Goal: Task Accomplishment & Management: Use online tool/utility

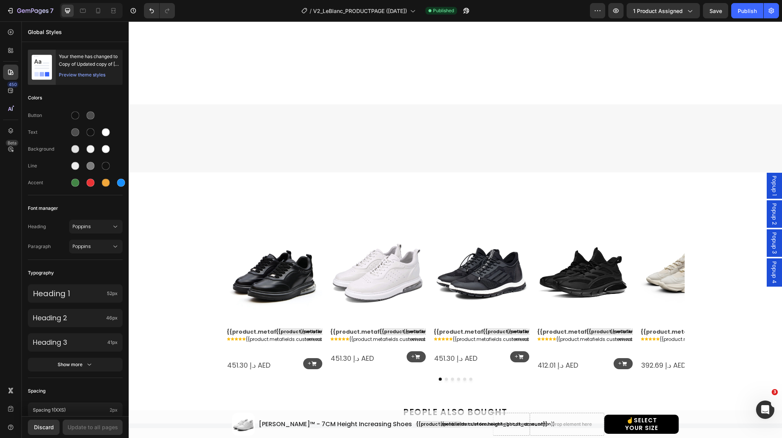
select select "EU 39 | US 6 | UK 5.5"
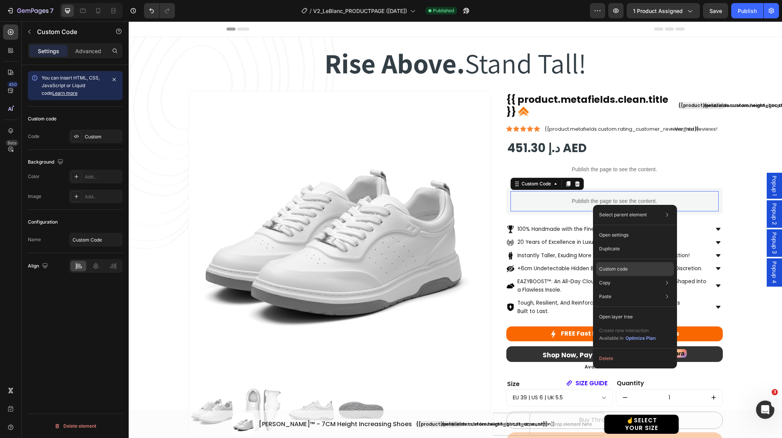
click at [622, 270] on p "Custom code" at bounding box center [613, 268] width 29 height 7
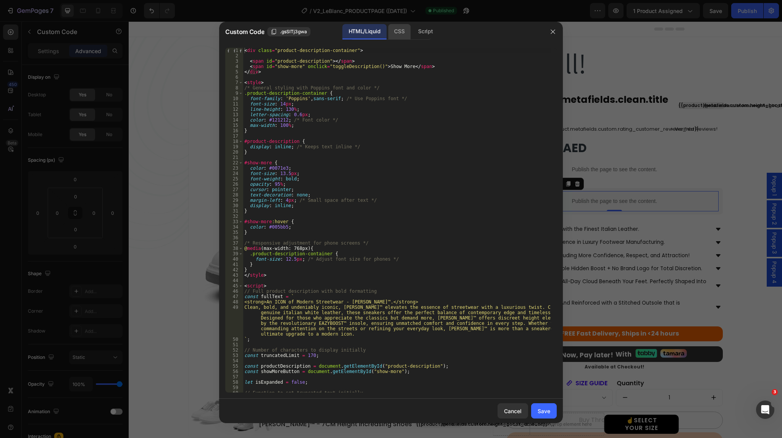
click at [412, 34] on div "CSS" at bounding box center [425, 31] width 27 height 15
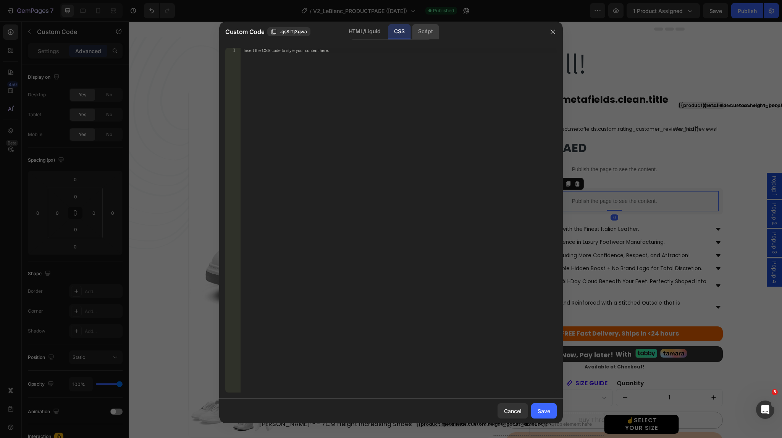
click at [421, 35] on div "Script" at bounding box center [425, 31] width 27 height 15
click at [388, 30] on div "HTML/Liquid" at bounding box center [399, 31] width 23 height 15
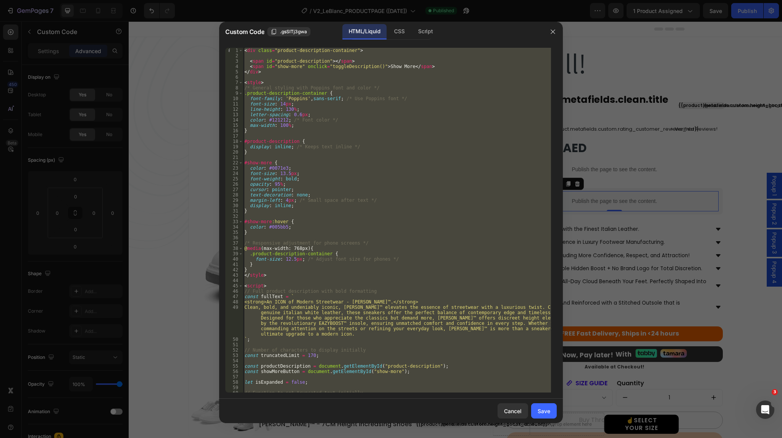
click at [344, 167] on div "< div class = "product-description-container" > < span id = "product-descriptio…" at bounding box center [397, 220] width 308 height 344
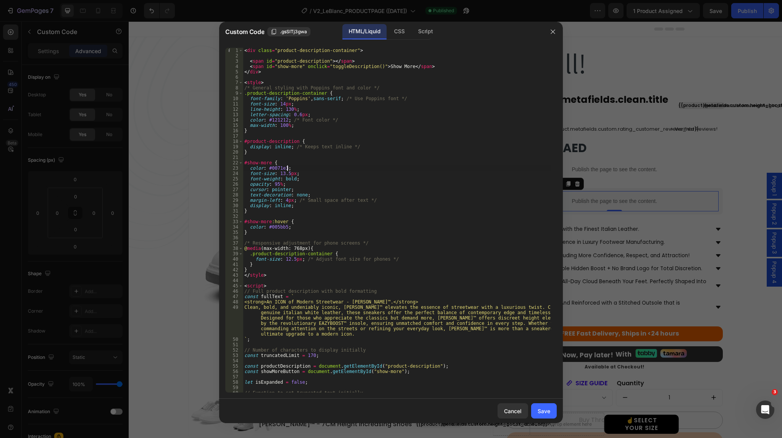
type textarea "</script>"
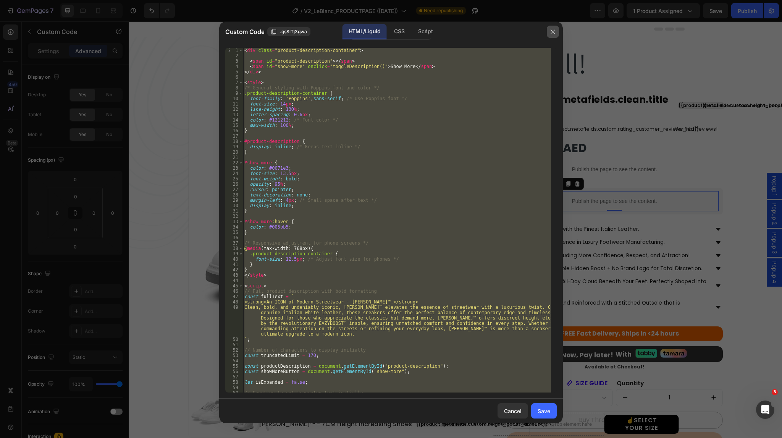
click at [556, 29] on button "button" at bounding box center [553, 32] width 12 height 12
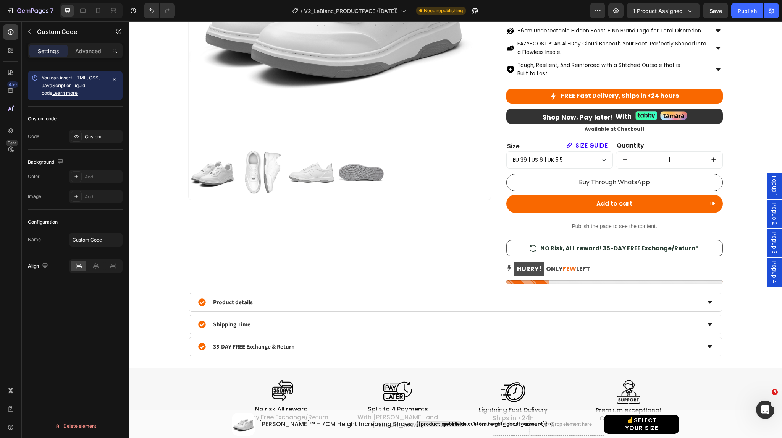
scroll to position [318, 0]
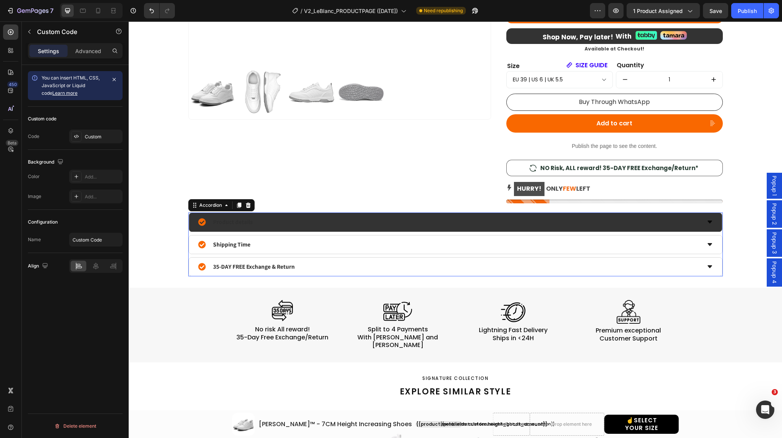
click at [708, 221] on icon at bounding box center [710, 221] width 5 height 3
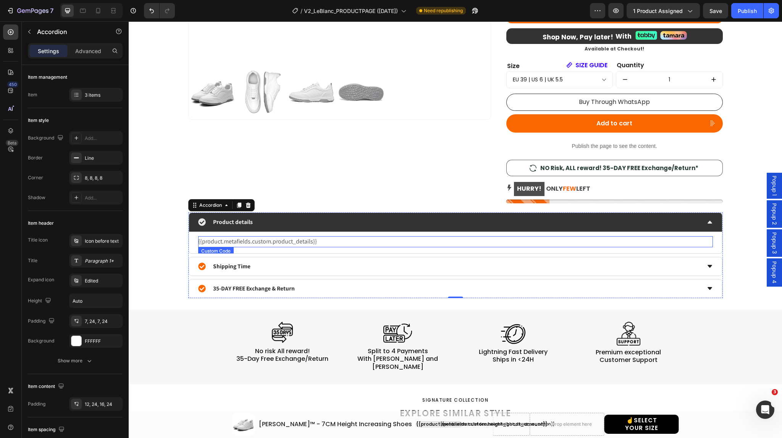
click at [263, 241] on div "{{product.metafields.custom.product_details}}" at bounding box center [455, 241] width 515 height 11
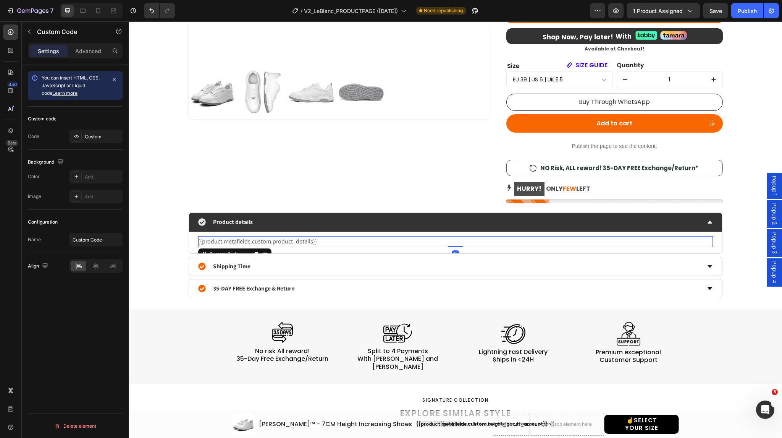
click at [263, 241] on div "{{product.metafields.custom.product_details}}" at bounding box center [455, 241] width 515 height 11
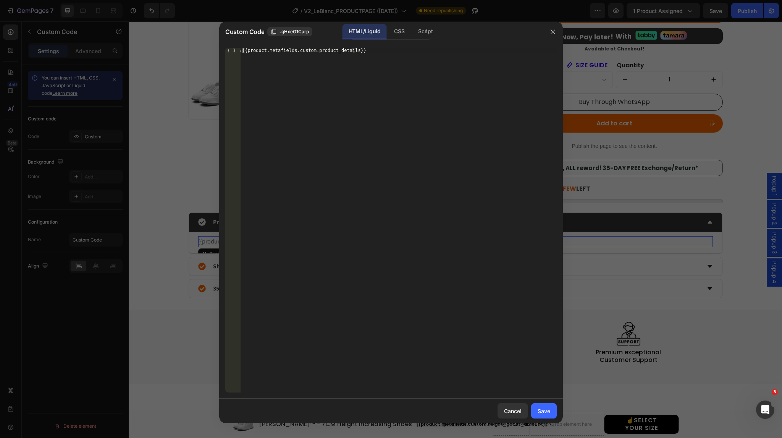
type textarea "{{product.metafields.custom.product_details}}"
drag, startPoint x: 377, startPoint y: 58, endPoint x: 225, endPoint y: 53, distance: 152.4
click at [225, 53] on div "{{product.metafields.custom.product_details}} 1 {{product.metafields.custom.pro…" at bounding box center [391, 220] width 344 height 357
click at [315, 61] on div "{{product.metafields.custom.product_details}}" at bounding box center [399, 220] width 316 height 344
click at [315, 61] on div "{{product.metafields.custom.product_details}}" at bounding box center [399, 225] width 316 height 355
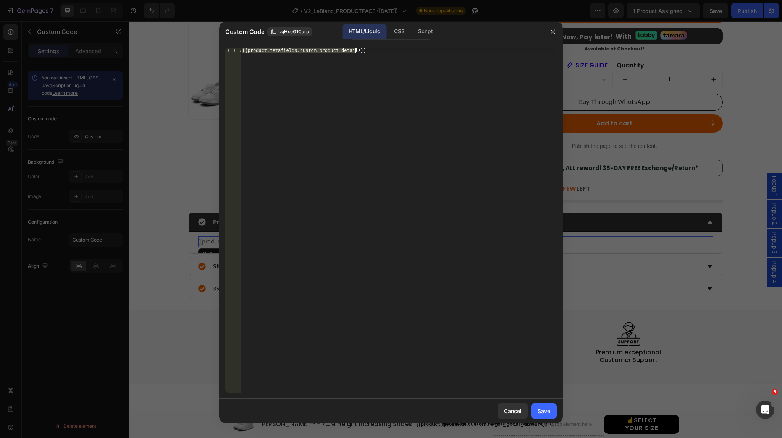
click at [315, 61] on div "{{product.metafields.custom.product_details}}" at bounding box center [399, 225] width 316 height 355
click at [551, 36] on button "button" at bounding box center [553, 32] width 12 height 12
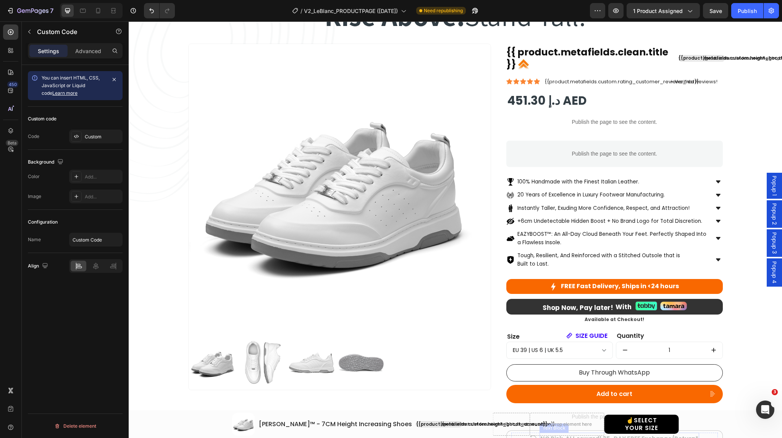
scroll to position [47, 0]
click at [560, 155] on p "Publish the page to see the content." at bounding box center [614, 154] width 208 height 8
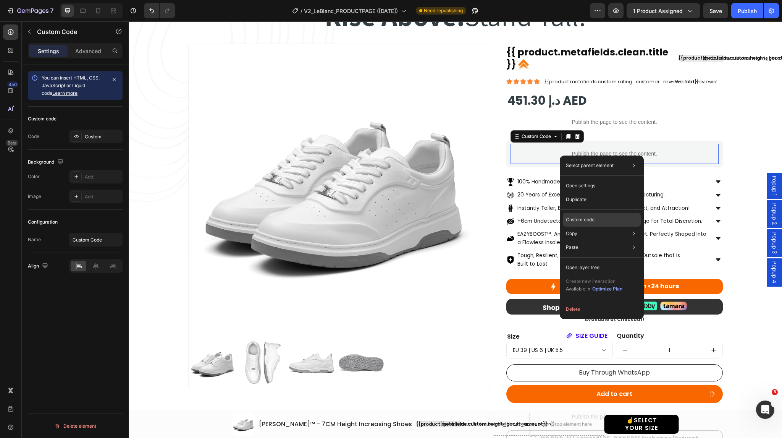
click at [568, 217] on p "Custom code" at bounding box center [580, 219] width 29 height 7
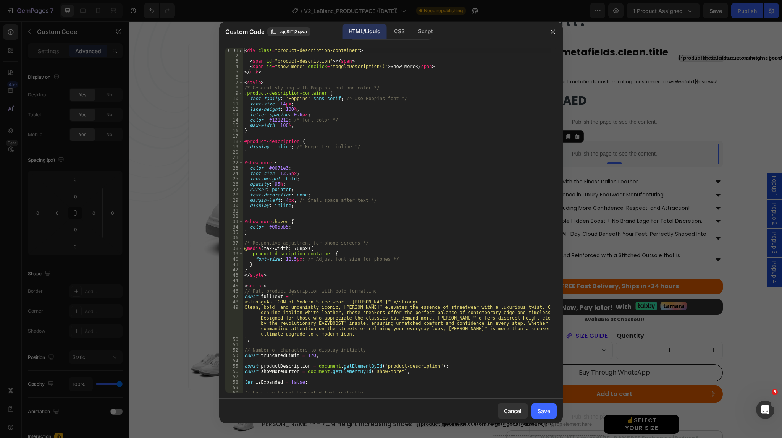
click at [486, 197] on div "< div class = "product-description-container" > < span id = "product-descriptio…" at bounding box center [397, 225] width 308 height 355
type textarea "</script>"
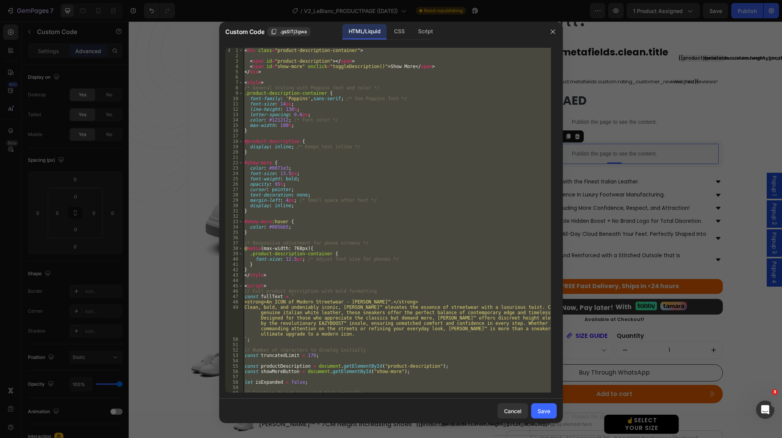
paste textarea
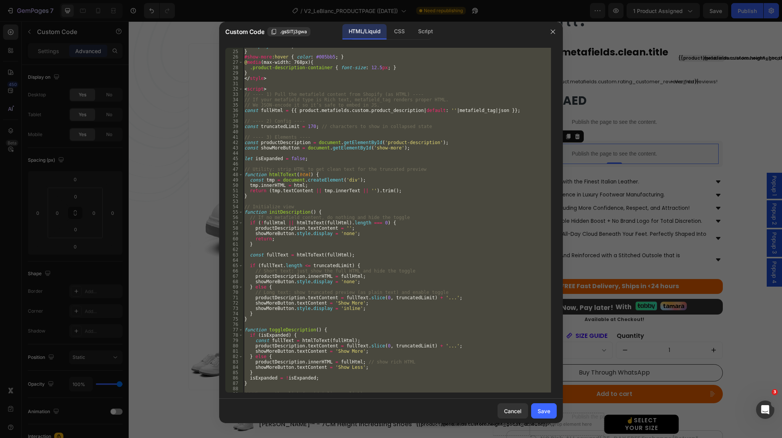
scroll to position [0, 0]
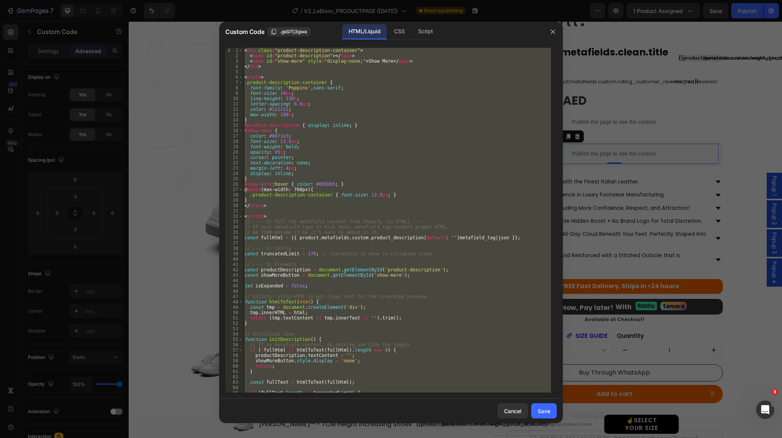
click at [382, 287] on div "< div class = "product-description-container" > < span id = "product-descriptio…" at bounding box center [397, 220] width 308 height 344
type textarea "let isExpanded = false;"
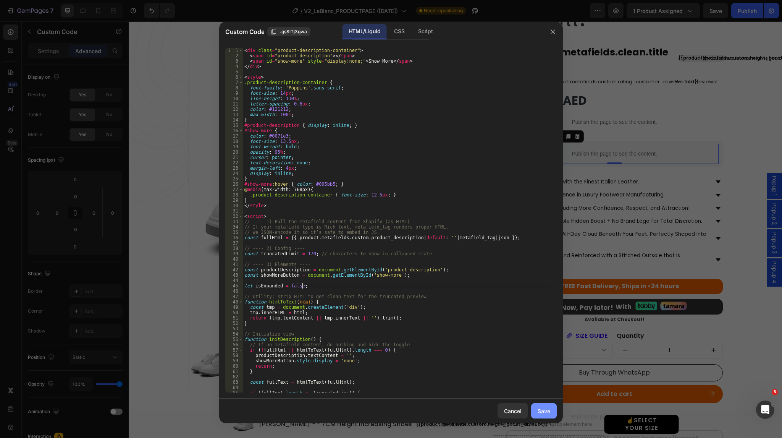
click at [539, 408] on div "Save" at bounding box center [544, 411] width 13 height 8
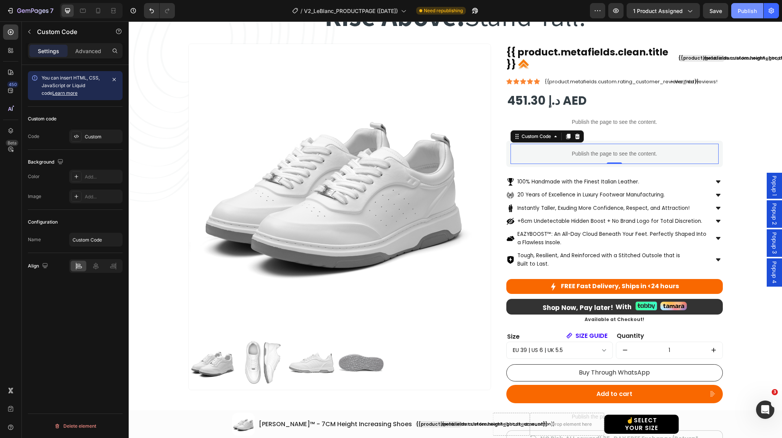
click at [745, 12] on div "Publish" at bounding box center [747, 11] width 19 height 8
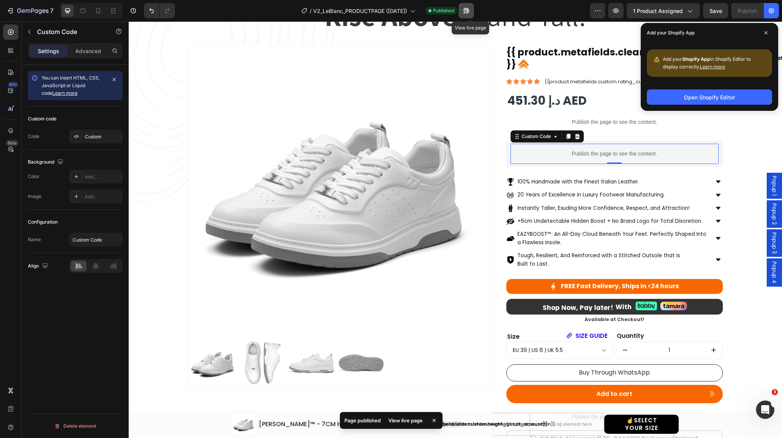
click at [465, 11] on icon "button" at bounding box center [464, 12] width 2 height 2
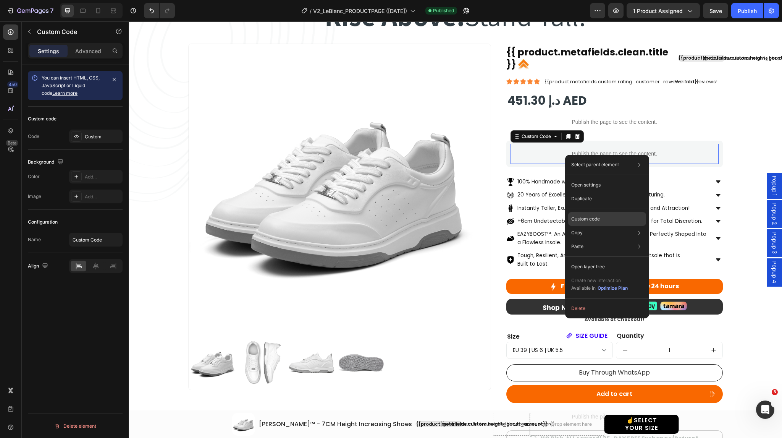
click at [586, 218] on p "Custom code" at bounding box center [585, 218] width 29 height 7
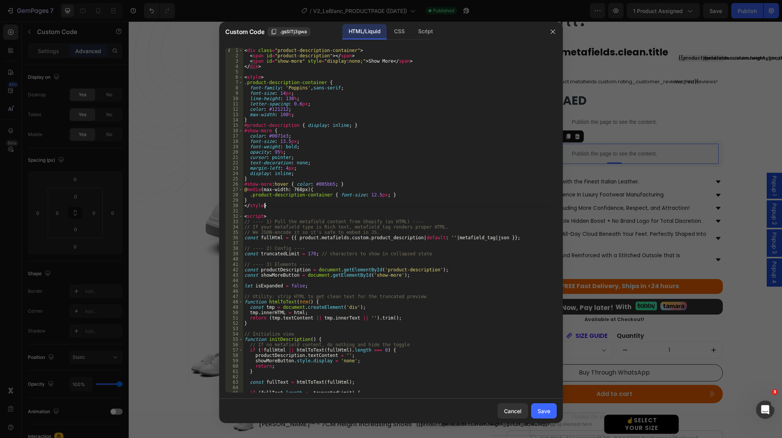
click at [473, 207] on div "< div class = "product-description-container" > < span id = "product-descriptio…" at bounding box center [397, 225] width 308 height 355
type textarea "</script>"
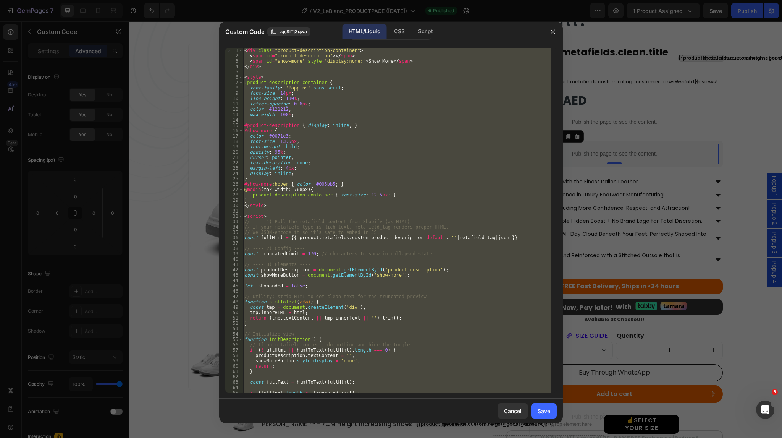
paste textarea
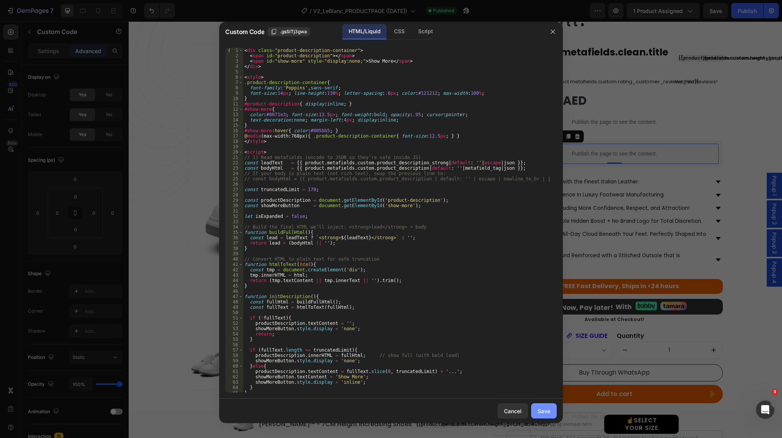
click at [544, 411] on div "Save" at bounding box center [544, 411] width 13 height 8
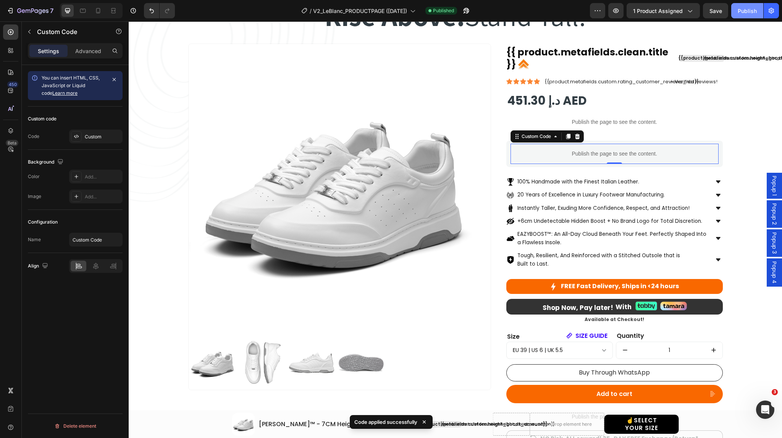
click at [746, 12] on div "Publish" at bounding box center [747, 11] width 19 height 8
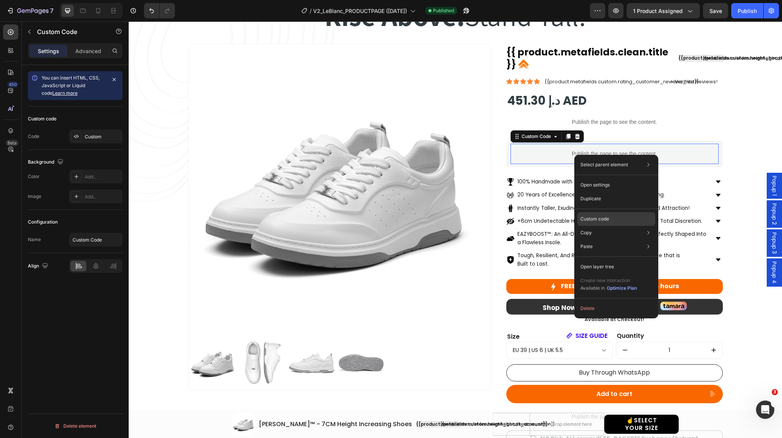
click at [590, 222] on p "Custom code" at bounding box center [594, 218] width 29 height 7
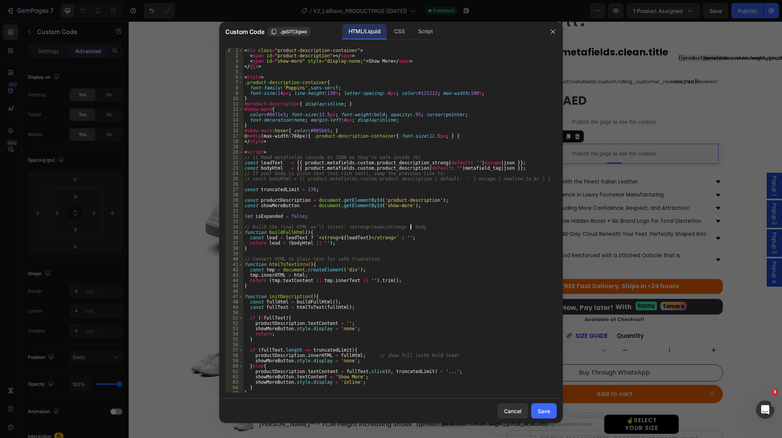
click at [443, 226] on div "< div class = "product-description-container" > < span id = "product-descriptio…" at bounding box center [397, 225] width 308 height 355
type textarea "</script>"
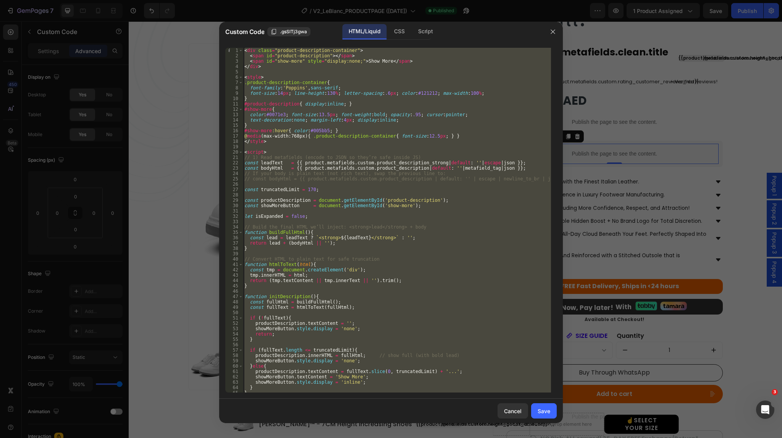
paste textarea
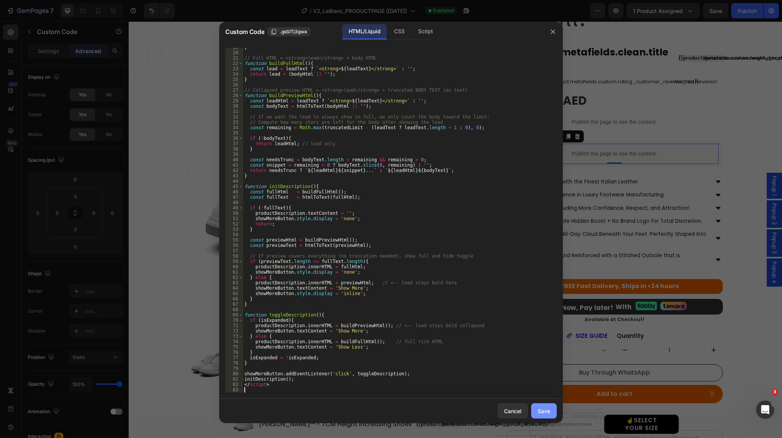
click at [545, 416] on button "Save" at bounding box center [544, 410] width 26 height 15
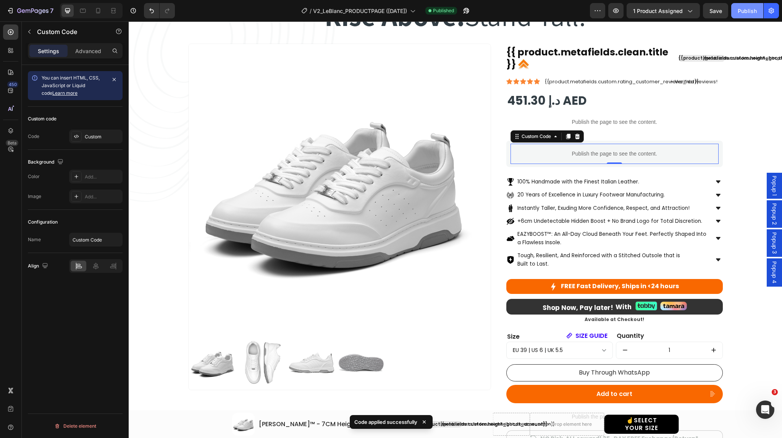
click at [746, 11] on div "Publish" at bounding box center [747, 11] width 19 height 8
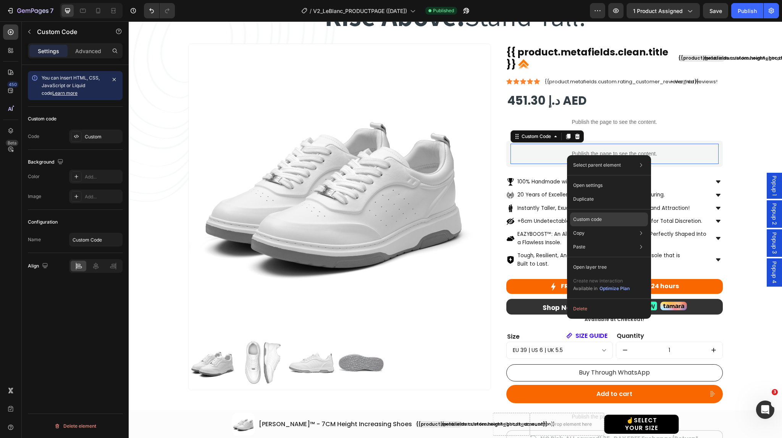
click at [592, 221] on p "Custom code" at bounding box center [587, 219] width 29 height 7
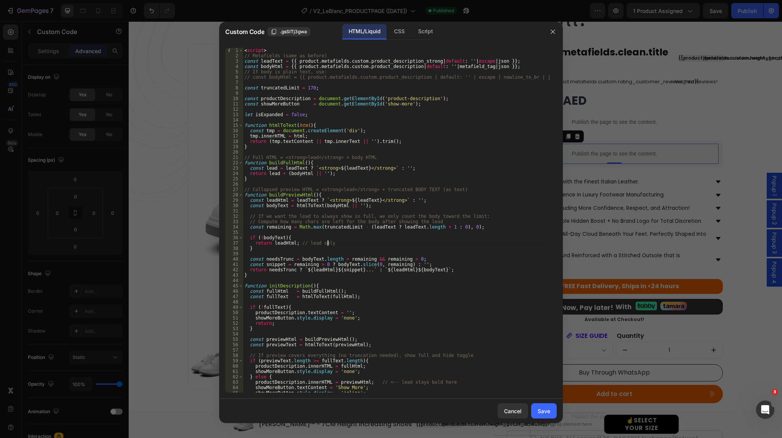
click at [458, 245] on div "< script > // Metafields (same as before) const leadText = {{ product . metafie…" at bounding box center [397, 225] width 308 height 355
type textarea "</script>"
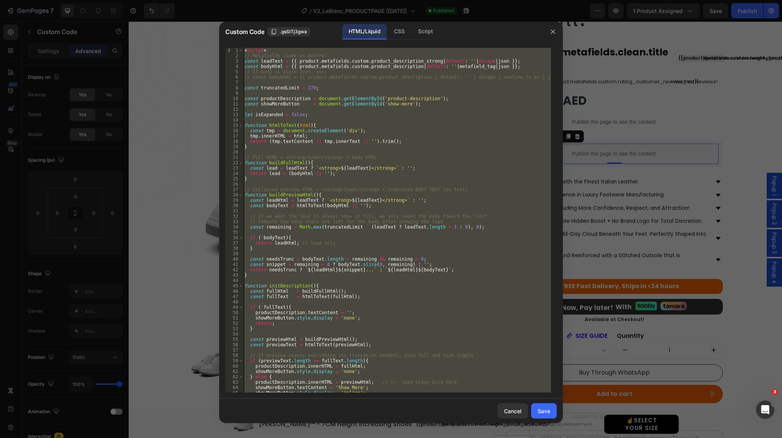
paste textarea
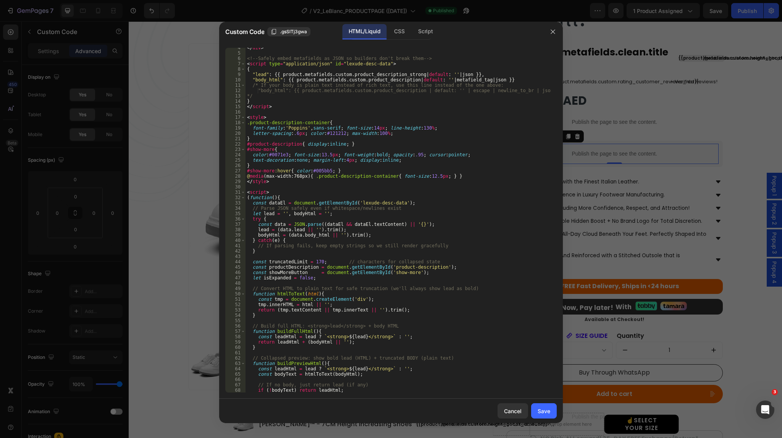
scroll to position [0, 0]
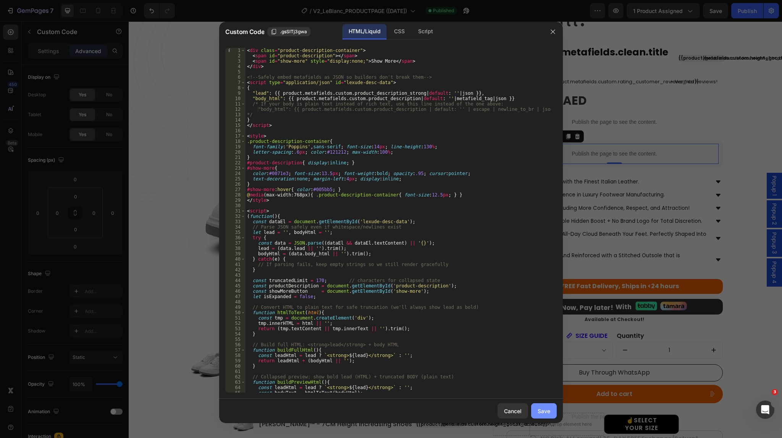
click at [539, 411] on div "Save" at bounding box center [544, 411] width 13 height 8
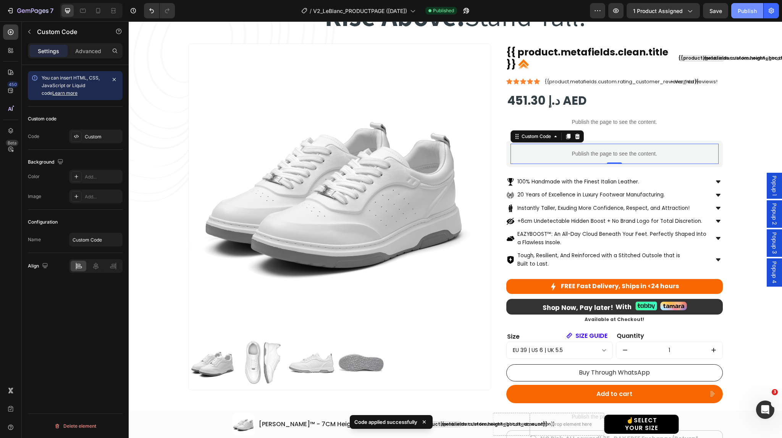
click at [753, 5] on button "Publish" at bounding box center [747, 10] width 32 height 15
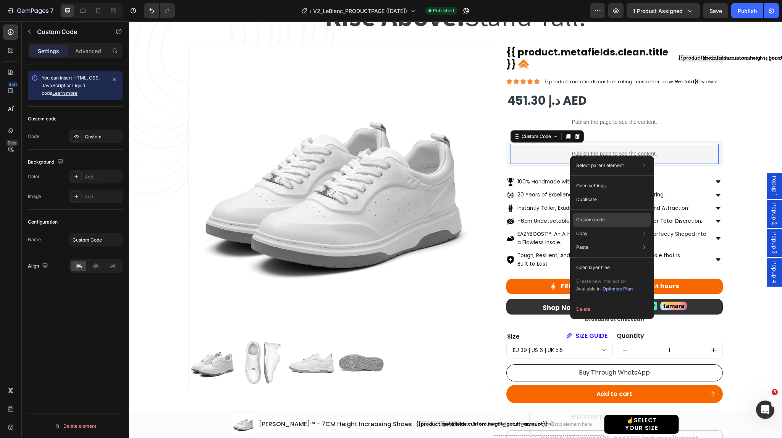
click at [590, 220] on p "Custom code" at bounding box center [590, 219] width 29 height 7
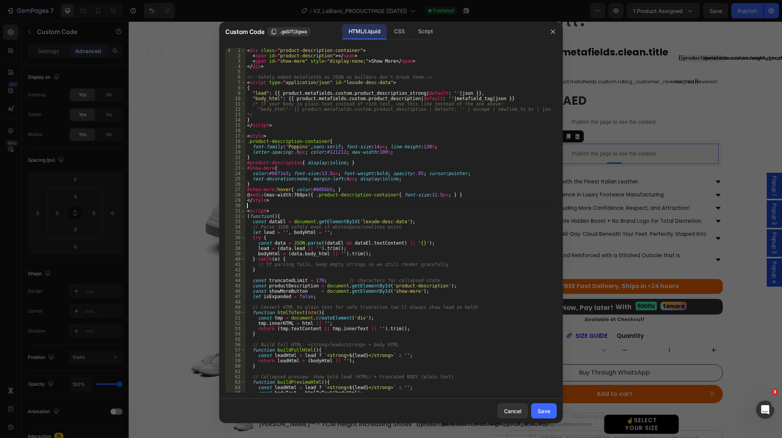
click at [480, 208] on div "< div class = "product-description-container" > < span id = "product-descriptio…" at bounding box center [398, 225] width 305 height 355
type textarea "</script>"
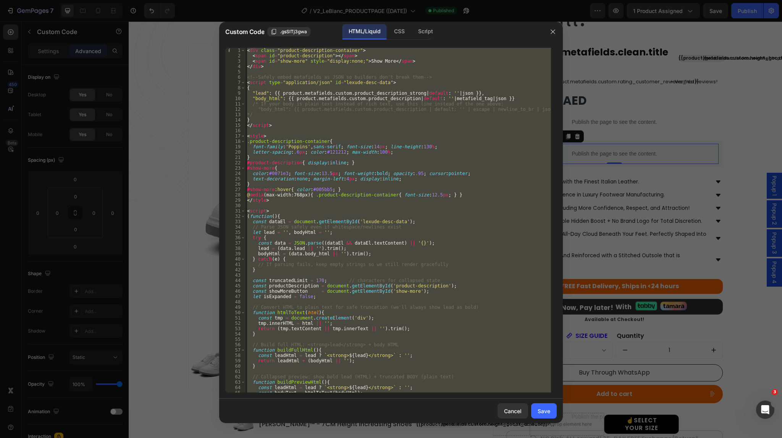
paste textarea
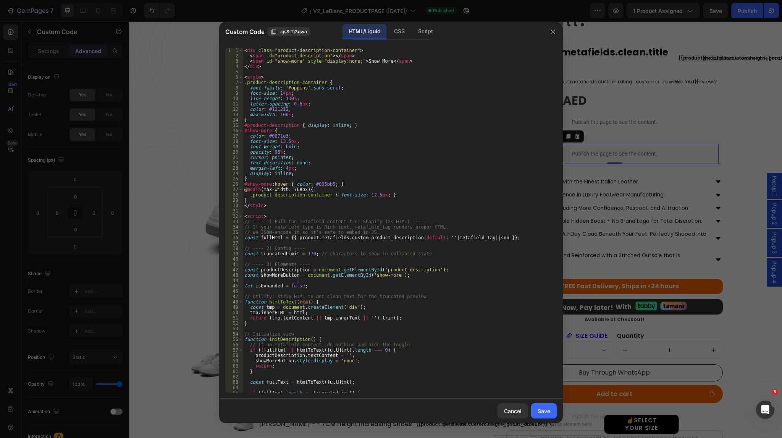
scroll to position [163, 0]
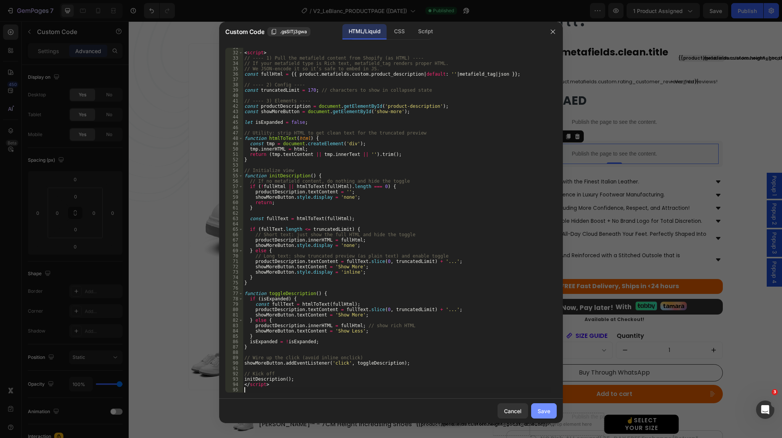
click at [546, 407] on div "Save" at bounding box center [544, 411] width 13 height 8
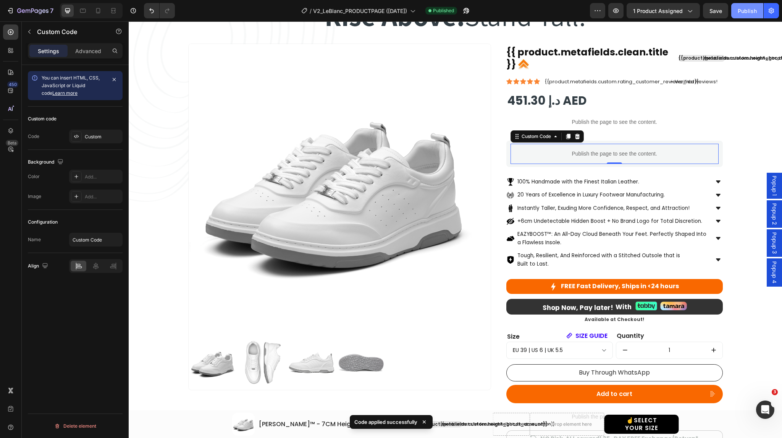
click at [747, 12] on div "Publish" at bounding box center [747, 11] width 19 height 8
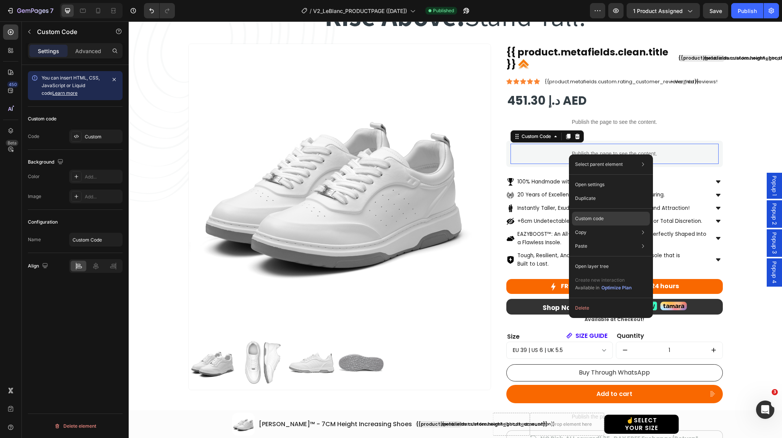
click at [582, 220] on p "Custom code" at bounding box center [589, 218] width 29 height 7
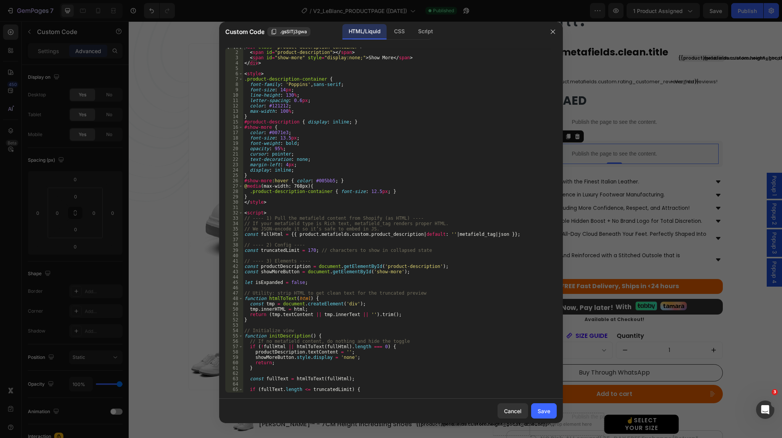
scroll to position [0, 0]
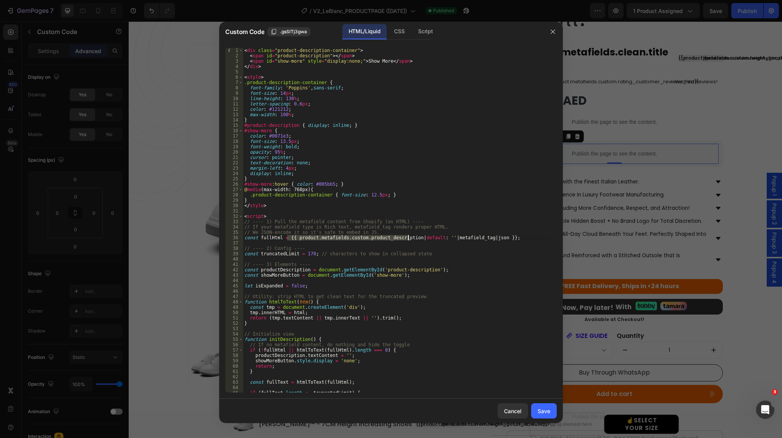
drag, startPoint x: 287, startPoint y: 237, endPoint x: 409, endPoint y: 236, distance: 121.4
click at [409, 236] on div "< div class = "product-description-container" > < span id = "product-descriptio…" at bounding box center [397, 225] width 308 height 355
click at [423, 158] on div "< div class = "product-description-container" > < span id = "product-descriptio…" at bounding box center [397, 225] width 308 height 355
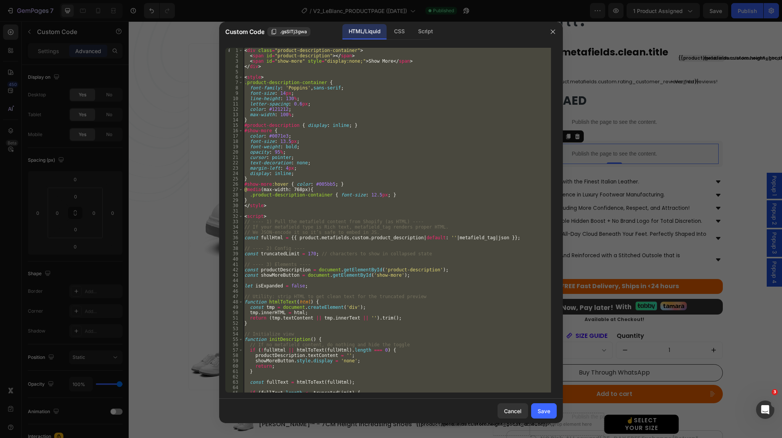
click at [387, 163] on div "< div class = "product-description-container" > < span id = "product-descriptio…" at bounding box center [397, 220] width 308 height 344
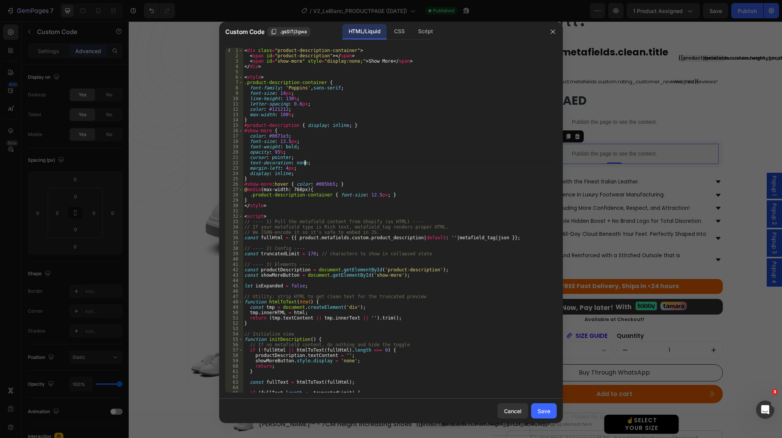
type textarea "</script>"
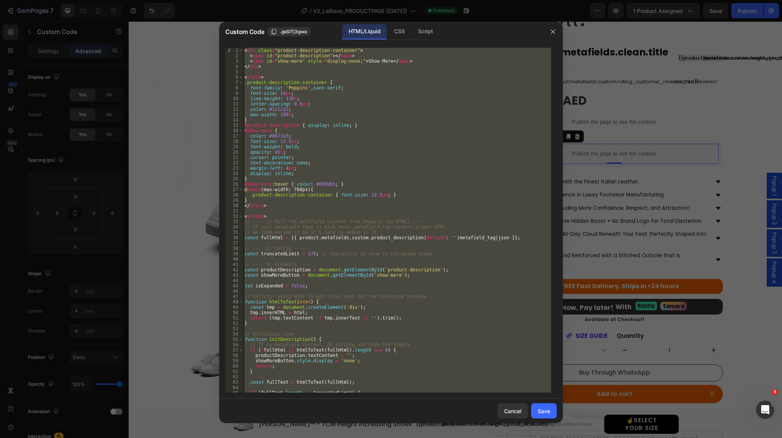
paste textarea
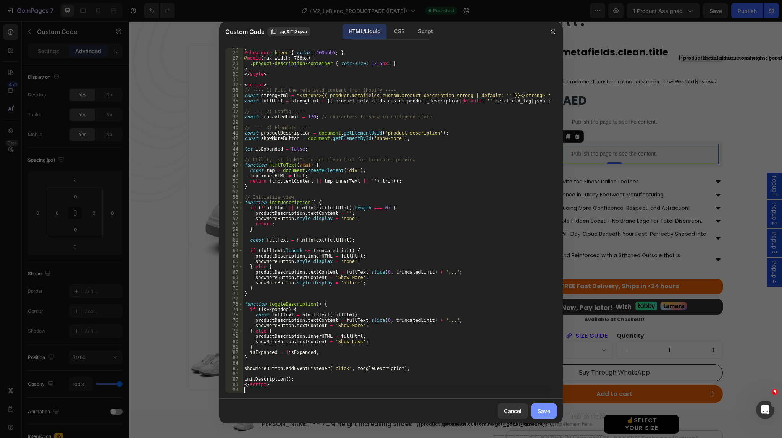
click at [544, 411] on div "Save" at bounding box center [544, 411] width 13 height 8
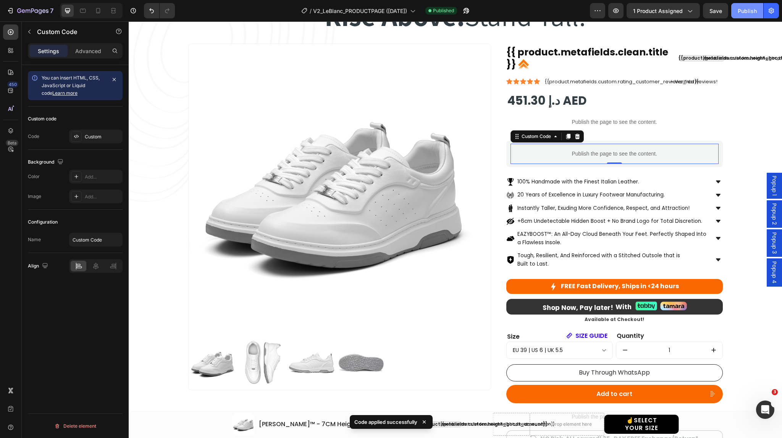
click at [750, 8] on div "Publish" at bounding box center [747, 11] width 19 height 8
click at [470, 11] on icon "button" at bounding box center [466, 11] width 8 height 8
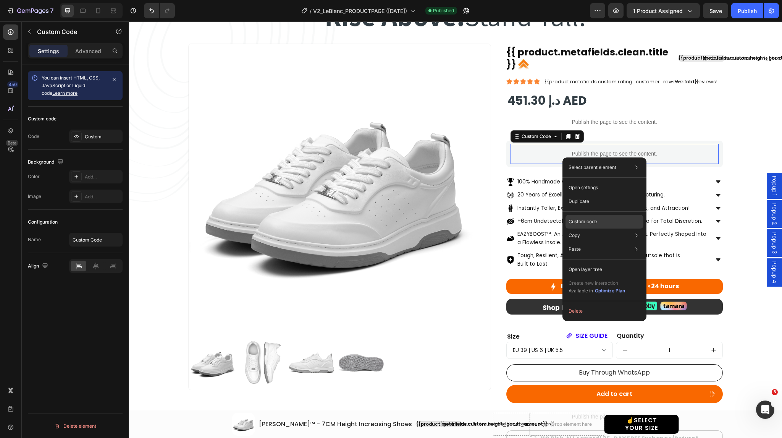
click at [588, 220] on p "Custom code" at bounding box center [583, 221] width 29 height 7
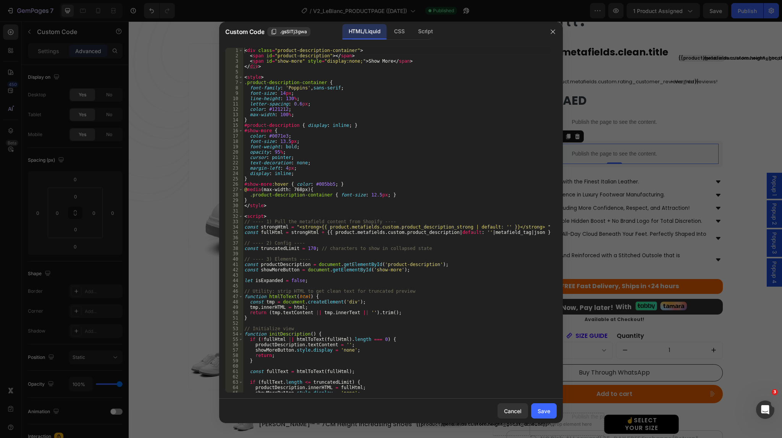
click at [433, 244] on div "< div class = "product-description-container" > < span id = "product-descriptio…" at bounding box center [397, 225] width 308 height 355
type textarea "</script>"
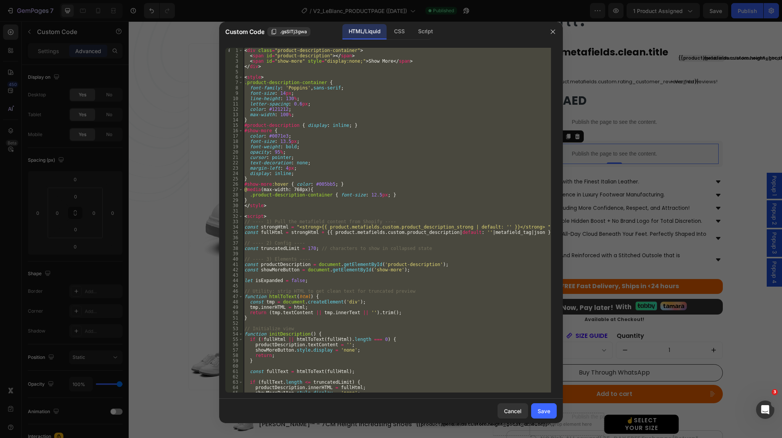
paste textarea
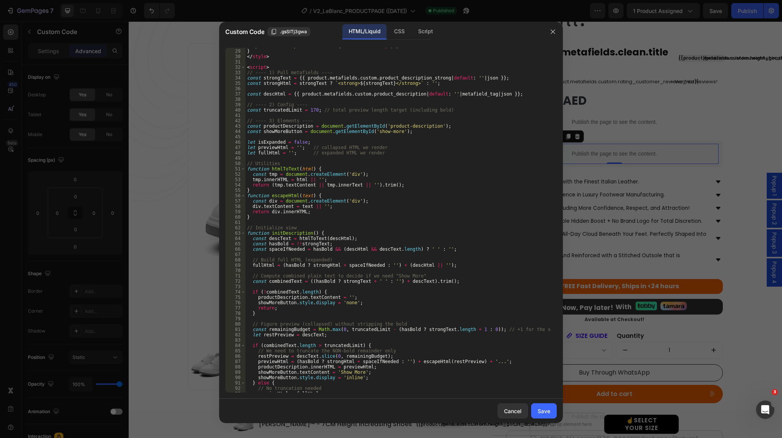
scroll to position [0, 0]
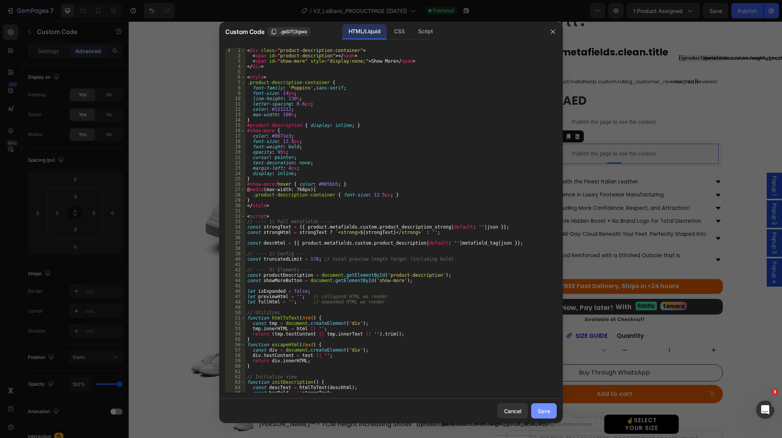
click at [539, 412] on div "Save" at bounding box center [544, 411] width 13 height 8
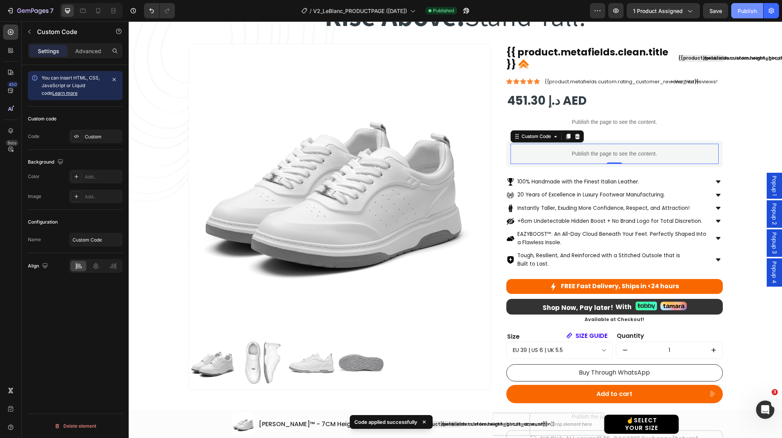
click at [753, 13] on div "Publish" at bounding box center [747, 11] width 19 height 8
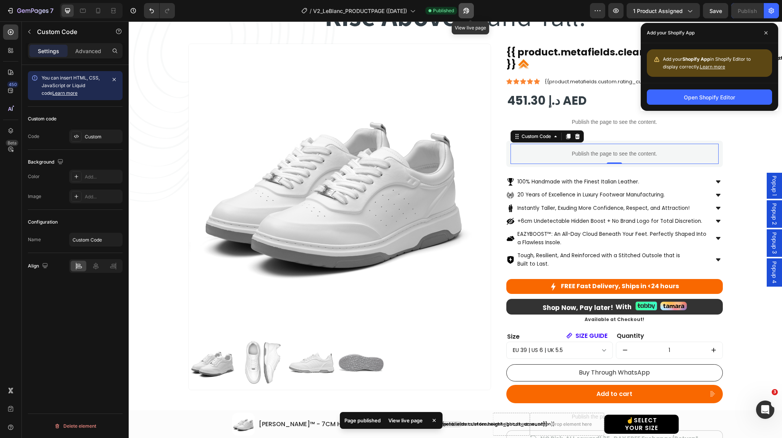
click at [467, 11] on icon "button" at bounding box center [466, 11] width 8 height 8
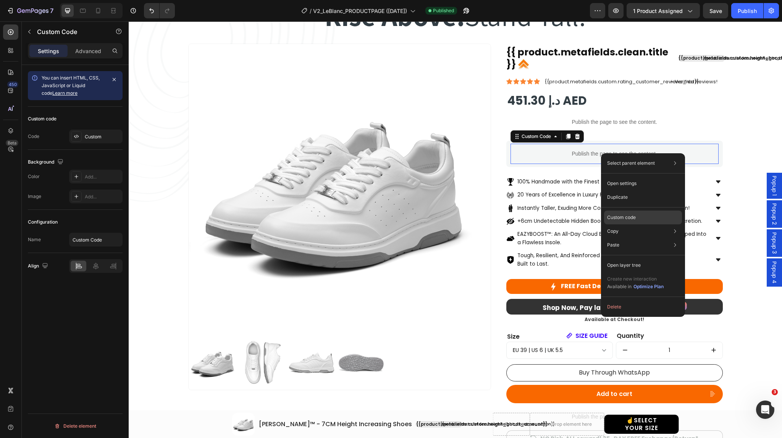
click at [626, 215] on p "Custom code" at bounding box center [621, 217] width 29 height 7
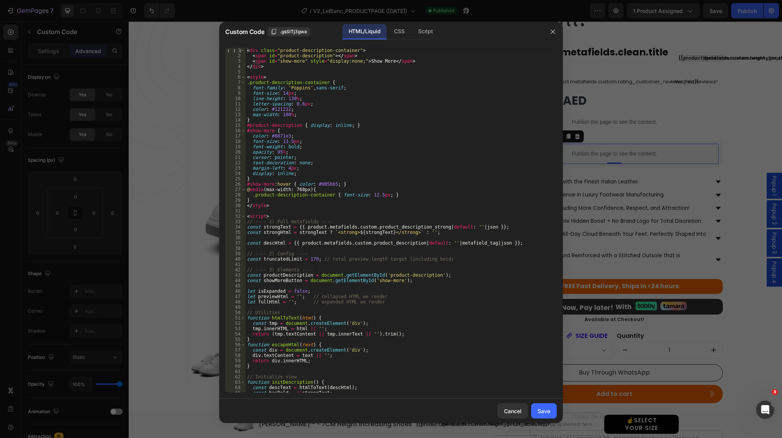
click at [419, 189] on div "< div class = "product-description-container" > < span id = "product-descriptio…" at bounding box center [398, 225] width 305 height 355
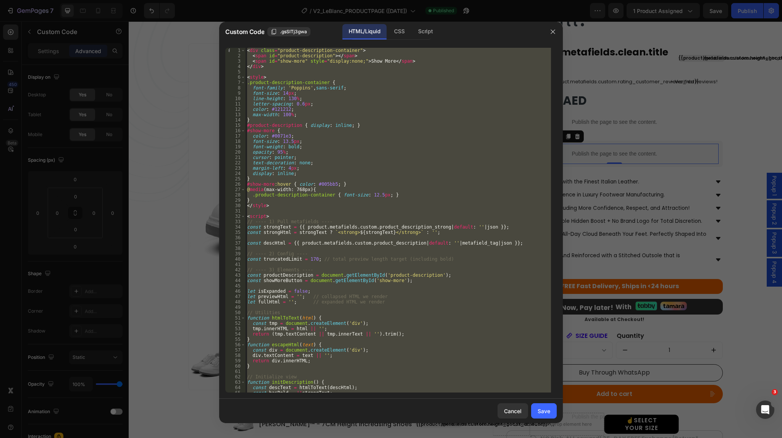
click at [419, 189] on div "< div class = "product-description-container" > < span id = "product-descriptio…" at bounding box center [398, 220] width 305 height 344
click at [396, 204] on div "< div class = "product-description-container" > < span id = "product-descriptio…" at bounding box center [398, 220] width 305 height 344
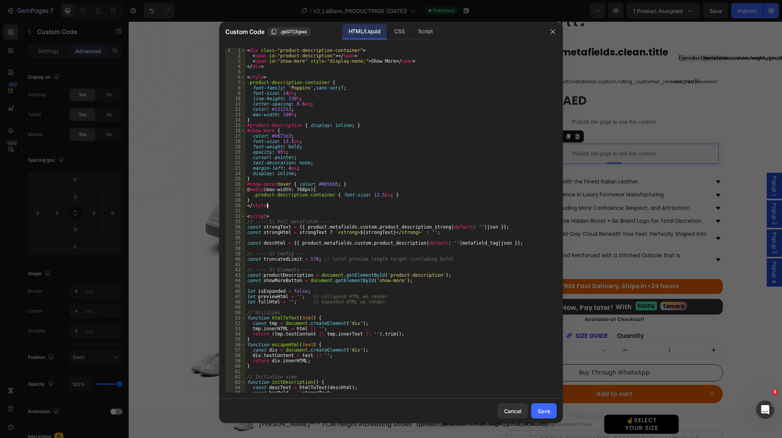
type textarea "</script>"
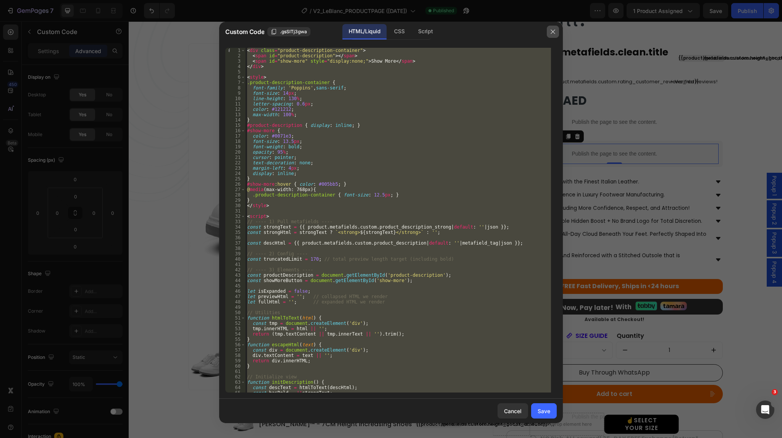
click at [552, 34] on icon "button" at bounding box center [553, 32] width 6 height 6
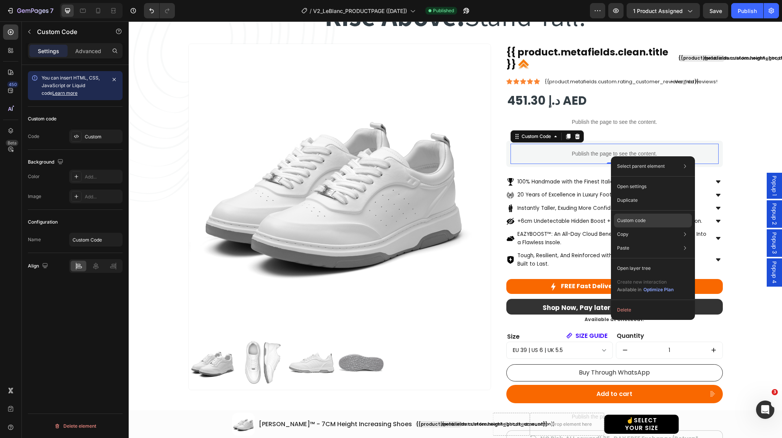
click at [628, 220] on p "Custom code" at bounding box center [631, 220] width 29 height 7
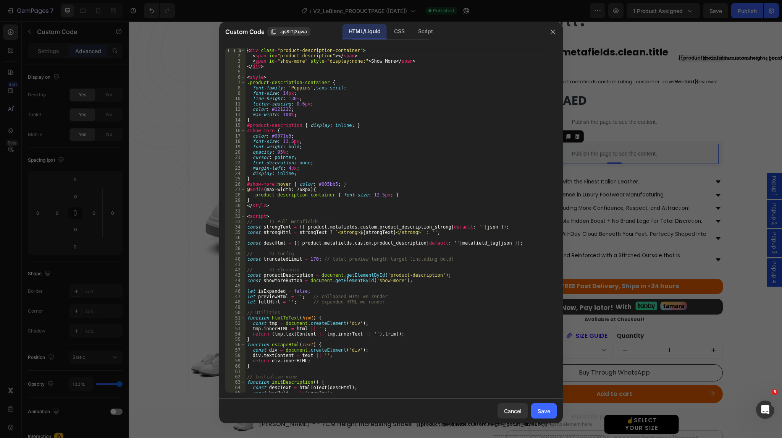
click at [437, 150] on div "< div class = "product-description-container" > < span id = "product-descriptio…" at bounding box center [398, 225] width 305 height 355
type textarea "</script>"
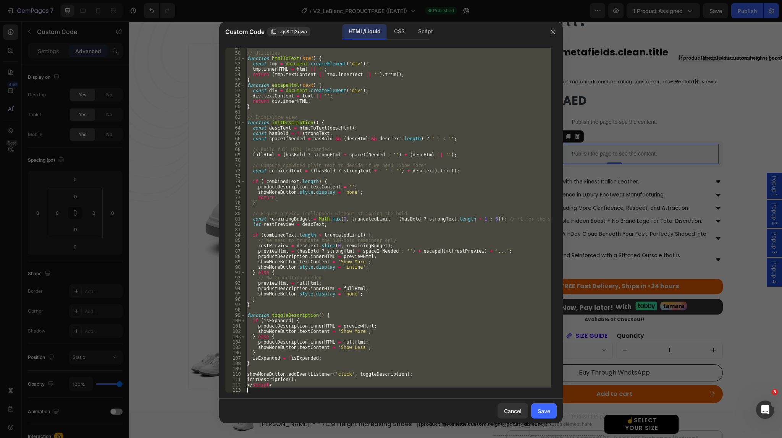
scroll to position [259, 0]
click at [553, 31] on icon "button" at bounding box center [553, 32] width 6 height 6
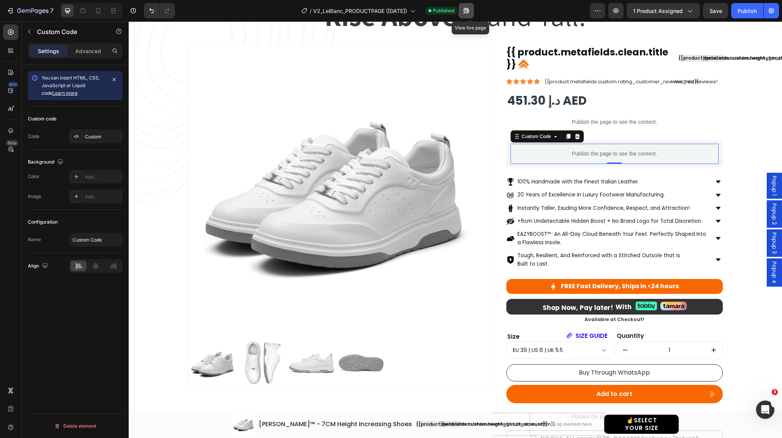
click at [465, 11] on icon "button" at bounding box center [464, 12] width 2 height 2
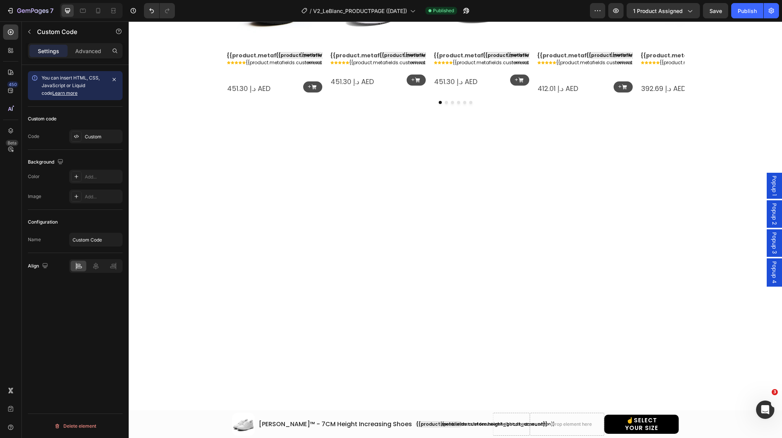
scroll to position [0, 0]
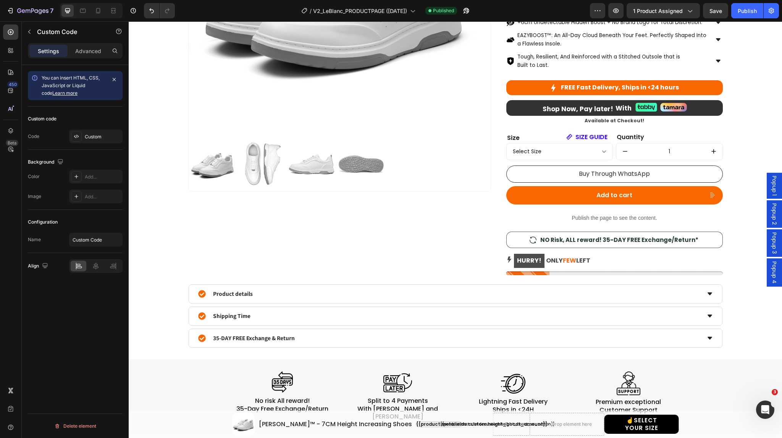
select select "EU 39 | US 6 | UK 5.5"
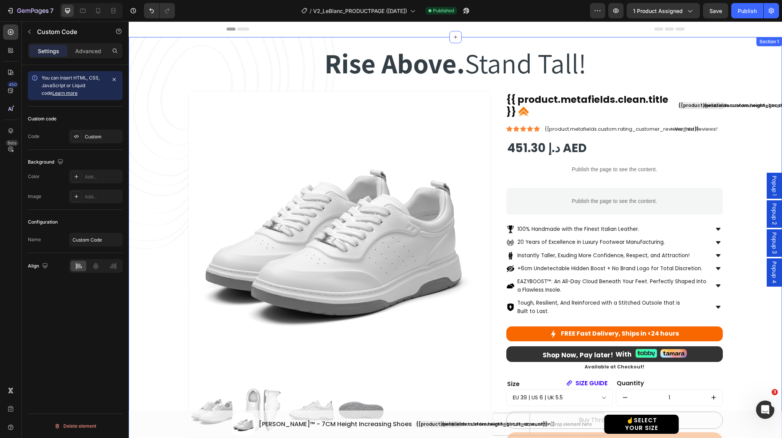
click at [176, 50] on div "Rise Above. Stand Tall! Heading Rise Above. Stand Tall! Heading Row Product Ima…" at bounding box center [455, 279] width 630 height 483
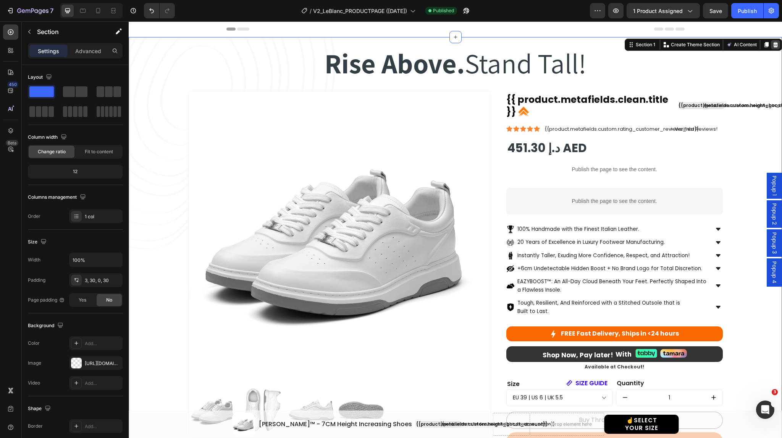
click at [773, 45] on icon at bounding box center [775, 44] width 5 height 5
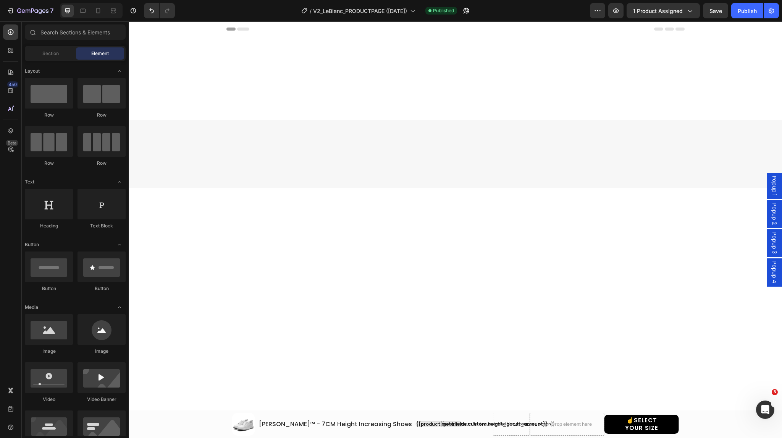
scroll to position [1080, 0]
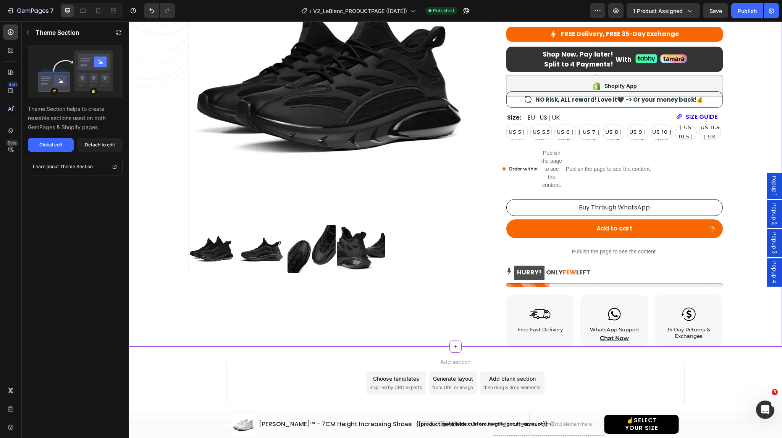
click at [756, 312] on div "Rise Above. Stand Tall! Heading Rise Above. Stand Tall! Heading Row Product Ima…" at bounding box center [455, 111] width 630 height 469
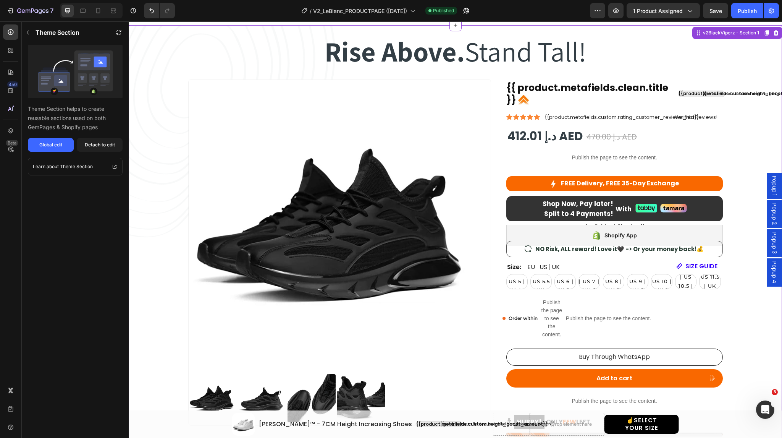
scroll to position [931, 0]
click at [773, 32] on icon at bounding box center [776, 33] width 6 height 6
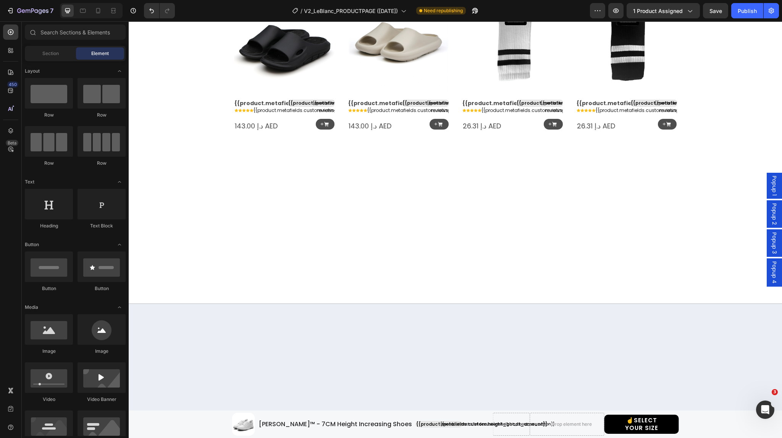
scroll to position [0, 0]
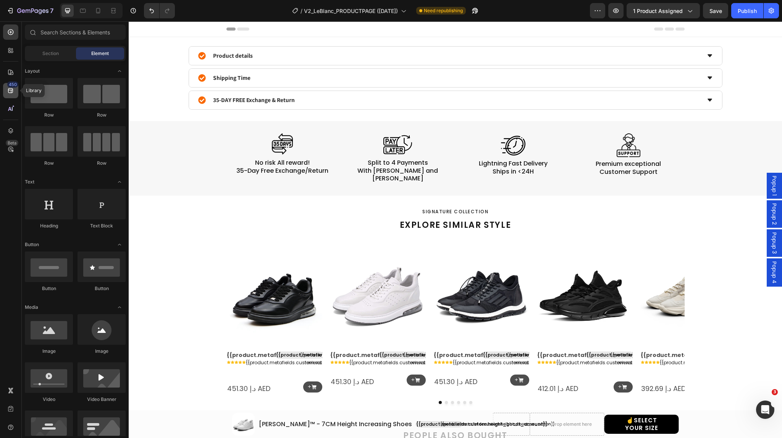
click at [13, 89] on icon at bounding box center [10, 90] width 5 height 5
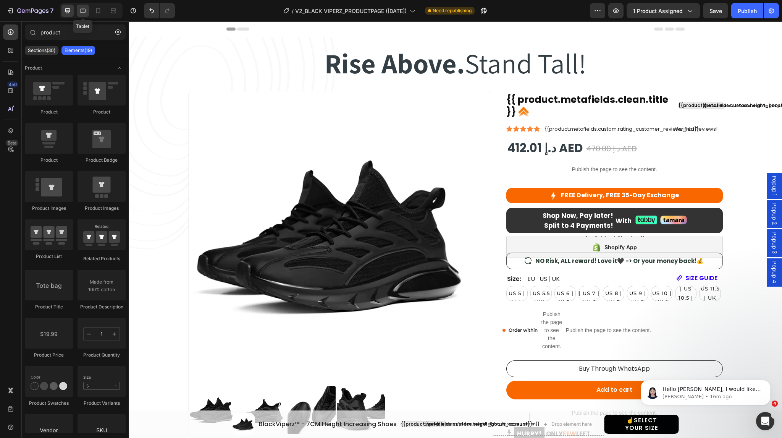
click at [80, 12] on icon at bounding box center [83, 11] width 6 height 4
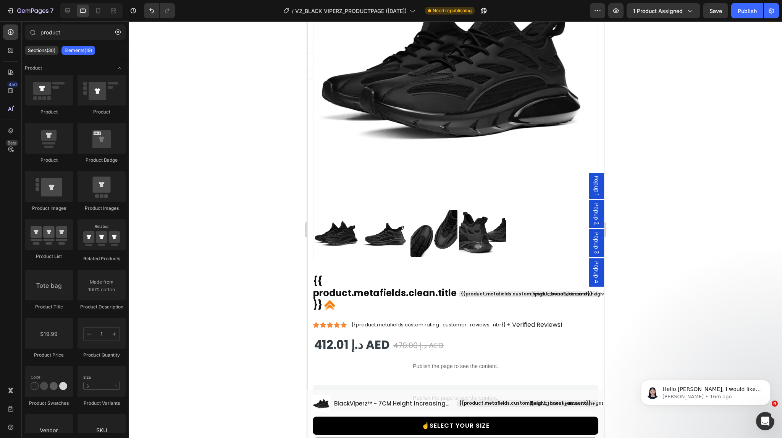
scroll to position [154, 0]
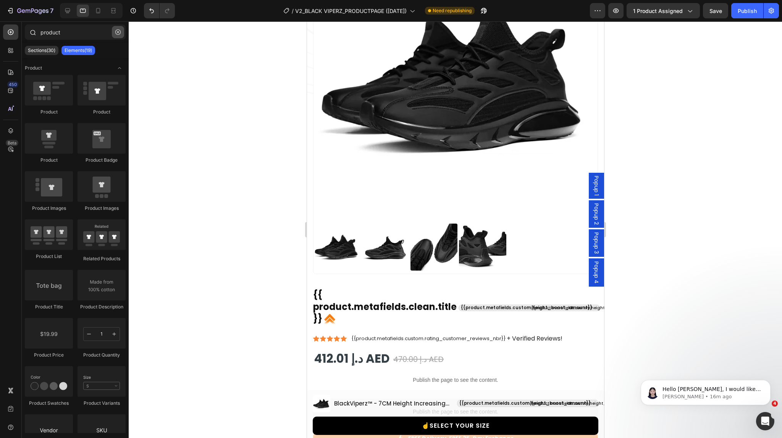
click at [120, 31] on icon "button" at bounding box center [117, 31] width 5 height 5
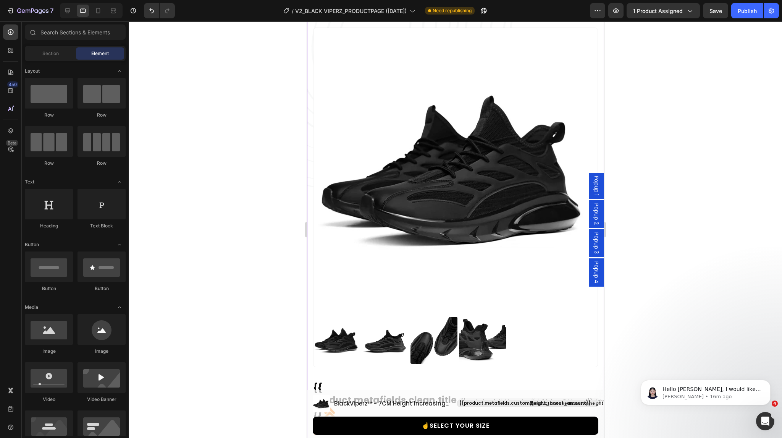
scroll to position [0, 0]
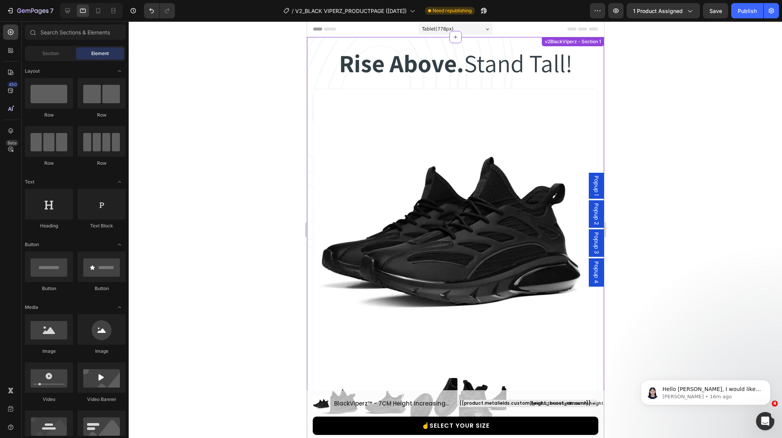
click at [317, 81] on div "Rise Above. Stand Tall! Heading Rise Above. Stand Tall! Heading Row" at bounding box center [455, 63] width 285 height 52
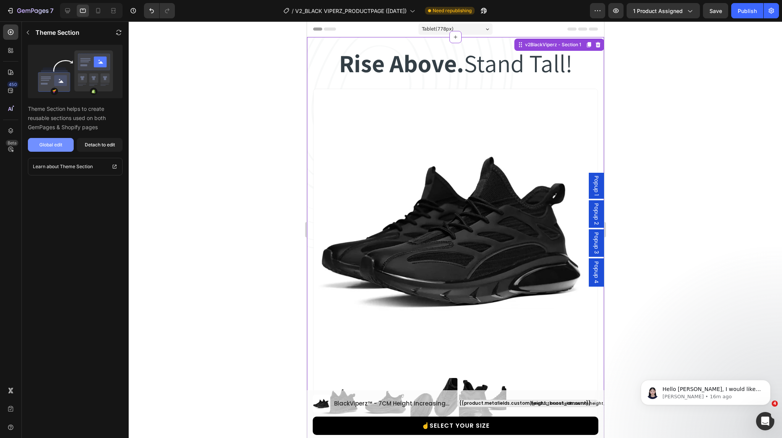
click at [63, 147] on button "Global edit" at bounding box center [51, 145] width 46 height 14
click at [68, 14] on icon at bounding box center [68, 11] width 8 height 8
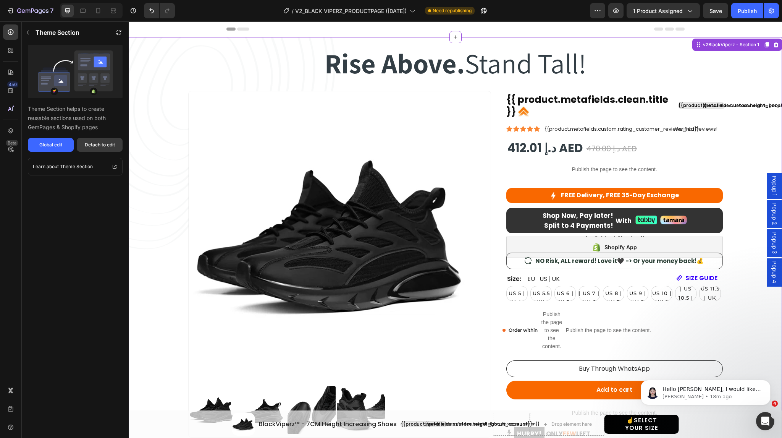
click at [97, 142] on div "Detach to edit" at bounding box center [100, 144] width 30 height 7
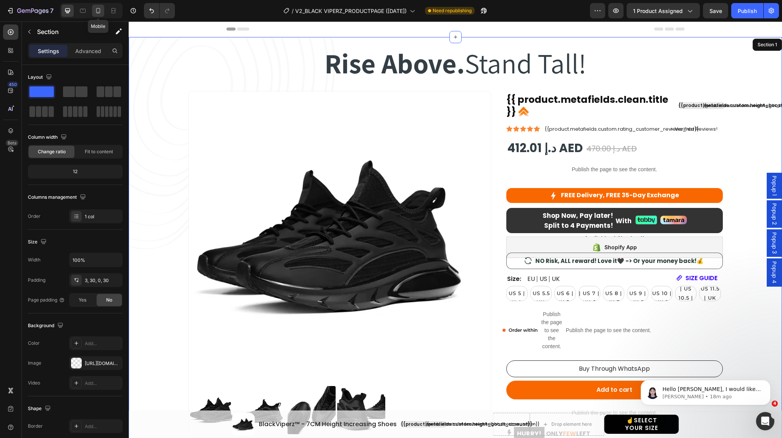
click at [102, 10] on div at bounding box center [98, 11] width 12 height 12
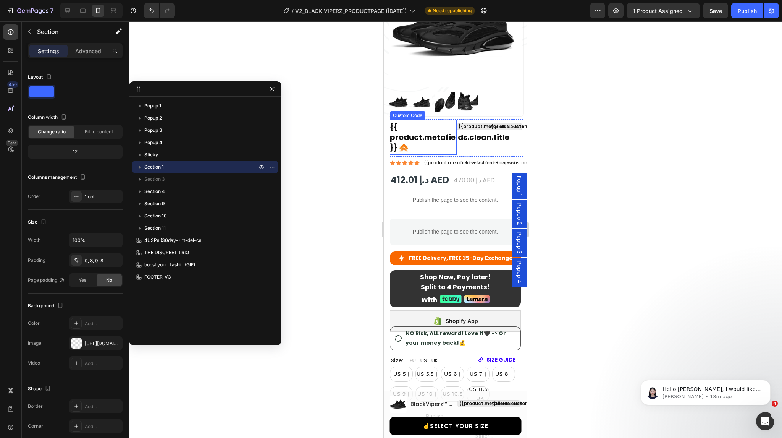
scroll to position [134, 0]
click at [444, 232] on p "Publish the page to see the content." at bounding box center [455, 231] width 123 height 8
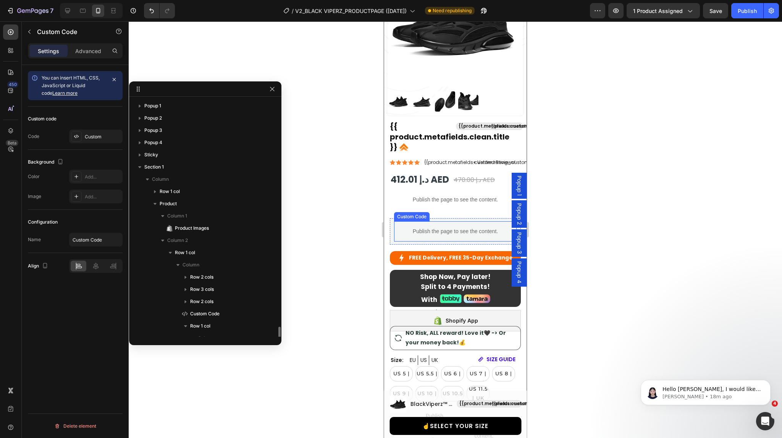
scroll to position [157, 0]
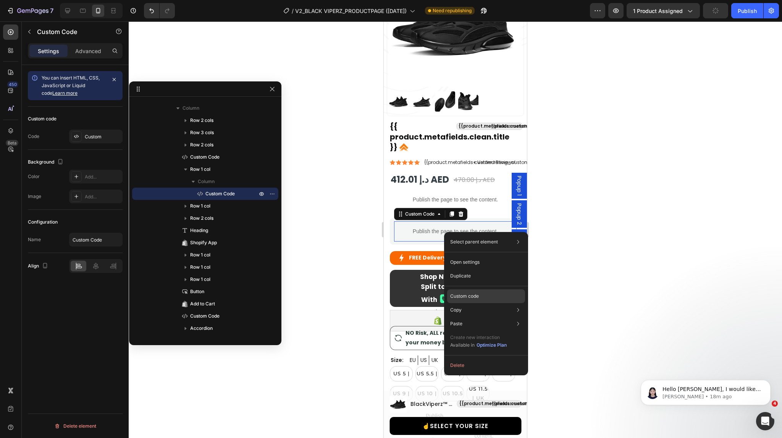
click at [467, 296] on p "Custom code" at bounding box center [464, 295] width 29 height 7
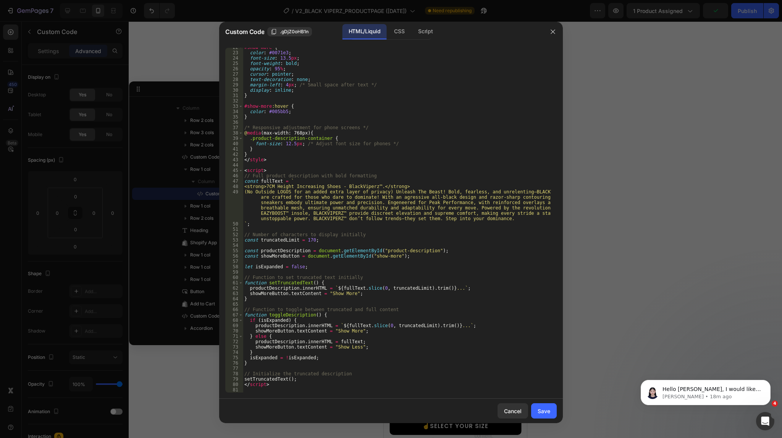
scroll to position [0, 0]
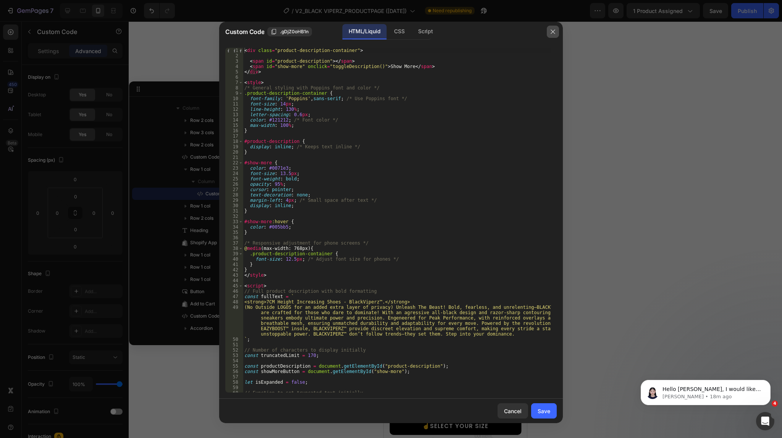
click at [552, 34] on icon "button" at bounding box center [553, 32] width 6 height 6
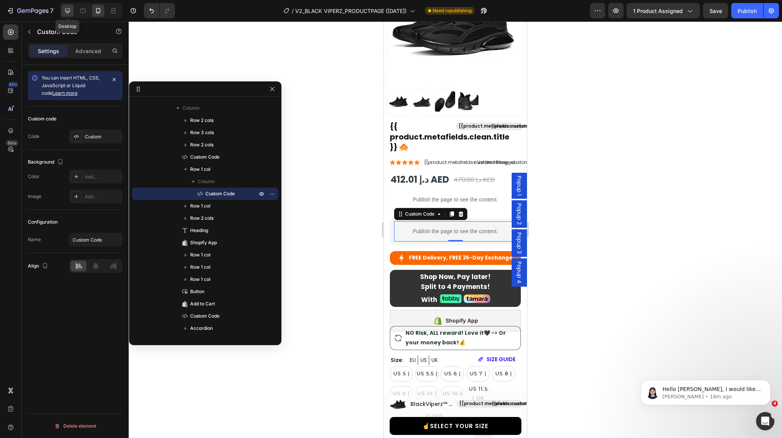
click at [65, 16] on div at bounding box center [67, 11] width 12 height 12
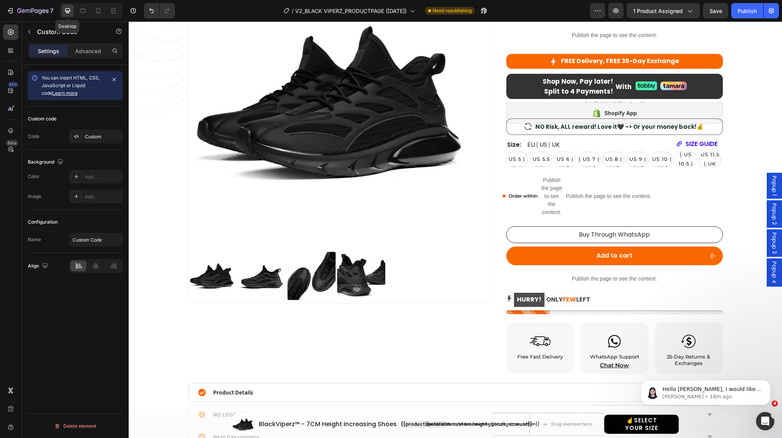
scroll to position [107, 0]
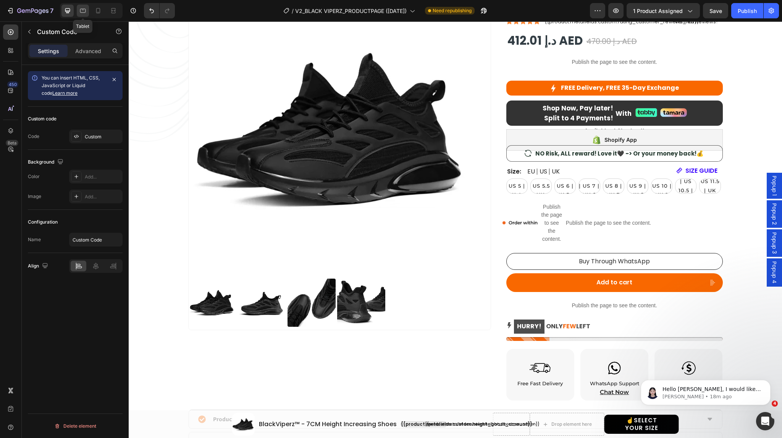
click at [85, 9] on icon at bounding box center [83, 11] width 6 height 4
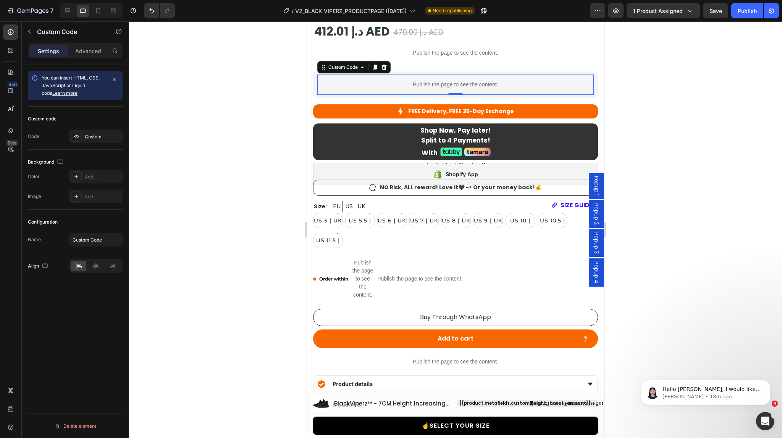
scroll to position [501, 0]
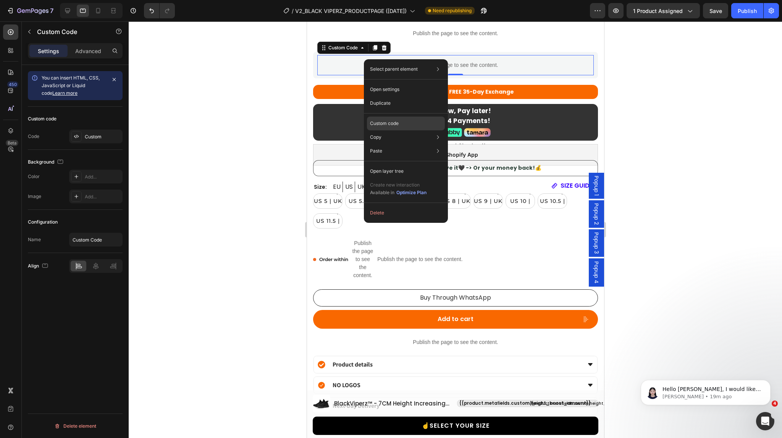
click at [387, 124] on p "Custom code" at bounding box center [384, 123] width 29 height 7
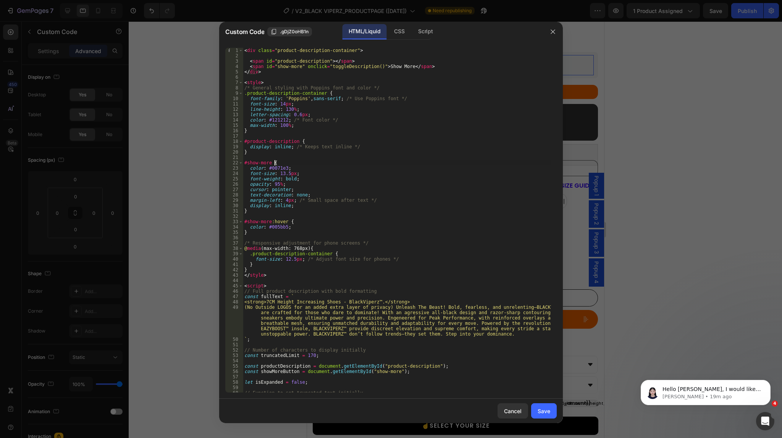
click at [396, 160] on div "< div class = "product-description-container" > < span id = "product-descriptio…" at bounding box center [397, 225] width 308 height 355
type textarea "</script>"
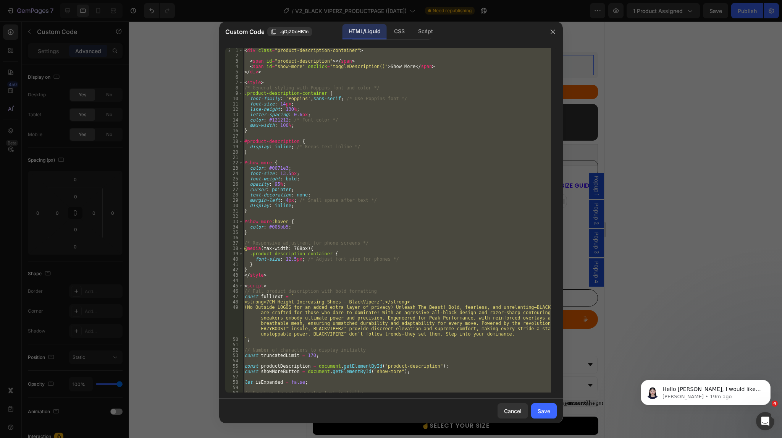
paste textarea
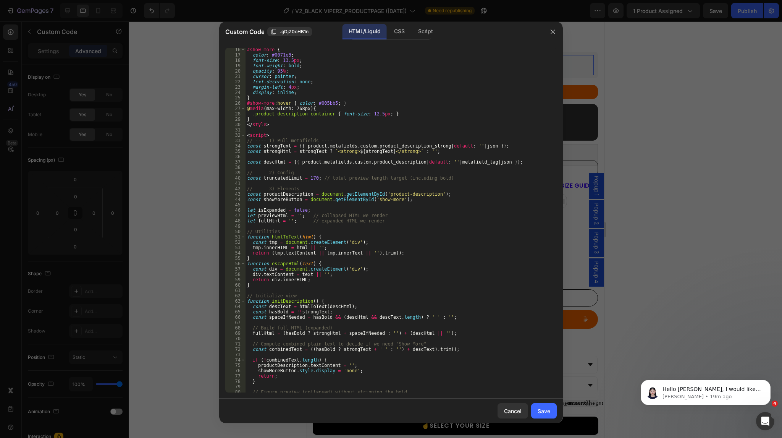
scroll to position [260, 0]
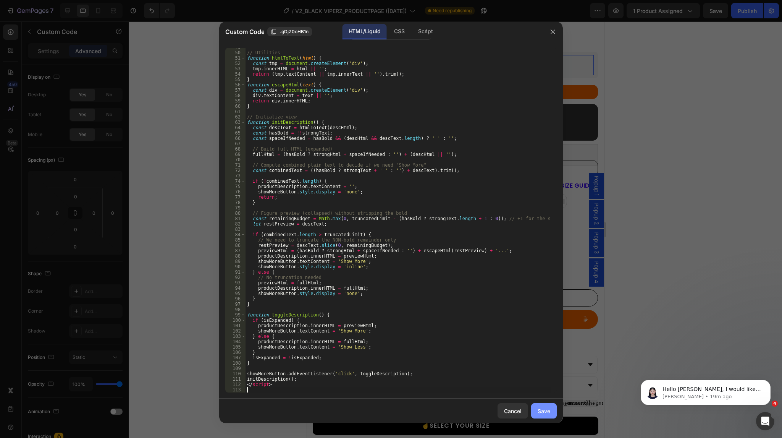
click at [544, 410] on div "Save" at bounding box center [544, 411] width 13 height 8
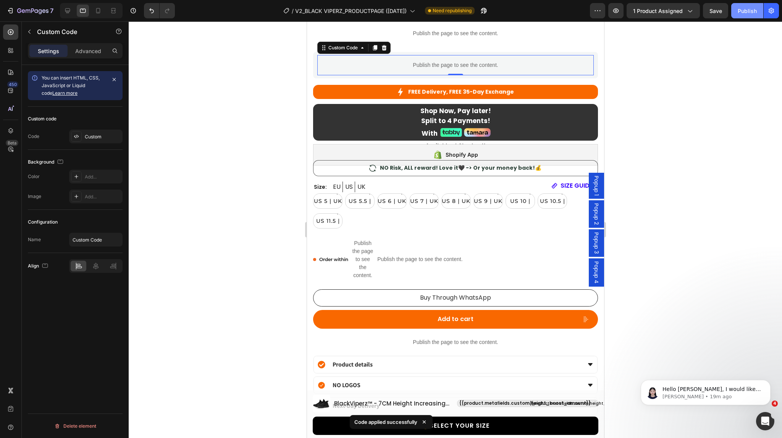
click at [747, 13] on div "Publish" at bounding box center [747, 11] width 19 height 8
click at [765, 426] on div "Open Intercom Messenger" at bounding box center [763, 419] width 25 height 25
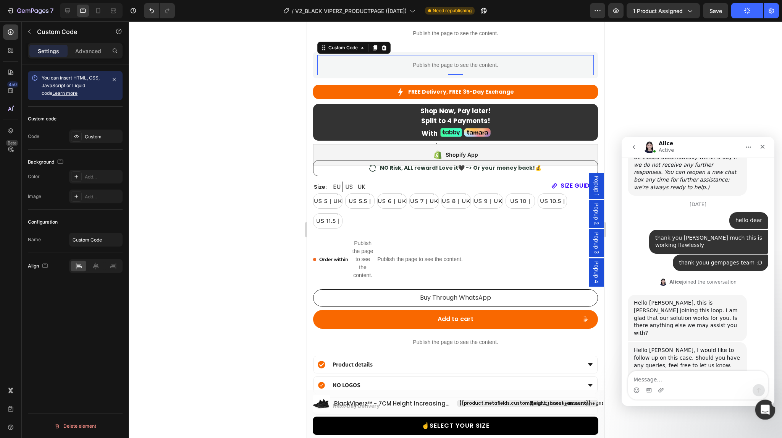
scroll to position [0, 0]
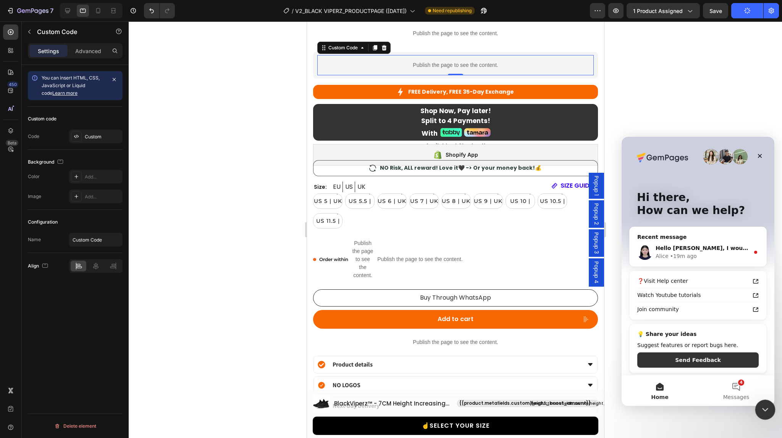
click at [764, 408] on icon "Close Intercom Messenger" at bounding box center [763, 408] width 9 height 9
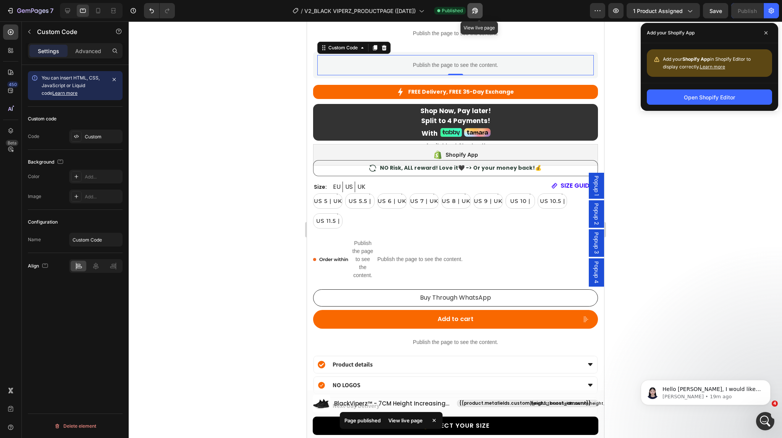
click at [479, 8] on icon "button" at bounding box center [475, 11] width 8 height 8
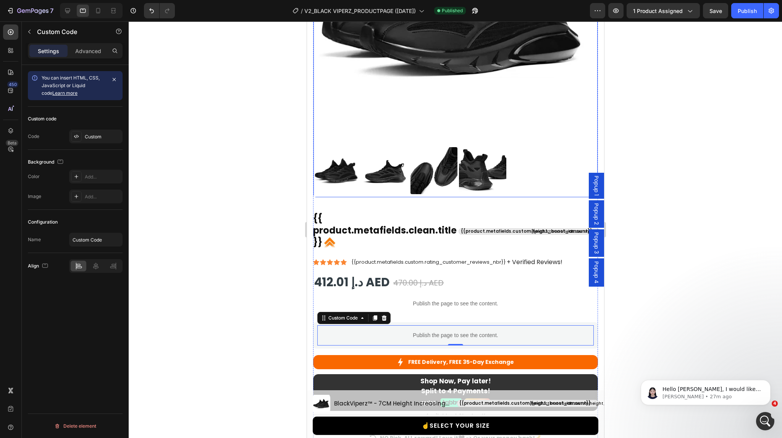
scroll to position [258, 0]
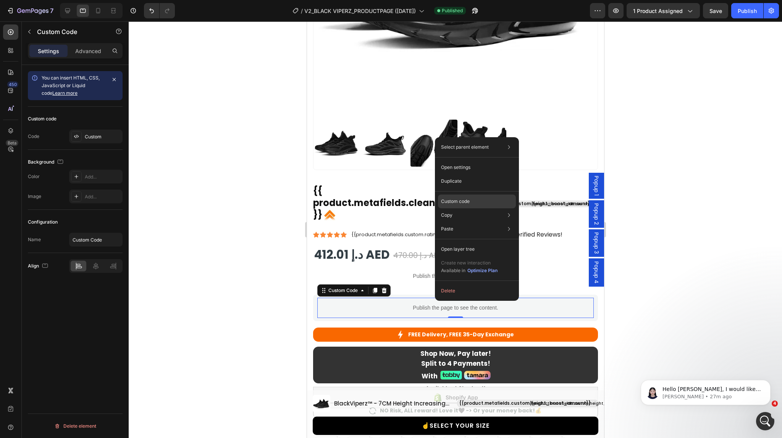
click at [454, 202] on p "Custom code" at bounding box center [455, 201] width 29 height 7
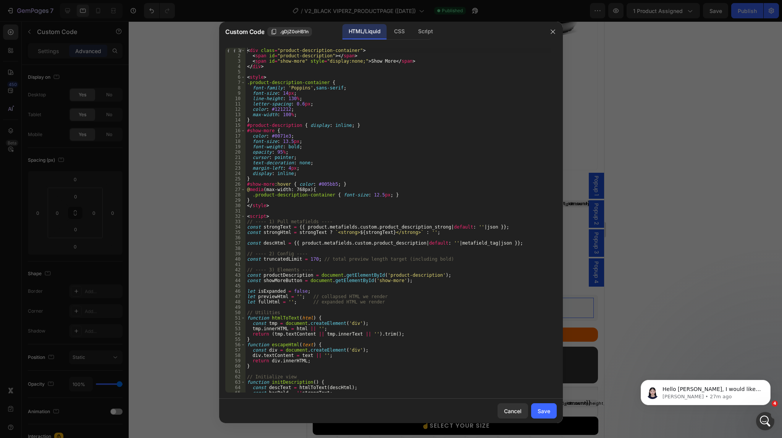
click at [313, 259] on div "< div class = "product-description-container" > < span id = "product-descriptio…" at bounding box center [398, 225] width 305 height 355
type textarea "const truncatedLimit = 147; // total preview length target (including bold)"
click at [546, 410] on div "Save" at bounding box center [544, 411] width 13 height 8
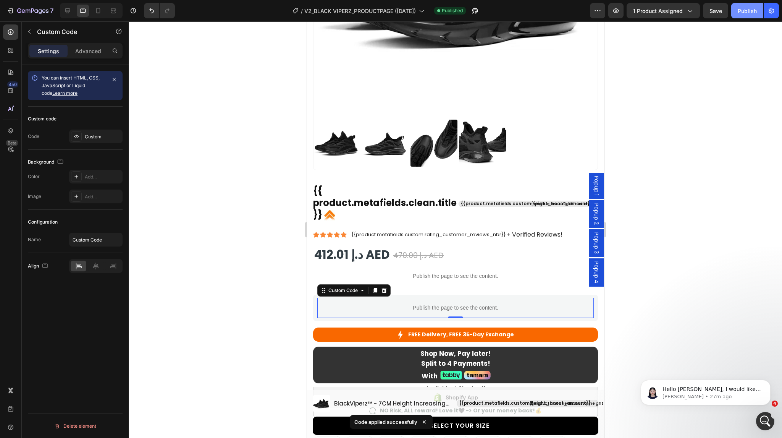
click at [746, 14] on div "Publish" at bounding box center [747, 11] width 19 height 8
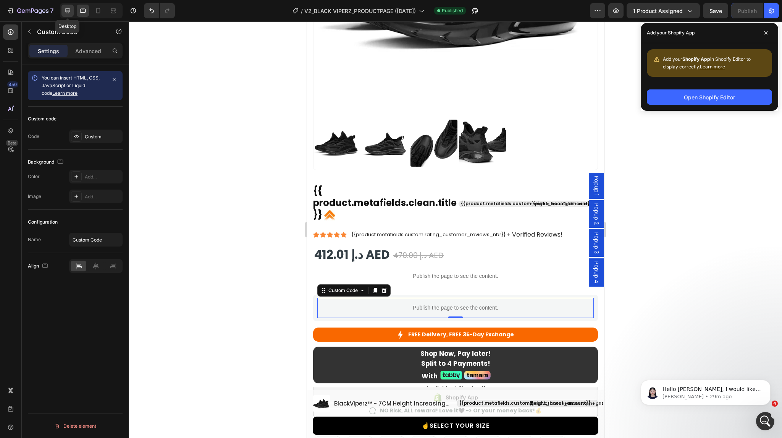
click at [69, 10] on icon at bounding box center [68, 11] width 8 height 8
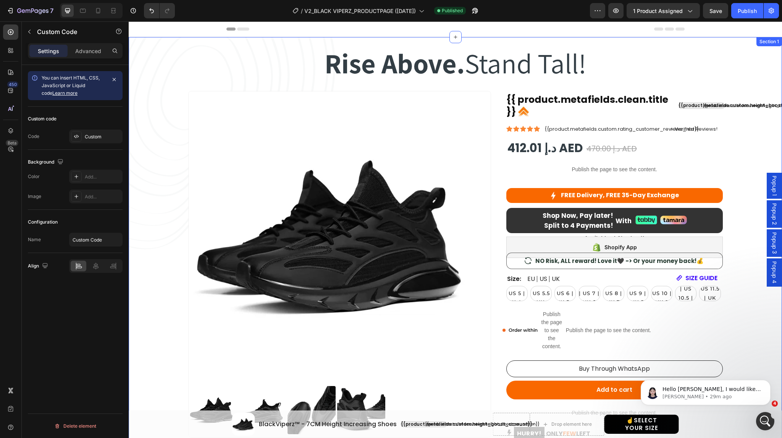
click at [204, 41] on div "Rise Above. Stand Tall! Heading Rise Above. Stand Tall! Heading Row Product Ima…" at bounding box center [455, 272] width 630 height 469
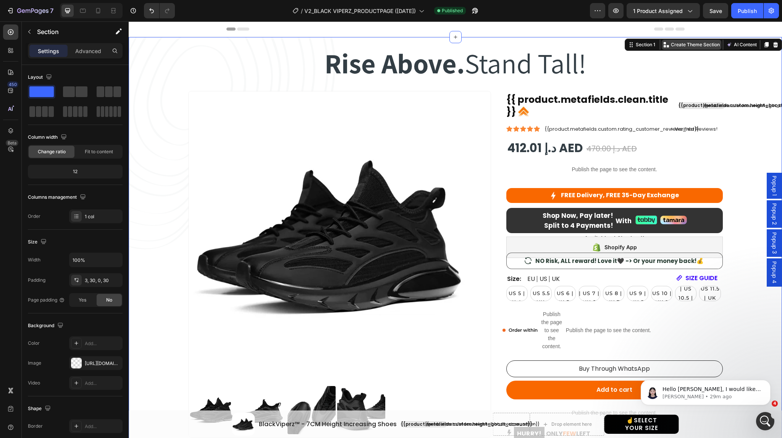
click at [691, 44] on p "Create Theme Section" at bounding box center [695, 44] width 49 height 7
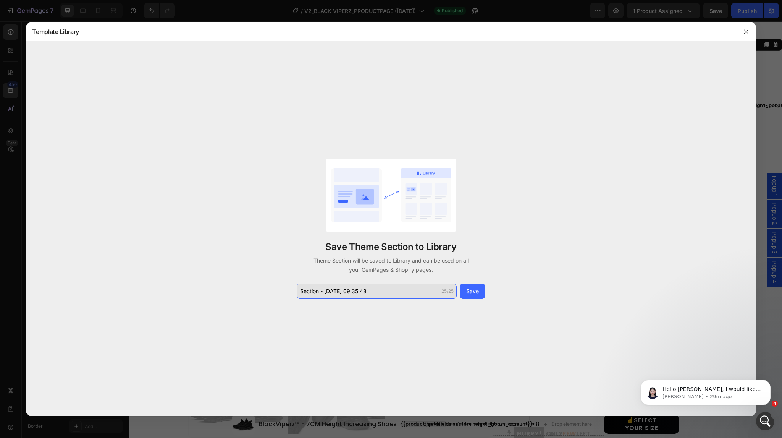
click at [380, 292] on input "Section - Aug 27 09:35:48" at bounding box center [377, 290] width 160 height 15
type input "v2_BV_SECTION1"
click at [468, 292] on div "Save" at bounding box center [472, 291] width 13 height 8
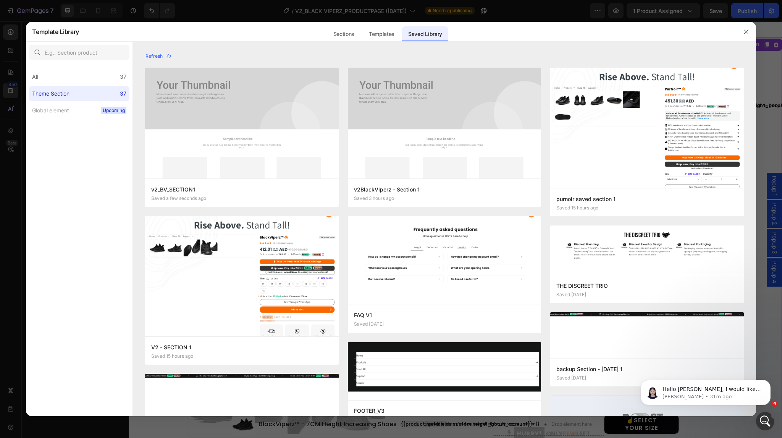
click at [261, 11] on div at bounding box center [391, 219] width 782 height 438
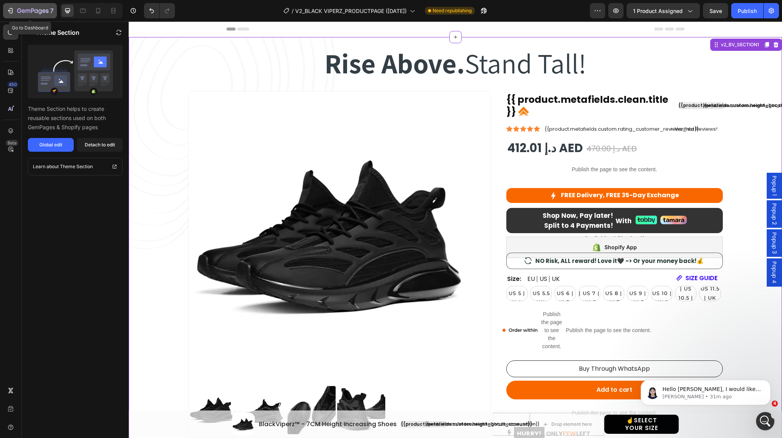
click at [38, 12] on icon "button" at bounding box center [32, 11] width 31 height 6
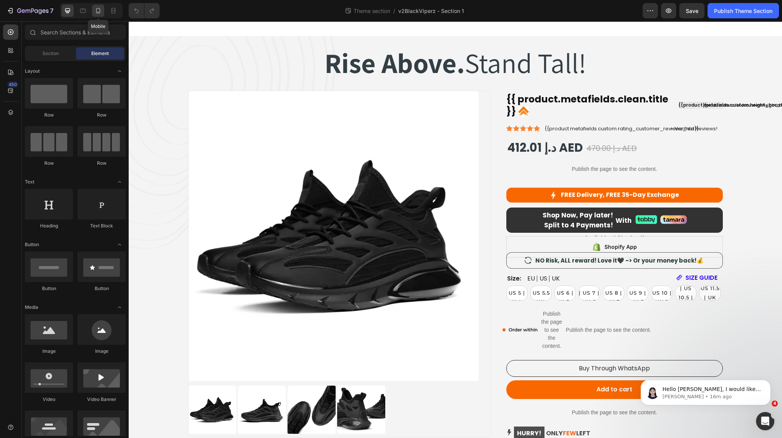
click at [95, 11] on icon at bounding box center [98, 11] width 8 height 8
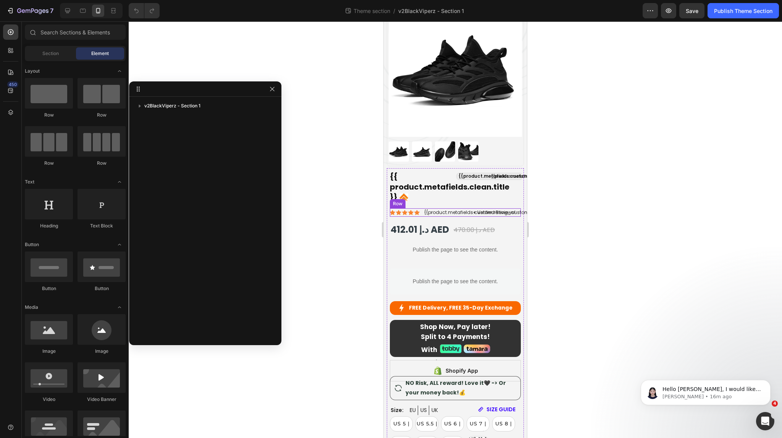
scroll to position [91, 0]
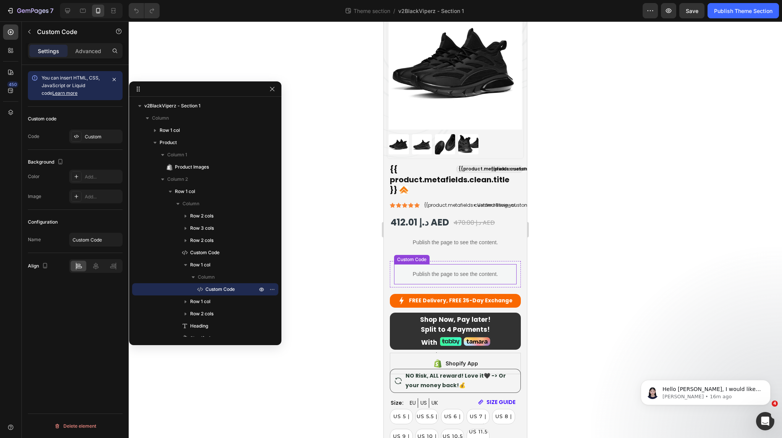
click at [450, 272] on p "Publish the page to see the content." at bounding box center [455, 274] width 123 height 8
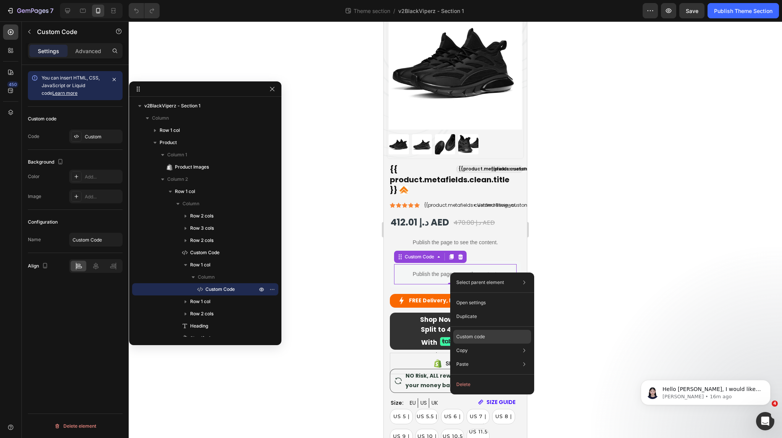
click at [477, 335] on p "Custom code" at bounding box center [470, 336] width 29 height 7
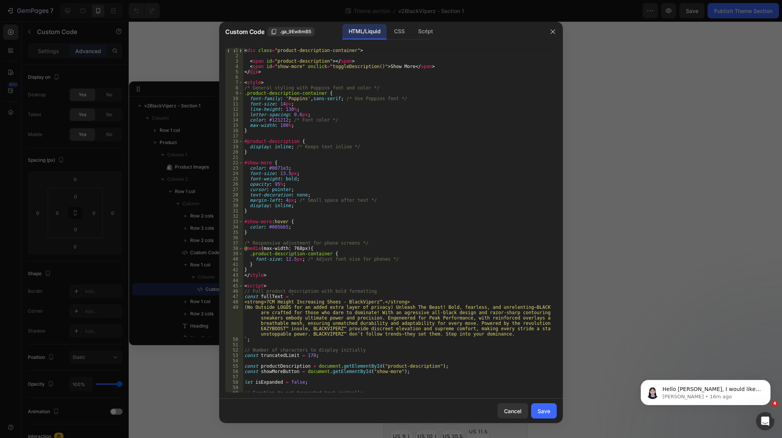
click at [437, 289] on div "< div class = "product-description-container" > < span id = "product-descriptio…" at bounding box center [397, 225] width 308 height 355
type textarea "</script>"
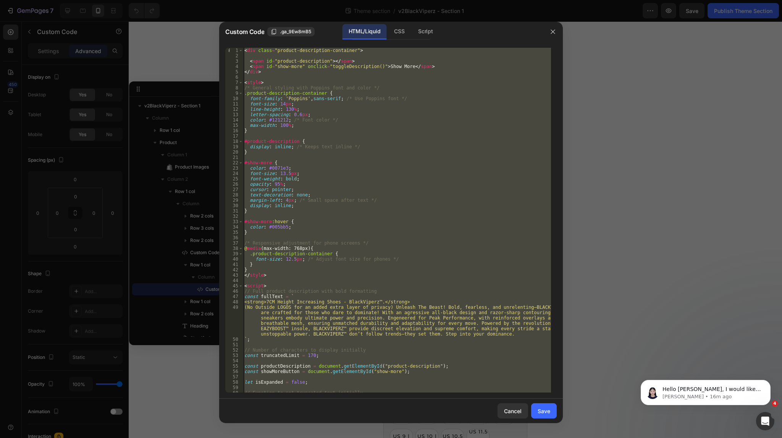
paste textarea
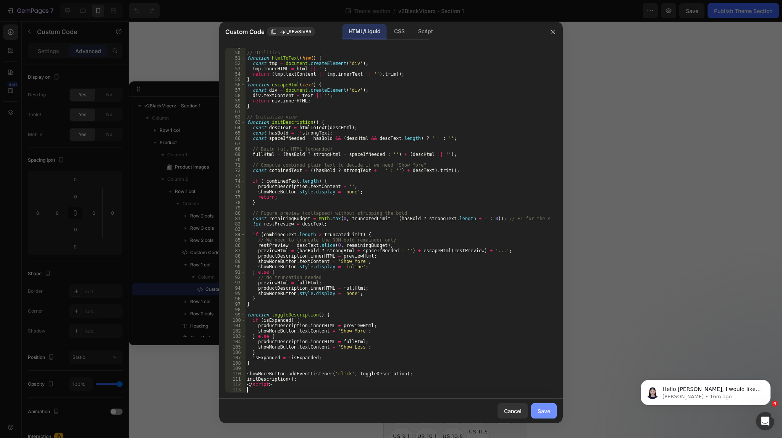
click at [542, 410] on div "Save" at bounding box center [544, 411] width 13 height 8
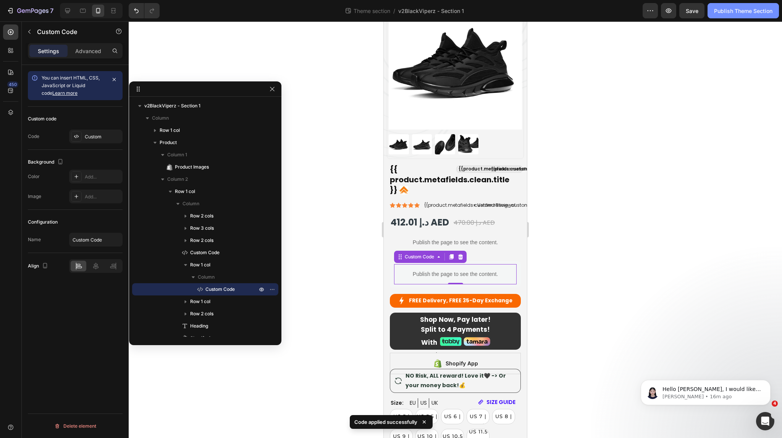
click at [732, 14] on div "Publish Theme Section" at bounding box center [743, 11] width 58 height 8
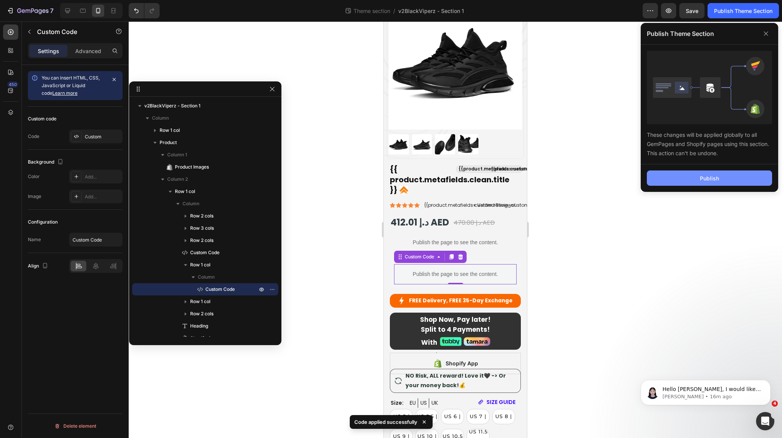
click at [710, 178] on div "Publish" at bounding box center [709, 178] width 19 height 8
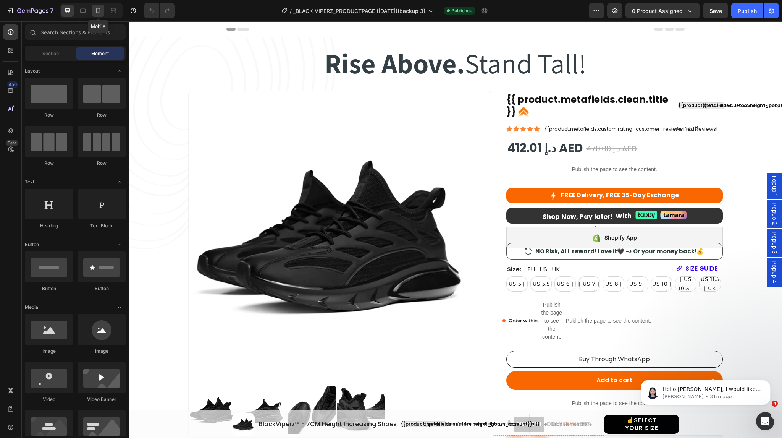
click at [99, 13] on icon at bounding box center [98, 11] width 8 height 8
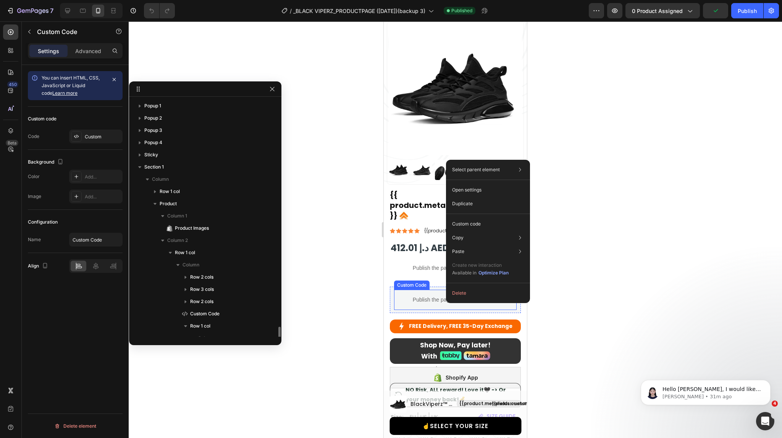
scroll to position [157, 0]
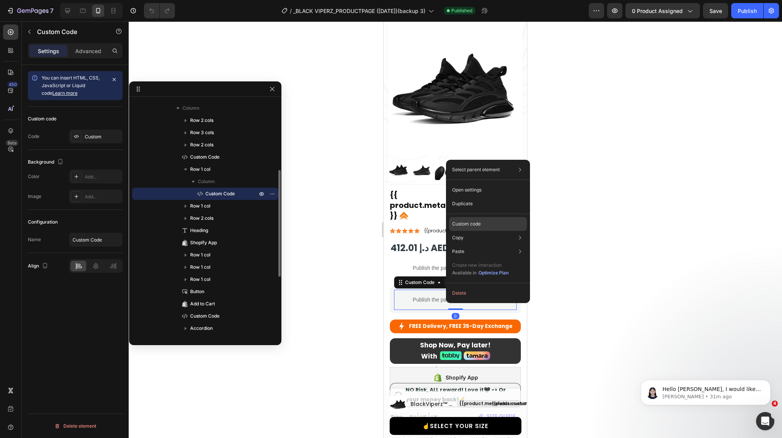
click at [464, 226] on p "Custom code" at bounding box center [466, 223] width 29 height 7
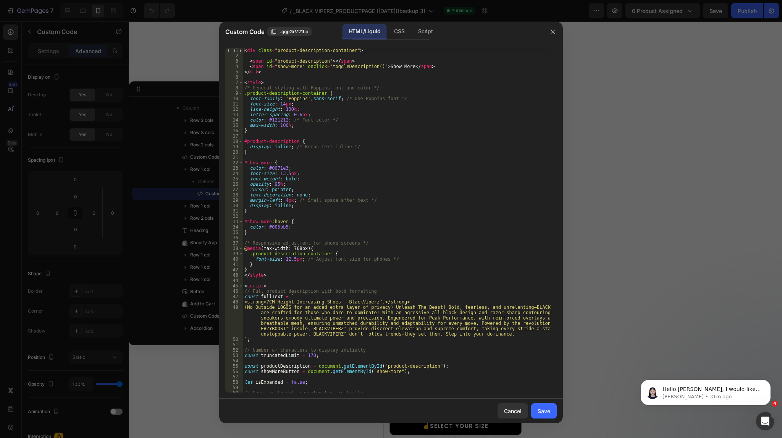
type textarea "(No Outside LOGOS for an added extra layer of privacy) Unleash The Beast! Bold,…"
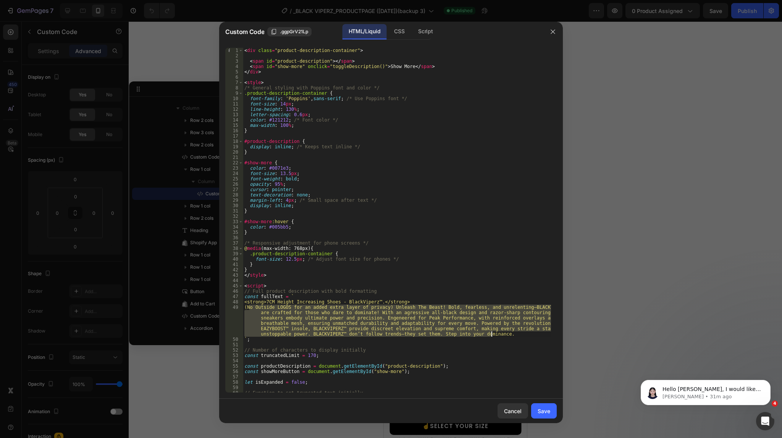
drag, startPoint x: 249, startPoint y: 307, endPoint x: 495, endPoint y: 335, distance: 247.5
click at [495, 335] on div "< div class = "product-description-container" > < span id = "product-descriptio…" at bounding box center [397, 225] width 308 height 355
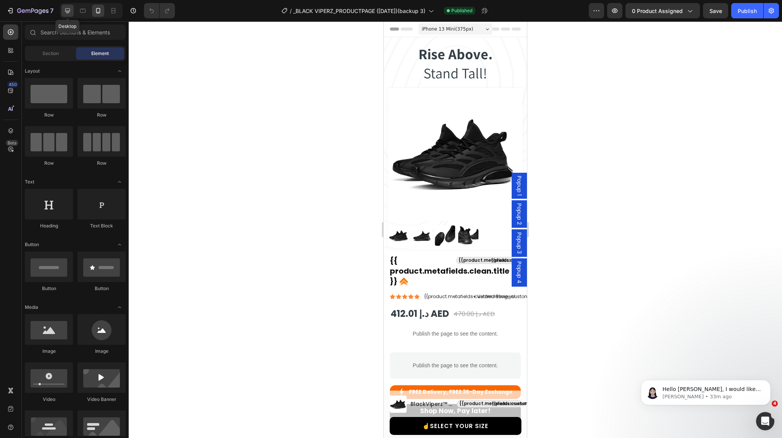
click at [70, 10] on icon at bounding box center [67, 10] width 5 height 5
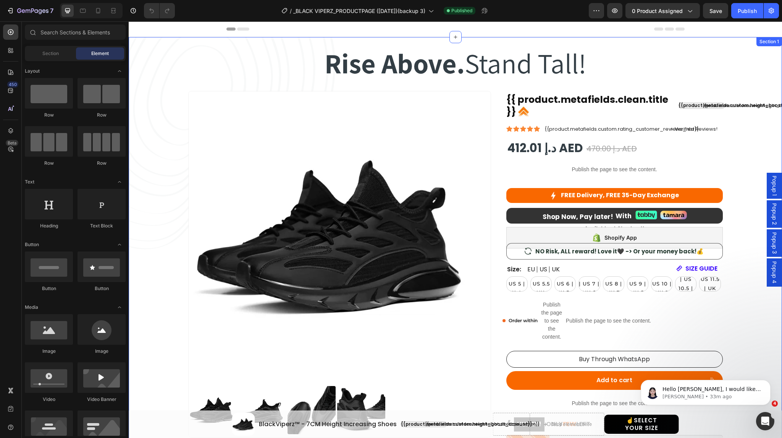
click at [189, 47] on div "Rise Above. Stand Tall! Heading Rise Above. Stand Tall! Heading Row Product Ima…" at bounding box center [455, 268] width 630 height 460
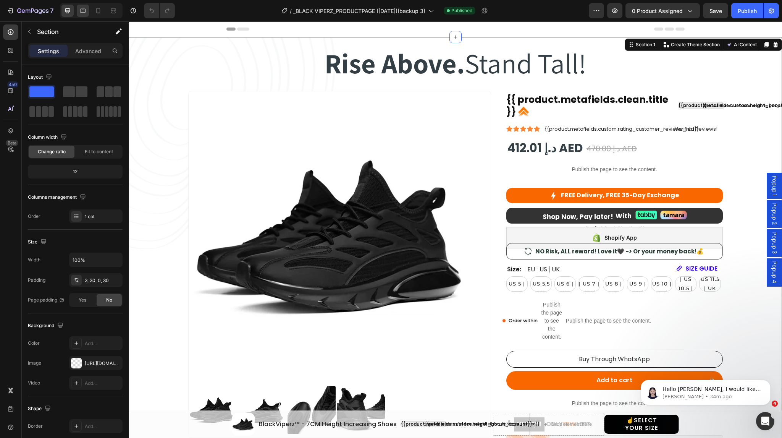
click at [86, 10] on icon at bounding box center [83, 11] width 8 height 8
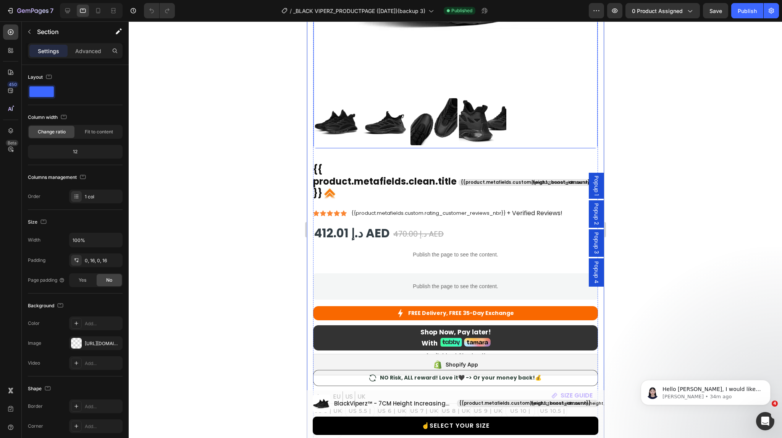
scroll to position [281, 0]
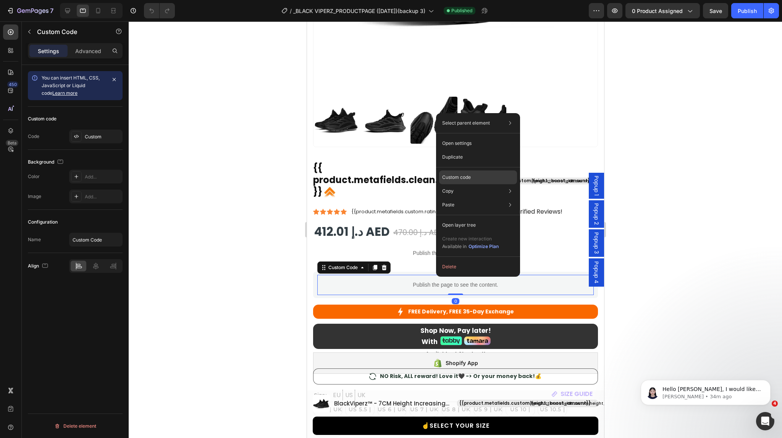
click at [462, 180] on p "Custom code" at bounding box center [456, 177] width 29 height 7
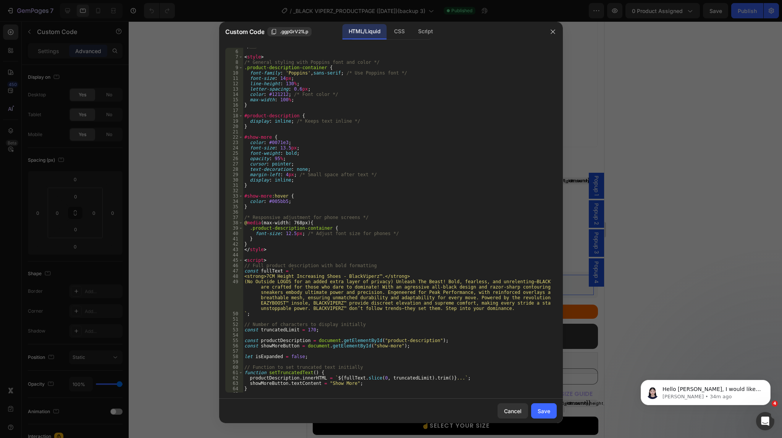
scroll to position [26, 0]
click at [510, 414] on div "Cancel" at bounding box center [513, 411] width 18 height 8
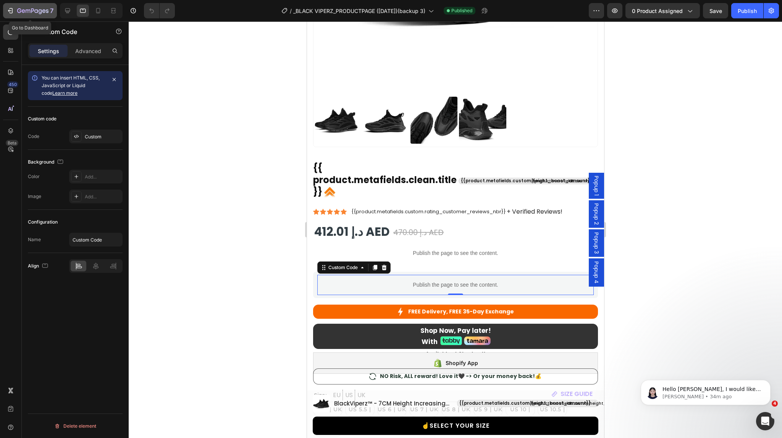
click at [22, 10] on icon "button" at bounding box center [32, 11] width 31 height 6
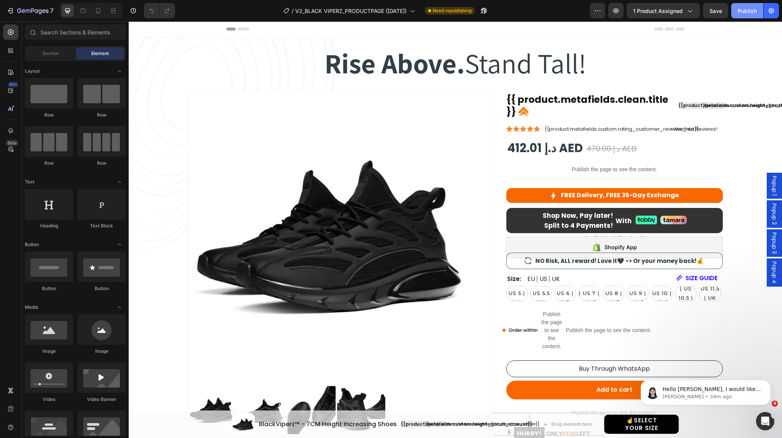
click at [744, 8] on div "Publish" at bounding box center [747, 11] width 19 height 8
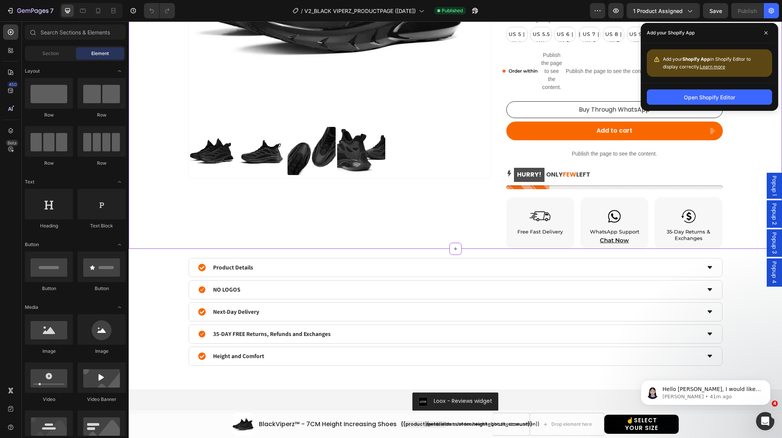
scroll to position [330, 0]
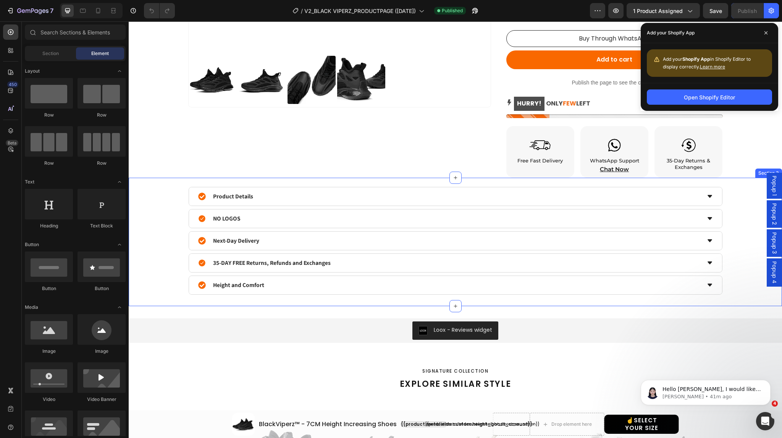
click at [166, 224] on div "Product Details NO LOGOS Next-Day Delivery 35-DAY FREE Returns, Refunds and Exc…" at bounding box center [455, 241] width 630 height 108
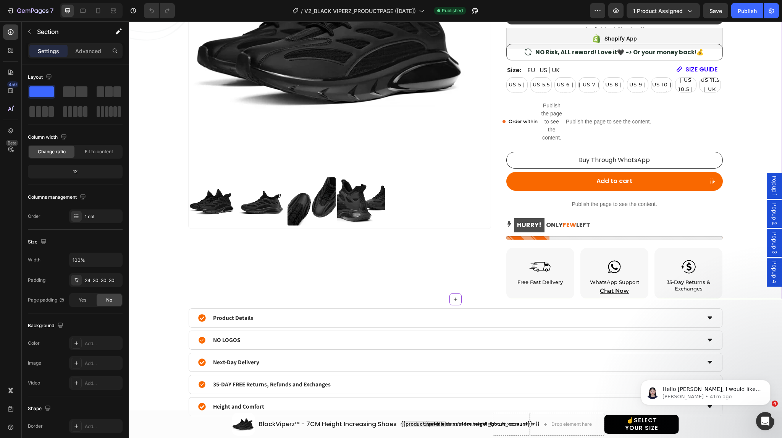
scroll to position [348, 0]
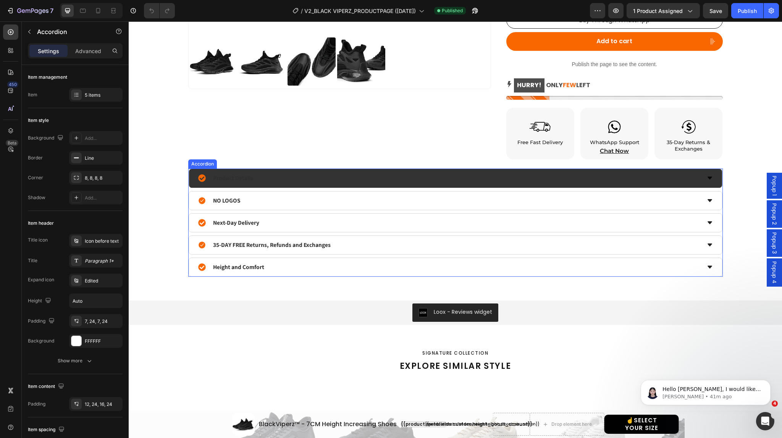
click at [688, 180] on div "Product Details" at bounding box center [449, 177] width 502 height 13
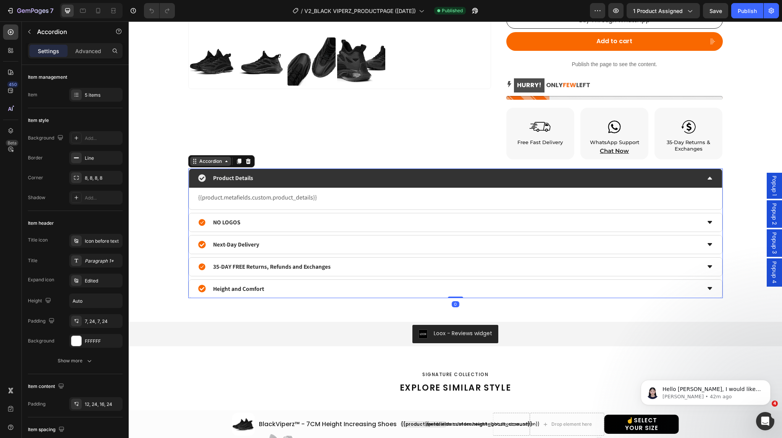
click at [223, 162] on icon at bounding box center [226, 161] width 6 height 6
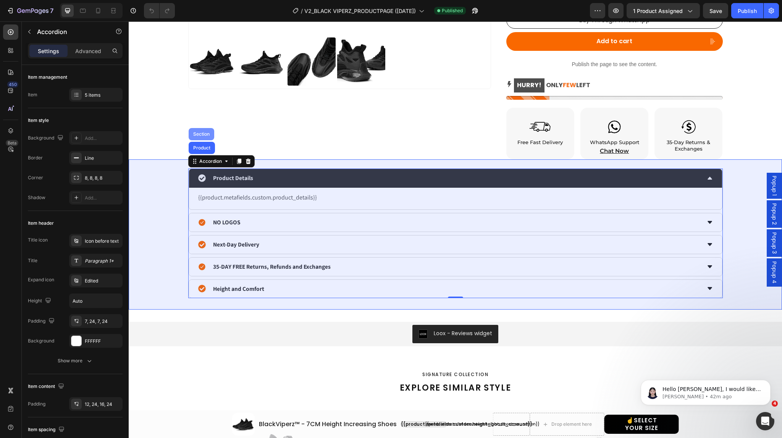
click at [194, 132] on div "Section" at bounding box center [201, 134] width 19 height 5
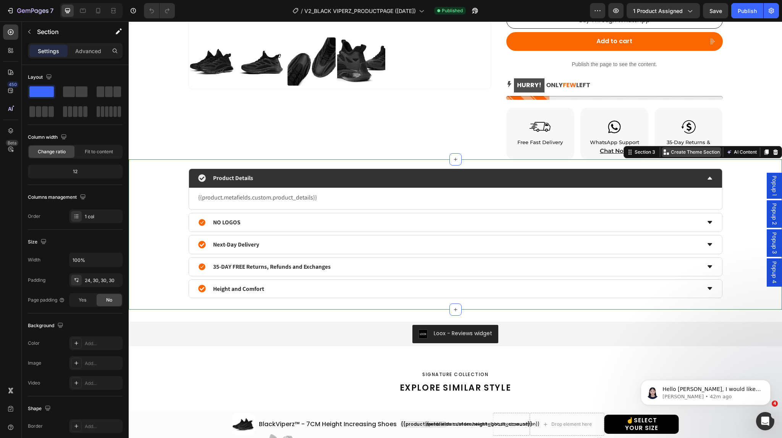
click at [682, 152] on p "Create Theme Section" at bounding box center [695, 152] width 49 height 7
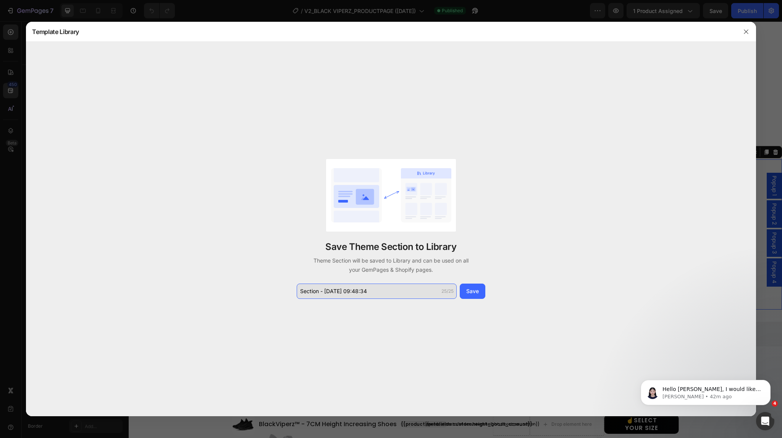
type input "p"
type input "V2-BV-PROD DETAILS"
click at [468, 291] on div "Save" at bounding box center [472, 291] width 13 height 8
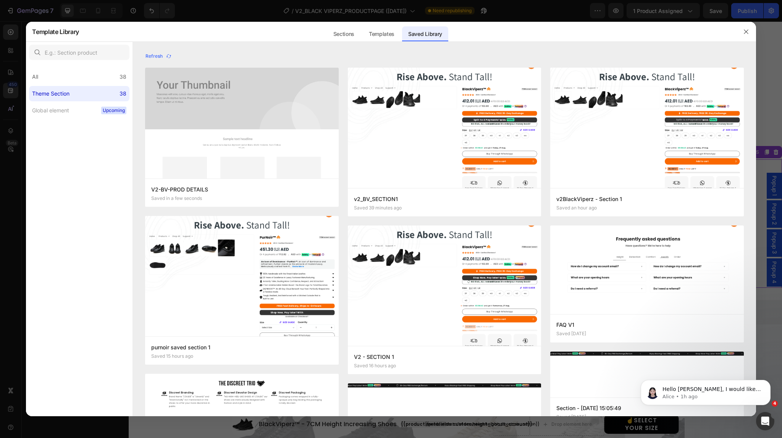
click at [269, 14] on div at bounding box center [391, 219] width 782 height 438
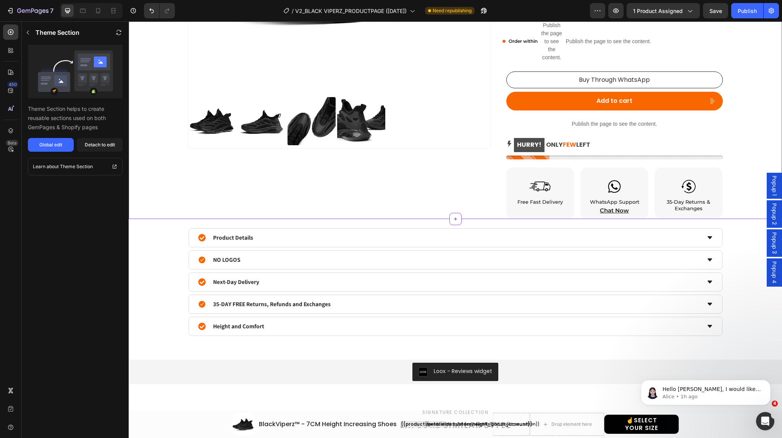
scroll to position [300, 0]
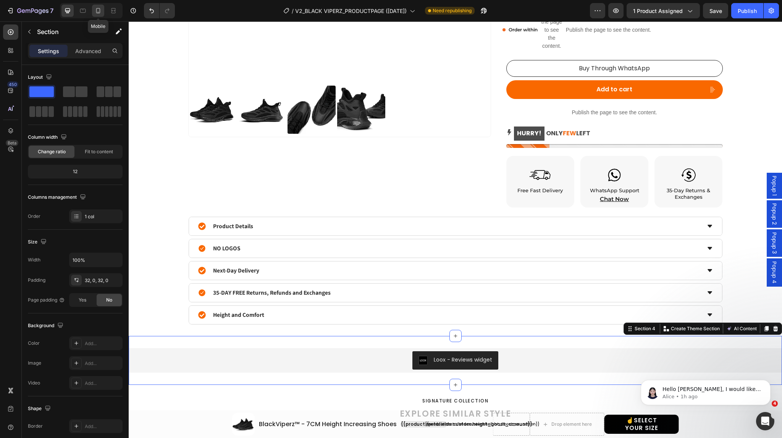
click at [99, 10] on icon at bounding box center [98, 11] width 8 height 8
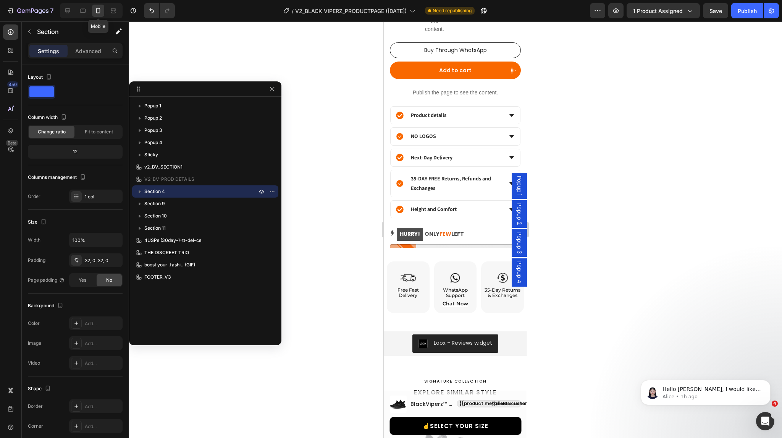
scroll to position [822, 0]
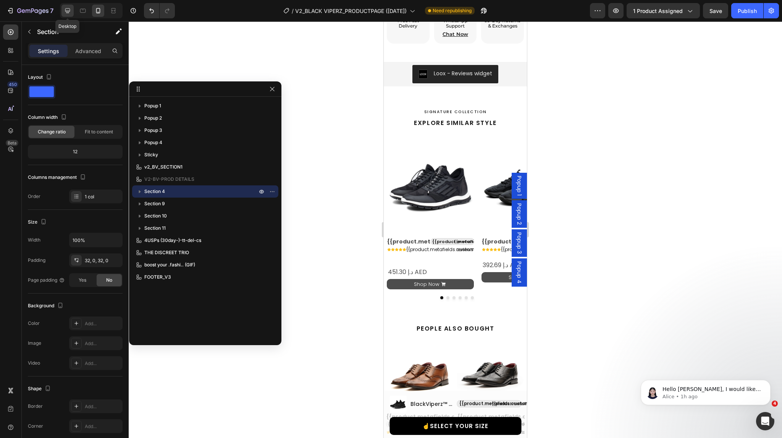
click at [71, 11] on icon at bounding box center [68, 11] width 8 height 8
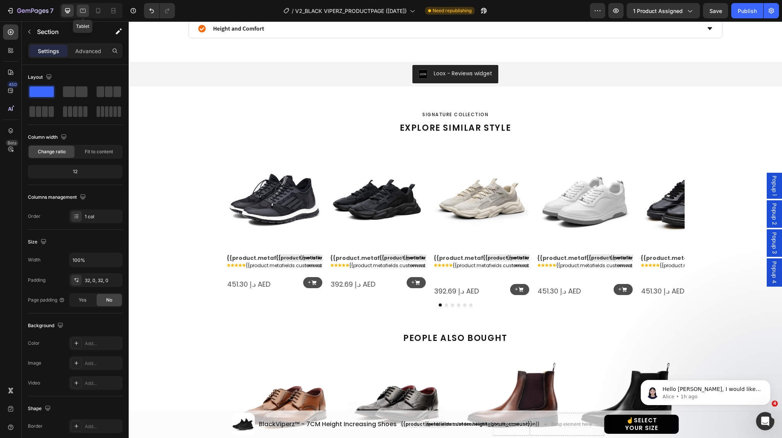
click at [86, 15] on div at bounding box center [83, 11] width 12 height 12
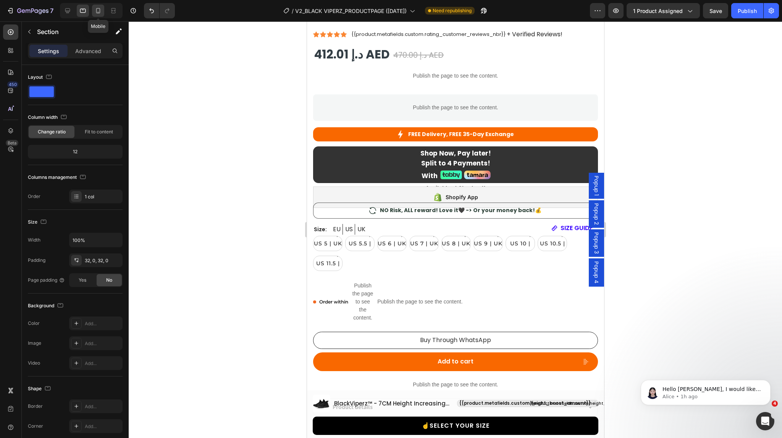
click at [97, 13] on icon at bounding box center [98, 11] width 8 height 8
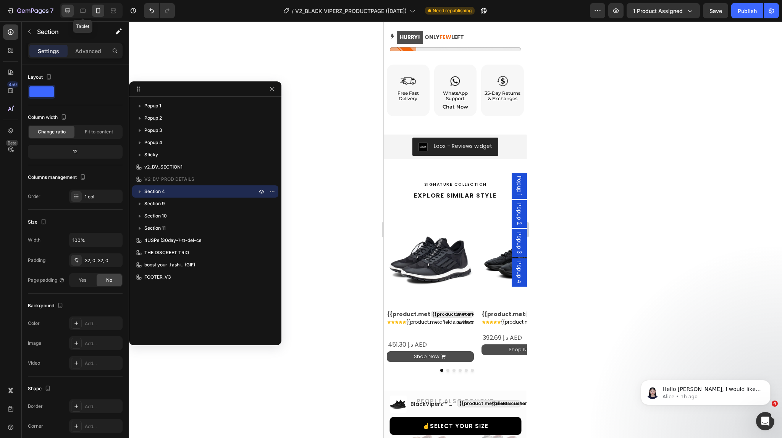
scroll to position [822, 0]
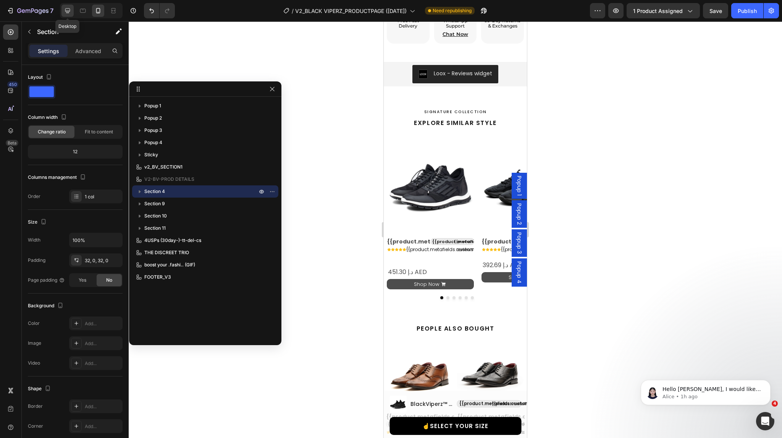
click at [66, 11] on icon at bounding box center [67, 10] width 5 height 5
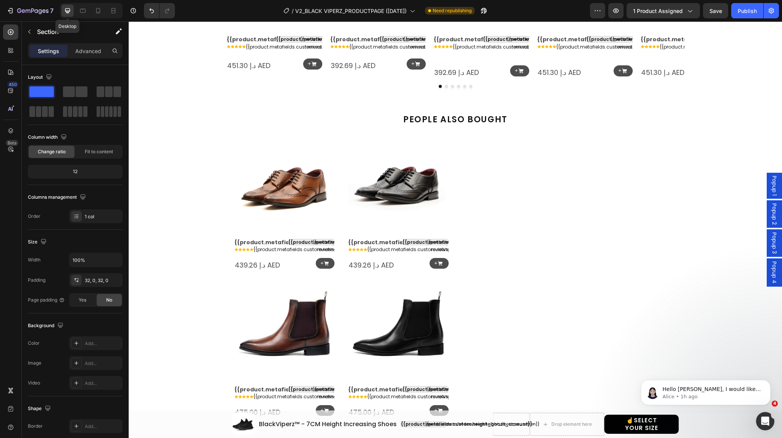
scroll to position [586, 0]
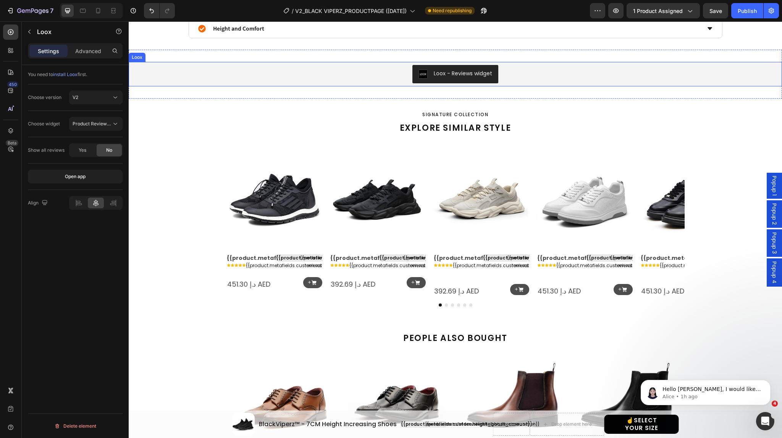
click at [396, 72] on div "Loox - Reviews widget" at bounding box center [455, 74] width 647 height 18
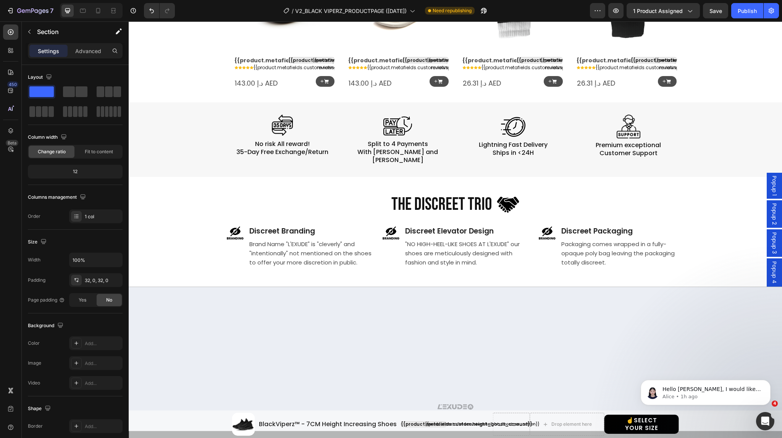
scroll to position [1142, 0]
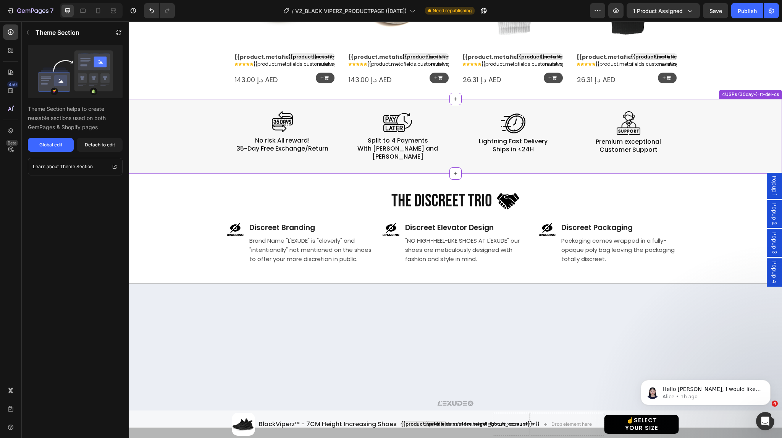
click at [706, 126] on div "Image No risk All reward! 35-Day Free Exchange/Return Heading Image Split to 4 …" at bounding box center [455, 136] width 653 height 50
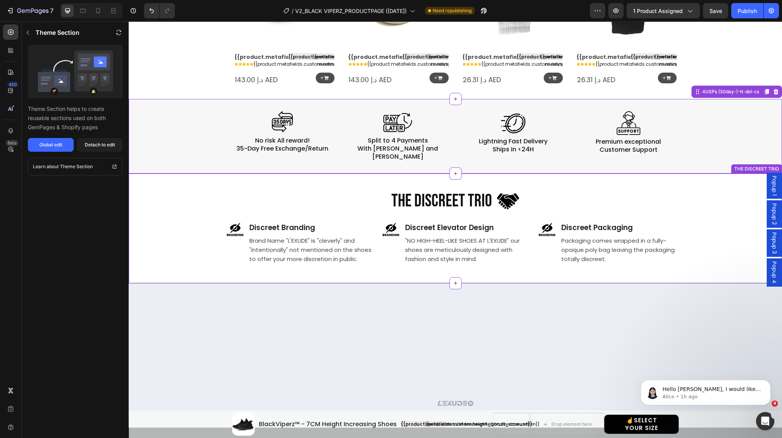
click at [712, 200] on div "THE DISCREET TRIO Heading Image Row Image Discreet Branding Text Block Brand Na…" at bounding box center [455, 226] width 638 height 75
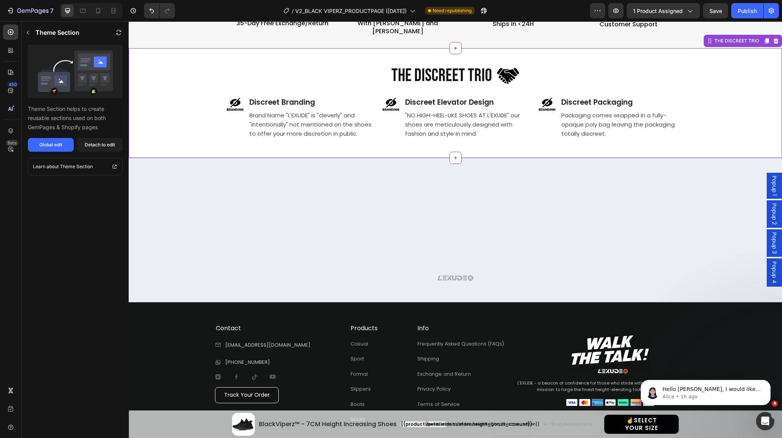
click at [712, 200] on div "Your browser does not support the video tag. Custom Code Row Image Row Row" at bounding box center [455, 240] width 653 height 93
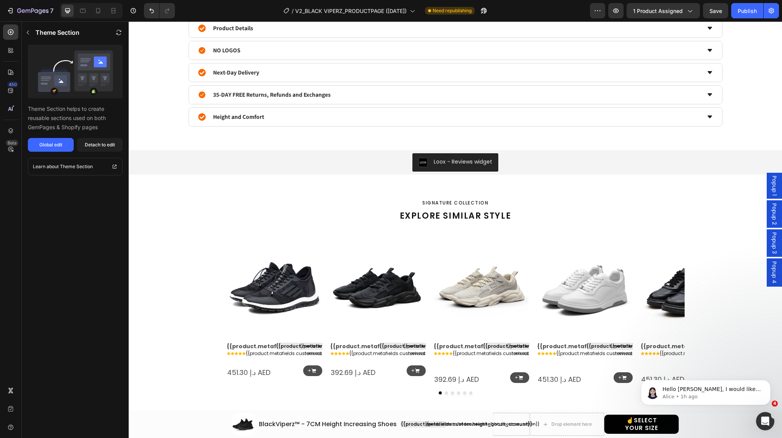
scroll to position [452, 0]
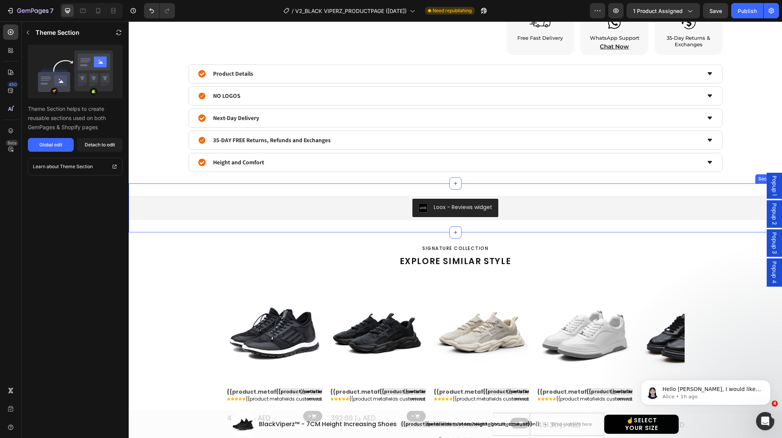
click at [722, 187] on div "Loox - Reviews widget Loox Section 4" at bounding box center [455, 207] width 653 height 49
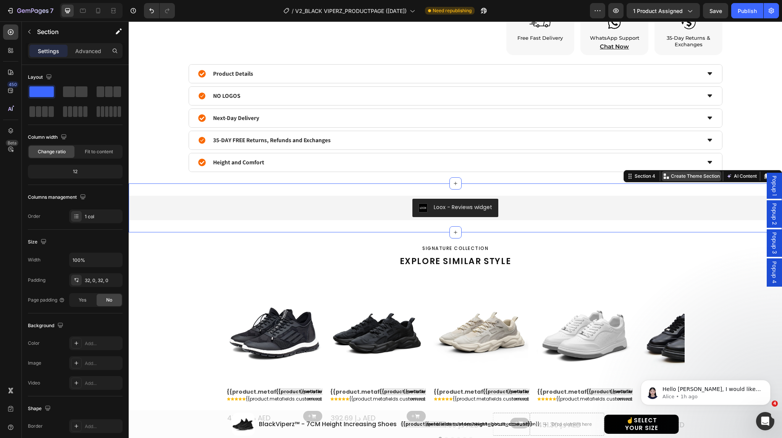
click at [683, 173] on p "Create Theme Section" at bounding box center [695, 176] width 49 height 7
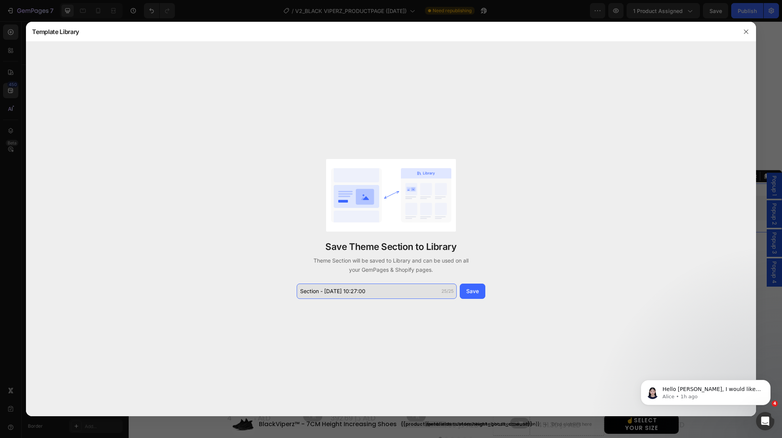
click at [382, 287] on input "Section - Aug 27 10:27:00" at bounding box center [377, 290] width 160 height 15
type input "v2-REVIEW LOOX"
click at [467, 289] on div "Save" at bounding box center [472, 291] width 13 height 8
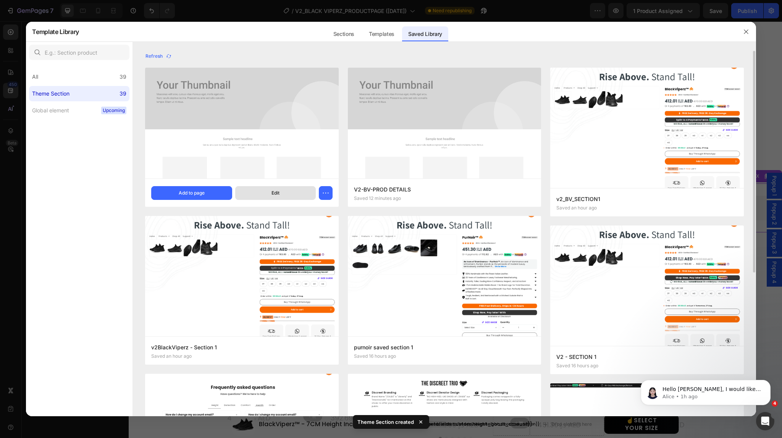
click at [298, 192] on button "Edit" at bounding box center [275, 193] width 81 height 14
click at [326, 195] on icon "button" at bounding box center [326, 193] width 8 height 8
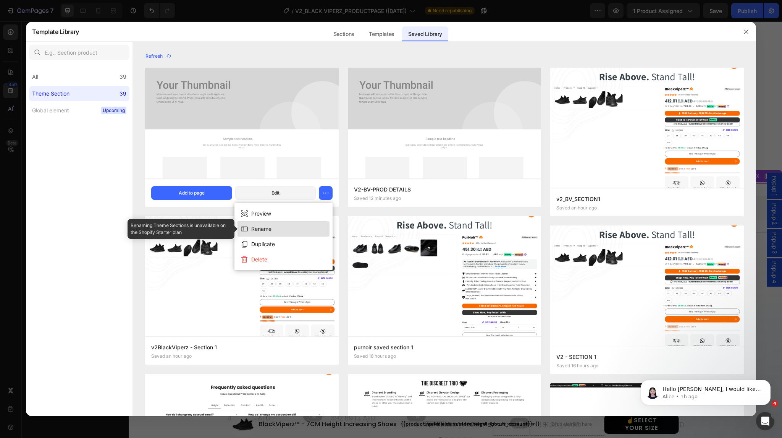
click at [284, 230] on button "Rename" at bounding box center [283, 228] width 92 height 15
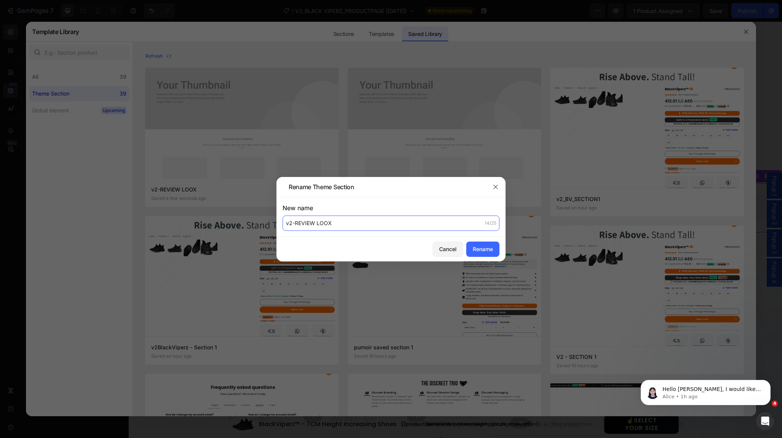
click at [295, 221] on input "v2-REVIEW LOOX" at bounding box center [391, 222] width 217 height 15
type input "v2-BV_REVIEW LOOX"
click at [482, 252] on div "Rename" at bounding box center [483, 249] width 20 height 8
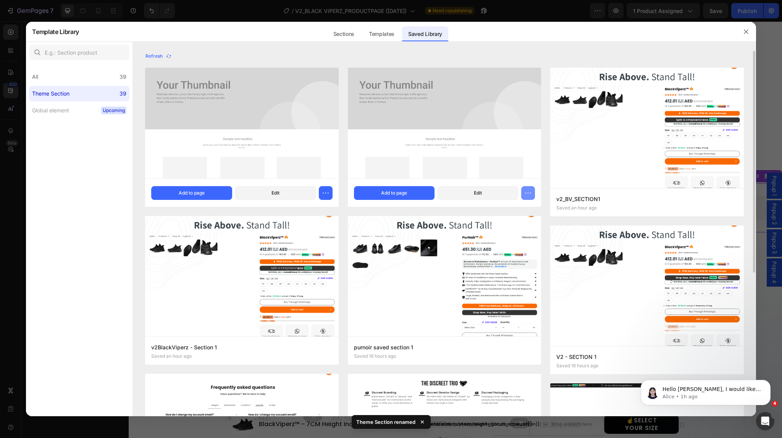
click at [528, 195] on icon "button" at bounding box center [528, 193] width 8 height 8
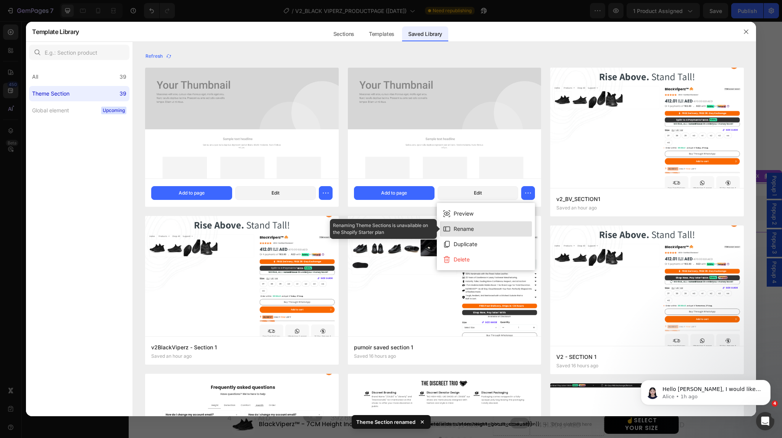
click at [493, 225] on button "Rename" at bounding box center [486, 228] width 92 height 15
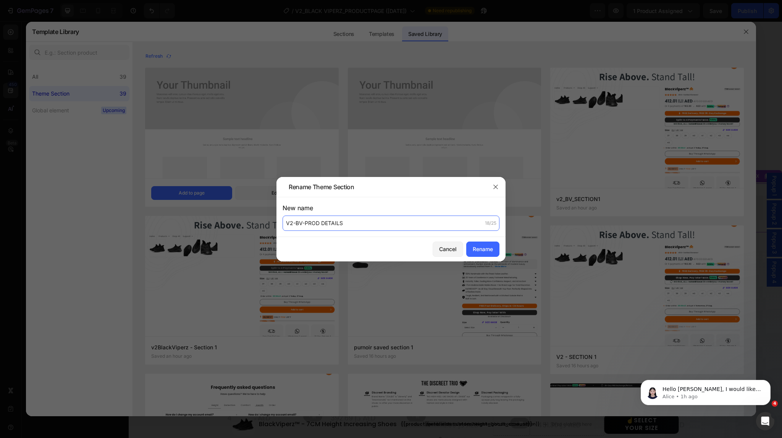
click at [305, 220] on input "V2-BV-PROD DETAILS" at bounding box center [391, 222] width 217 height 15
click at [295, 222] on input "V2-BV_PROD DETAILS" at bounding box center [391, 222] width 217 height 15
type input "V2_BV_PROD DETAILS"
click at [486, 249] on div "Rename" at bounding box center [483, 249] width 20 height 8
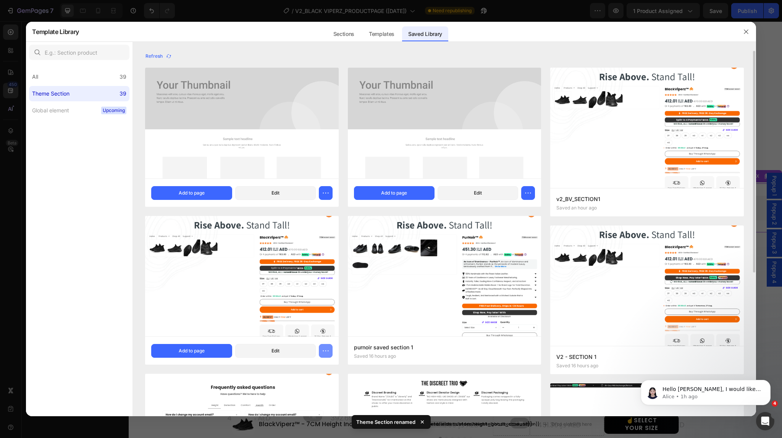
click at [325, 349] on icon "button" at bounding box center [326, 351] width 8 height 8
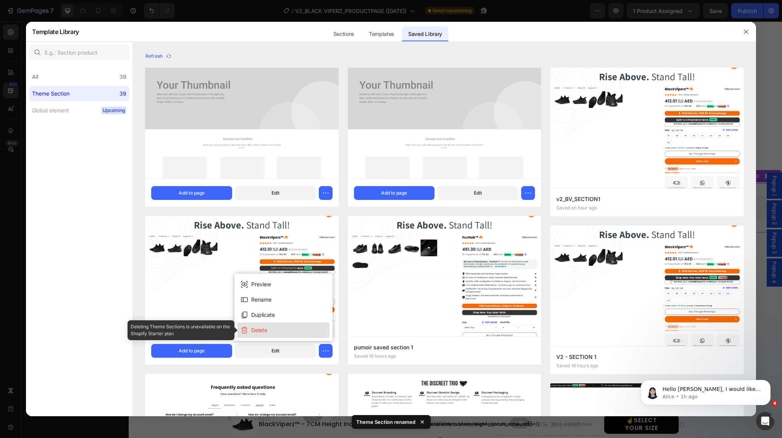
click at [299, 332] on button "Delete" at bounding box center [283, 329] width 92 height 15
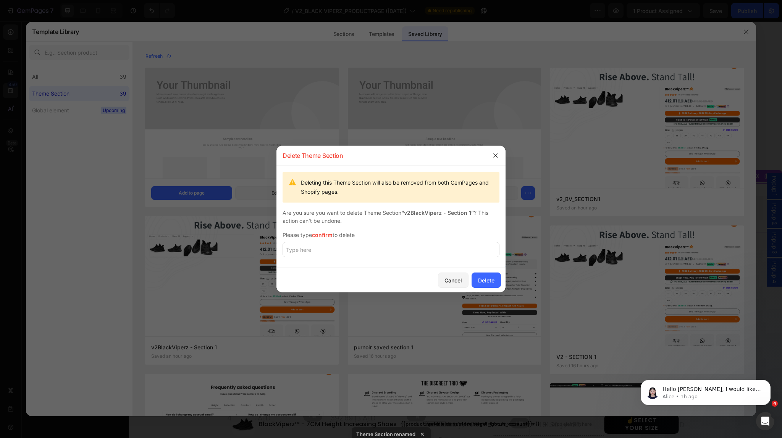
click at [440, 261] on div at bounding box center [391, 252] width 217 height 20
click at [423, 252] on input "text" at bounding box center [391, 249] width 217 height 15
type input "C"
type input "confirm"
click at [491, 277] on div "Delete" at bounding box center [486, 280] width 16 height 8
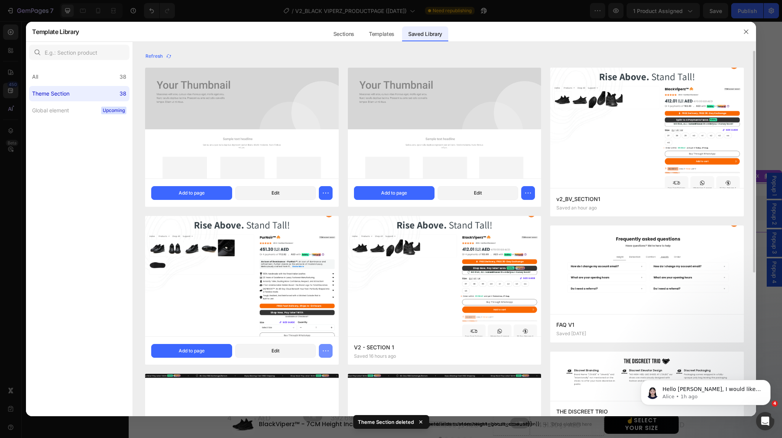
click at [326, 347] on icon "button" at bounding box center [326, 351] width 8 height 8
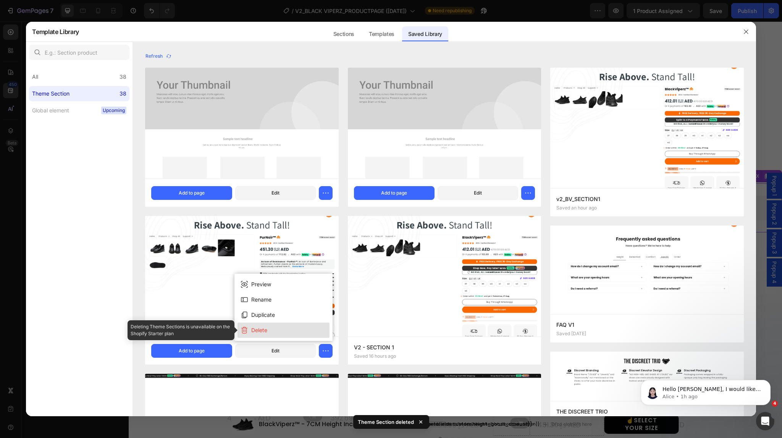
click at [289, 331] on button "Delete" at bounding box center [283, 329] width 92 height 15
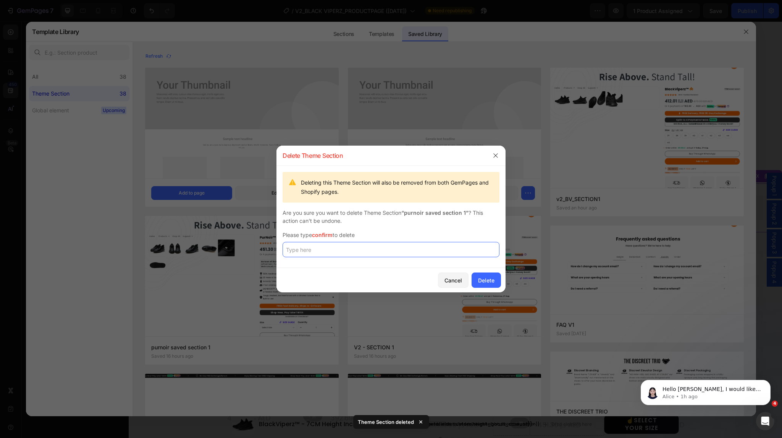
click at [330, 249] on input "text" at bounding box center [391, 249] width 217 height 15
paste input "confirm"
type input "confirm"
click at [487, 279] on div "Delete" at bounding box center [486, 280] width 16 height 8
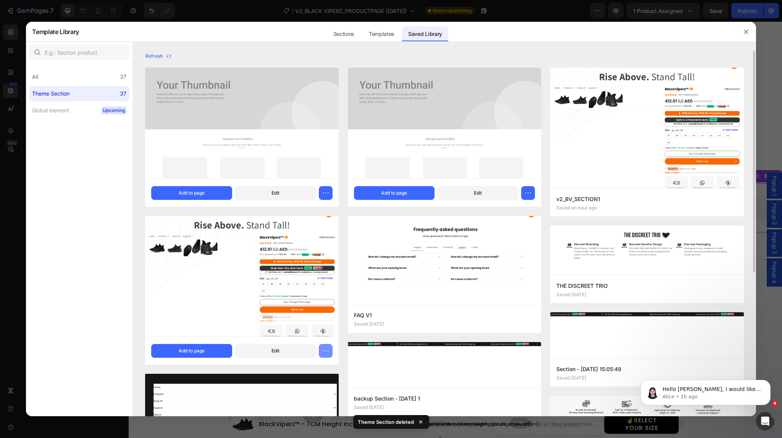
click at [324, 350] on icon "button" at bounding box center [326, 351] width 8 height 8
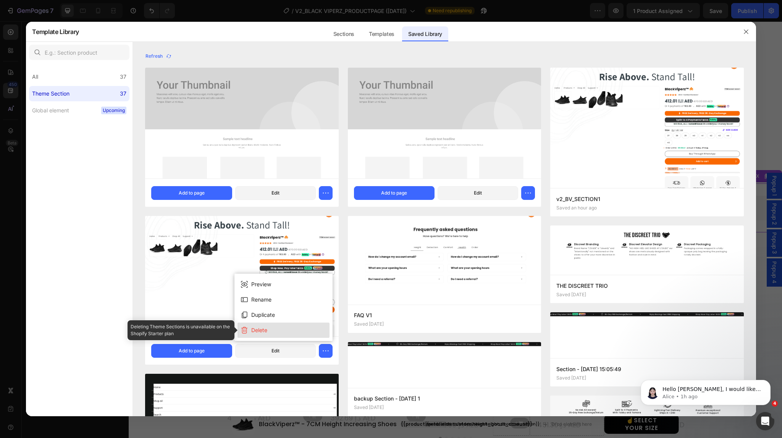
click at [295, 329] on button "Delete" at bounding box center [283, 329] width 92 height 15
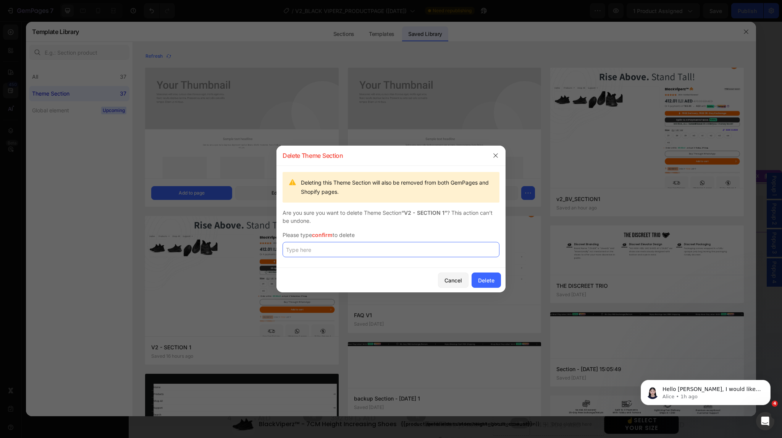
click at [336, 251] on input "text" at bounding box center [391, 249] width 217 height 15
paste input "confirm"
type input "confirm"
click at [487, 277] on div "Delete" at bounding box center [486, 280] width 16 height 8
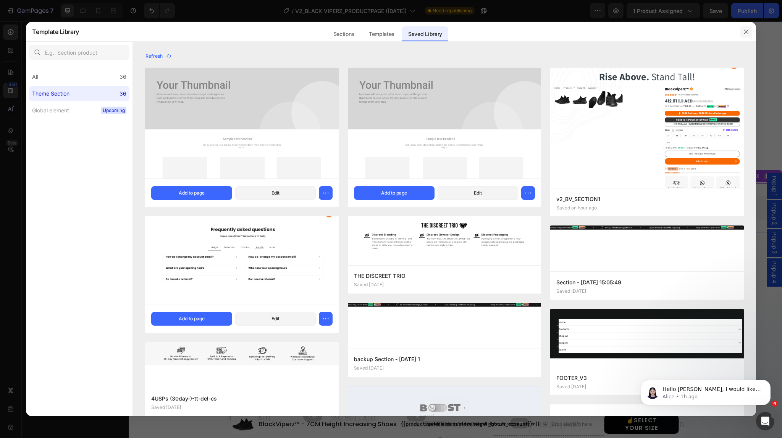
click at [747, 31] on icon "button" at bounding box center [746, 31] width 4 height 4
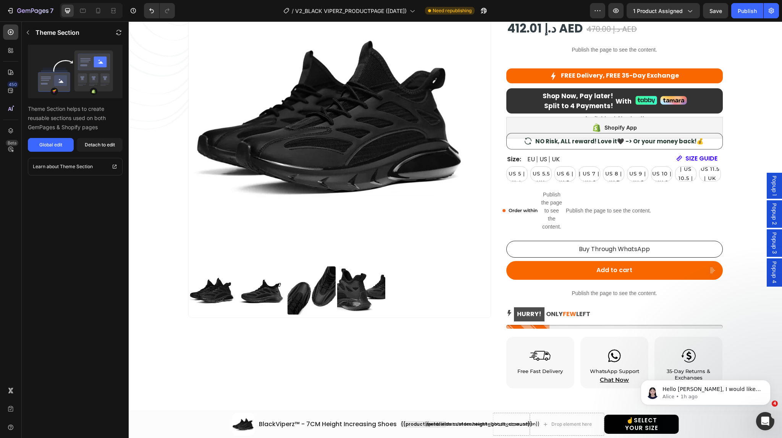
scroll to position [0, 0]
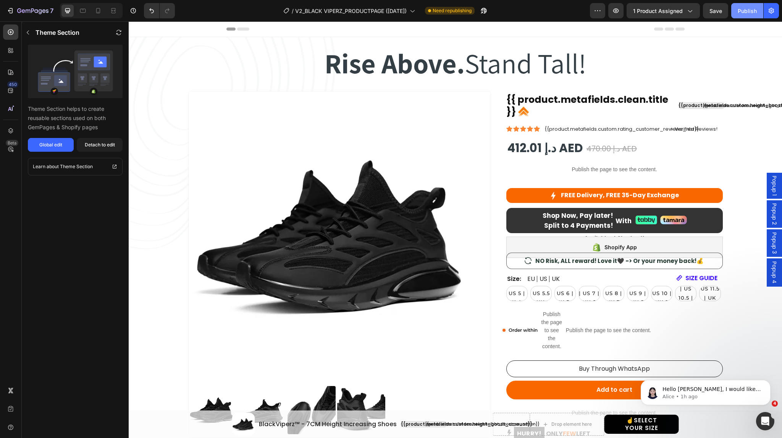
click at [747, 13] on div "Publish" at bounding box center [747, 11] width 19 height 8
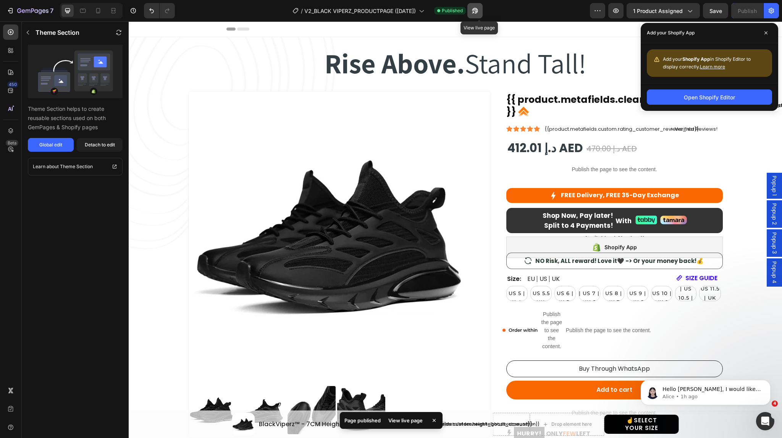
click at [479, 10] on icon "button" at bounding box center [475, 11] width 8 height 8
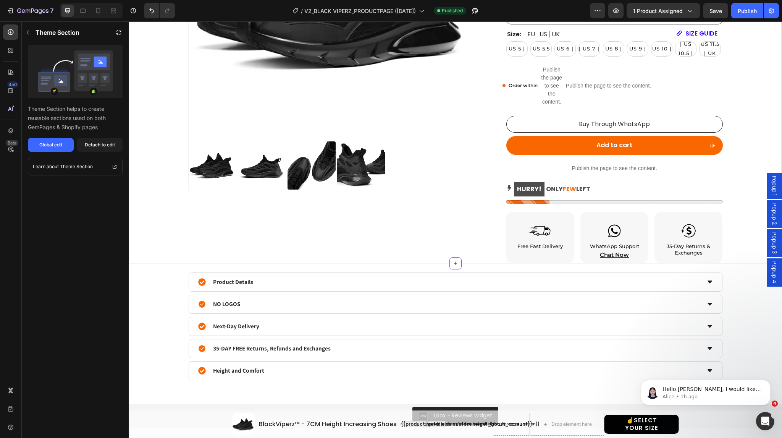
scroll to position [305, 0]
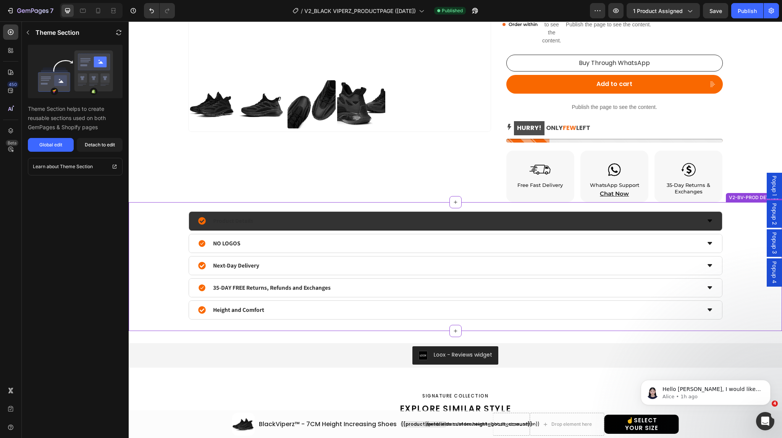
click at [707, 222] on icon at bounding box center [710, 221] width 6 height 6
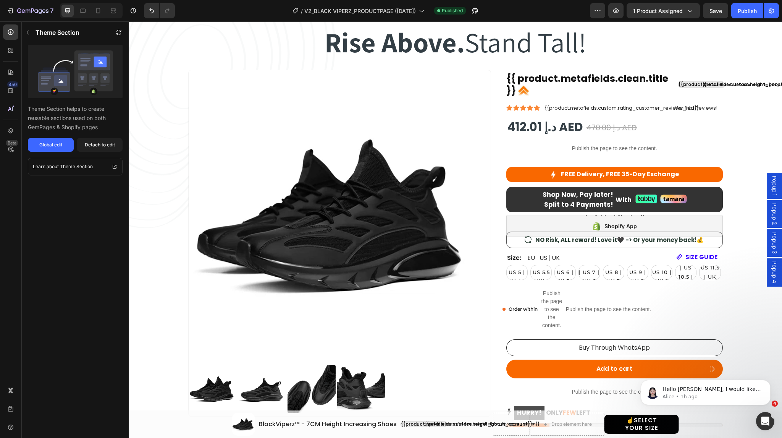
scroll to position [0, 0]
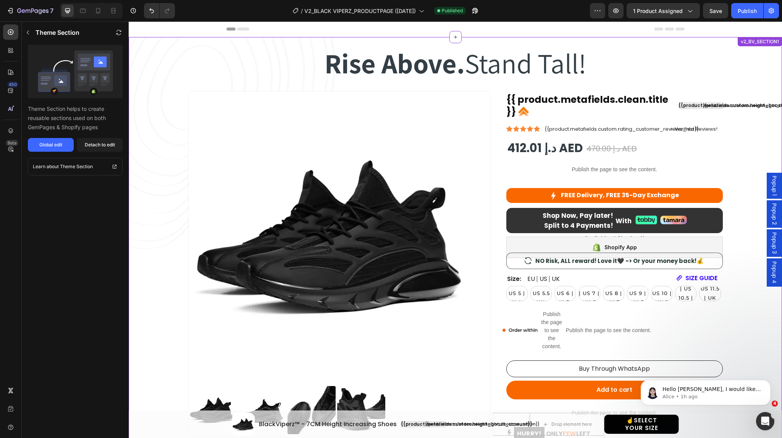
click at [491, 92] on div "Product Images {{ product.metafields.clean.title }} Custom Code {{product.metaf…" at bounding box center [455, 299] width 535 height 417
click at [692, 8] on icon "button" at bounding box center [690, 11] width 8 height 8
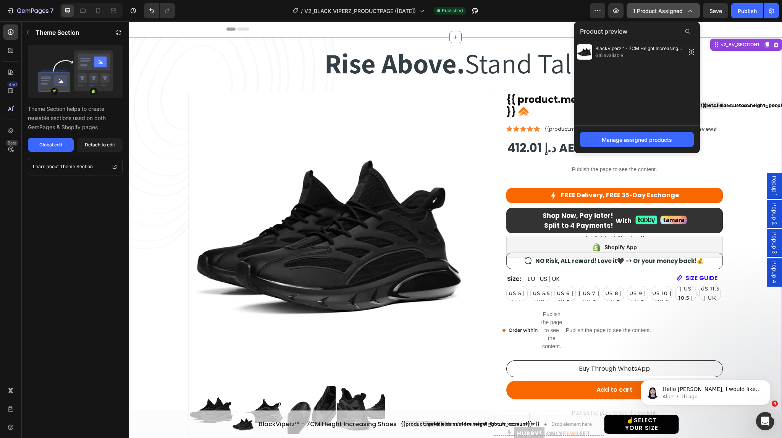
click at [689, 14] on icon "button" at bounding box center [690, 11] width 8 height 8
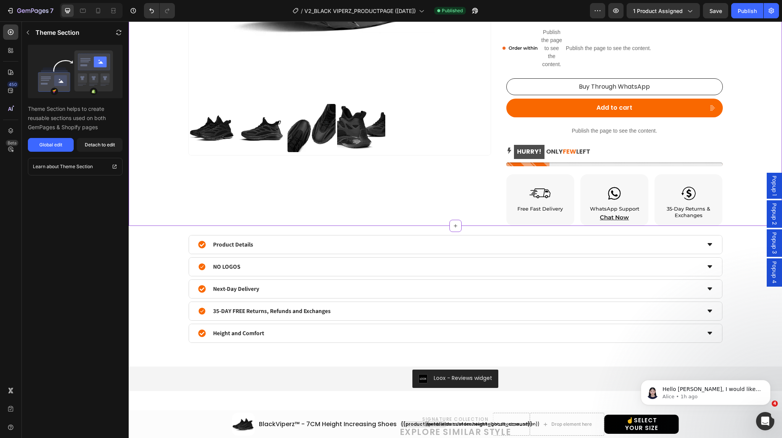
scroll to position [286, 0]
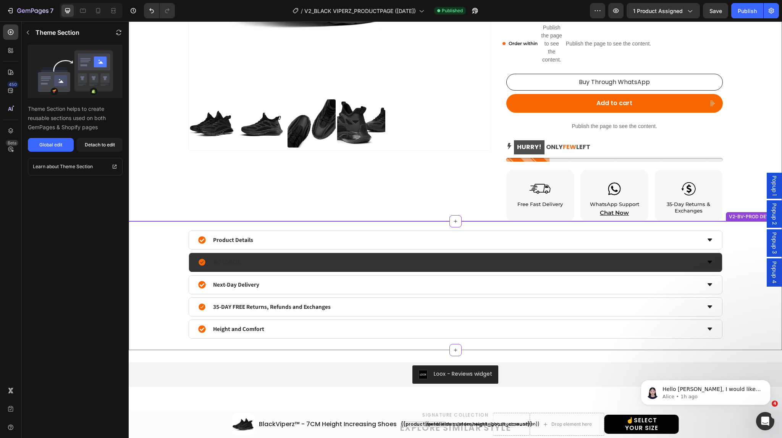
click at [708, 260] on icon at bounding box center [710, 261] width 5 height 3
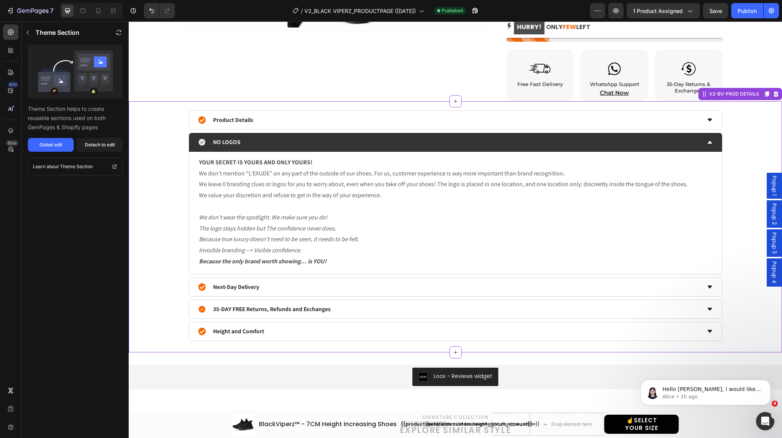
scroll to position [415, 0]
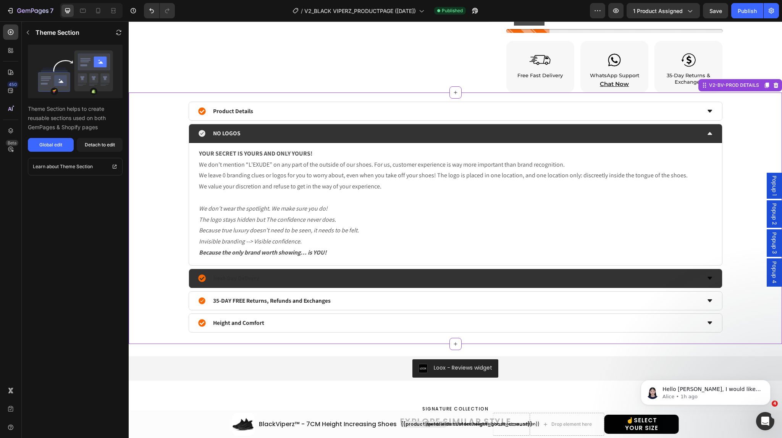
click at [707, 279] on icon at bounding box center [710, 278] width 6 height 6
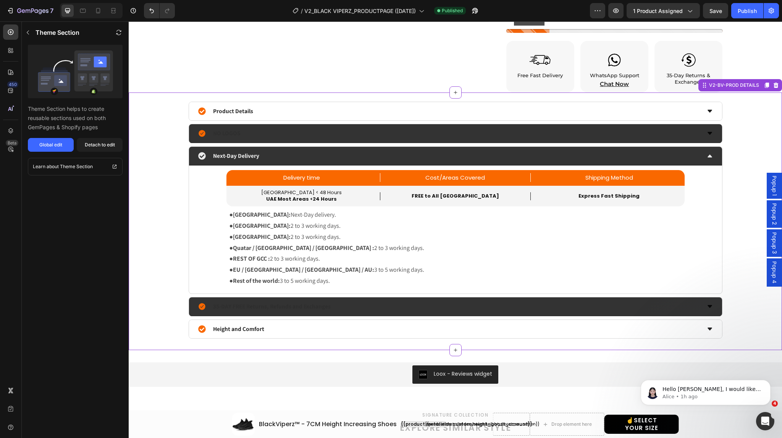
click at [708, 305] on icon at bounding box center [710, 306] width 5 height 3
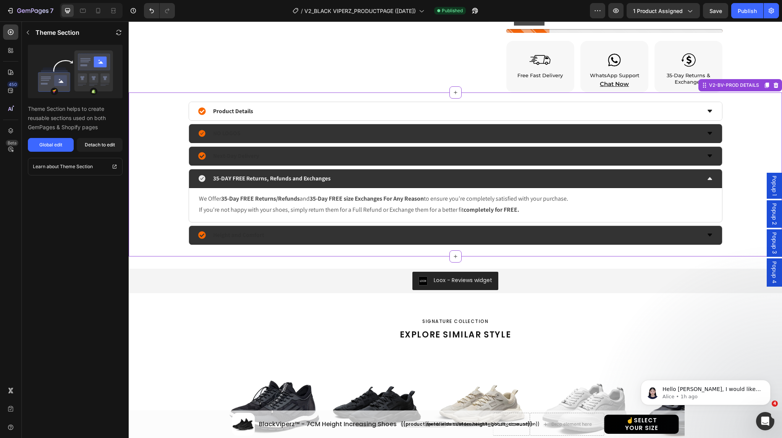
click at [707, 234] on icon at bounding box center [710, 235] width 6 height 6
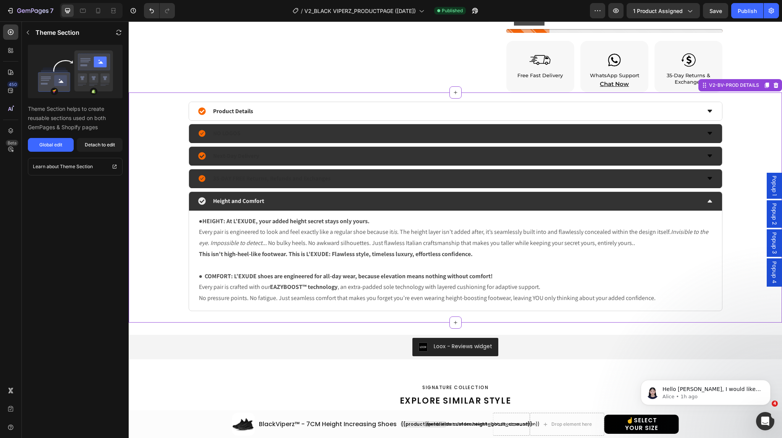
click at [707, 201] on icon at bounding box center [710, 201] width 6 height 6
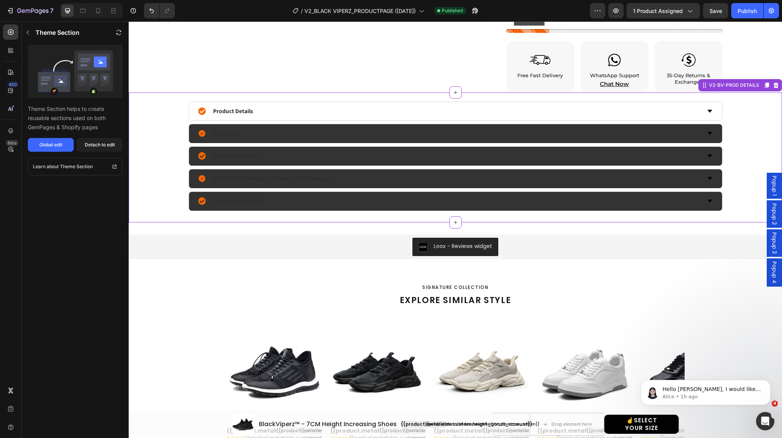
click at [735, 178] on div "Product Details NO LOGOS Next-Day Delivery 35-DAY FREE Returns, Refunds and Exc…" at bounding box center [455, 156] width 630 height 109
click at [321, 230] on div "Loox - Reviews widget Loox v2-REVIEW LOOX" at bounding box center [455, 246] width 653 height 49
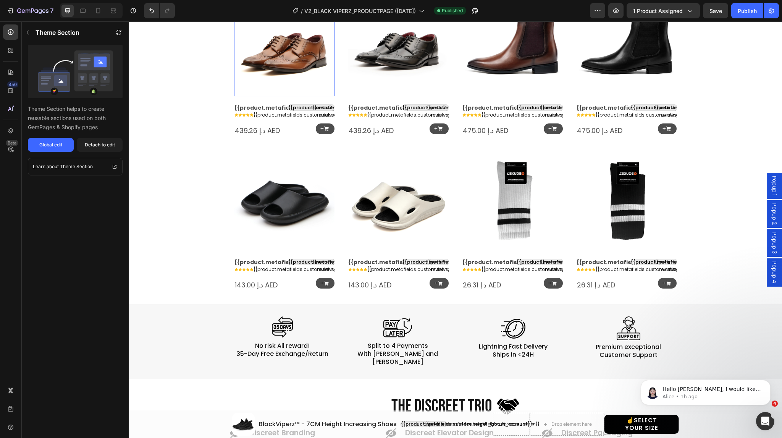
scroll to position [1084, 0]
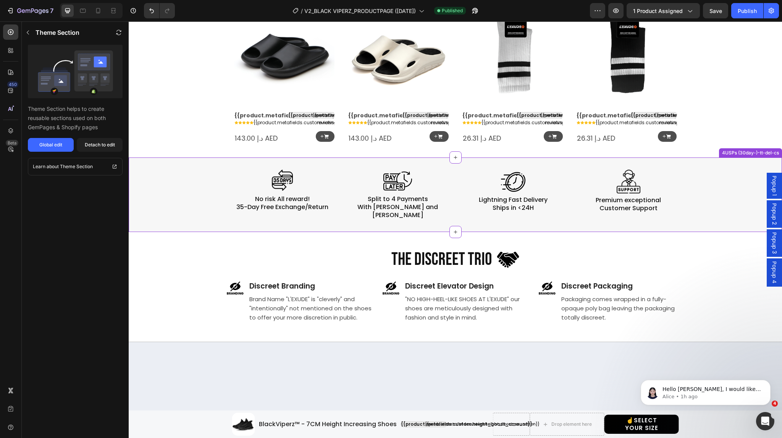
click at [169, 181] on div "Image No risk All reward! 35-Day Free Exchange/Return Heading Image Split to 4 …" at bounding box center [455, 195] width 653 height 50
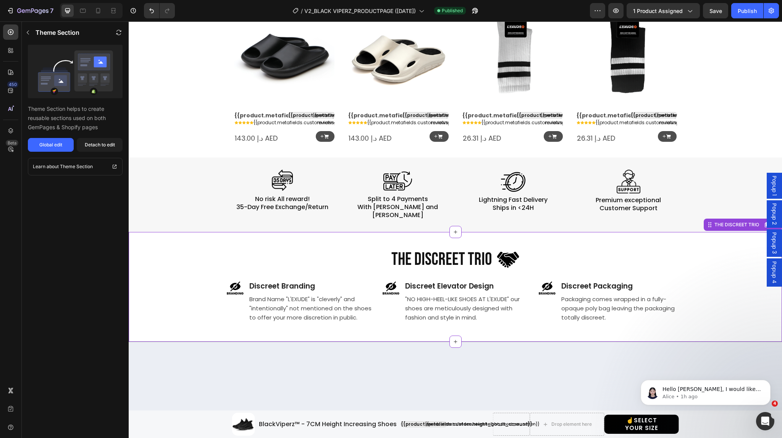
click at [171, 263] on div "THE DISCREET TRIO Heading Image Row Image Discreet Branding Text Block Brand Na…" at bounding box center [455, 284] width 638 height 75
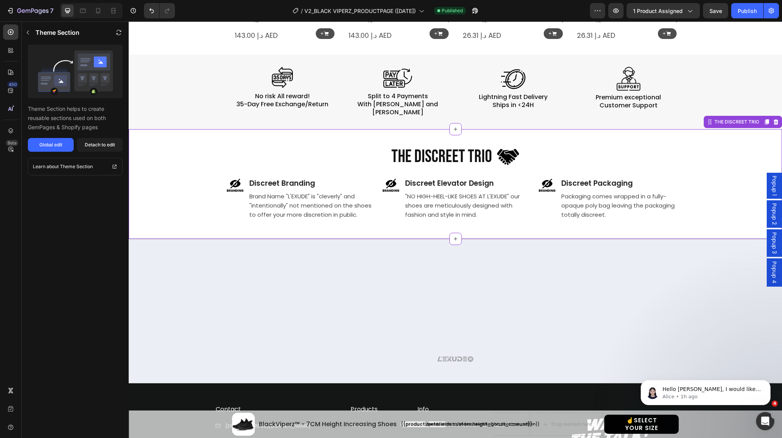
scroll to position [1187, 0]
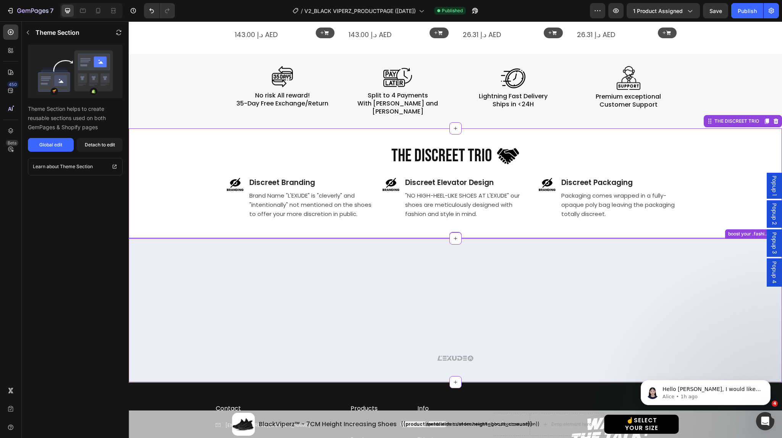
click at [206, 275] on div "Your browser does not support the video tag. Custom Code Row Image Row Row" at bounding box center [455, 320] width 653 height 93
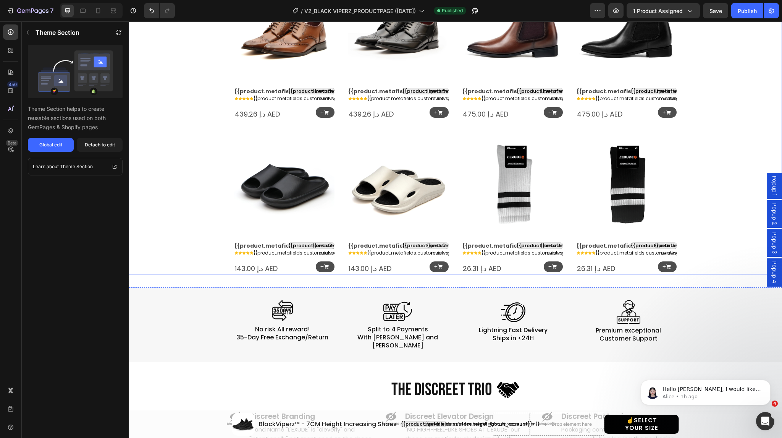
scroll to position [952, 0]
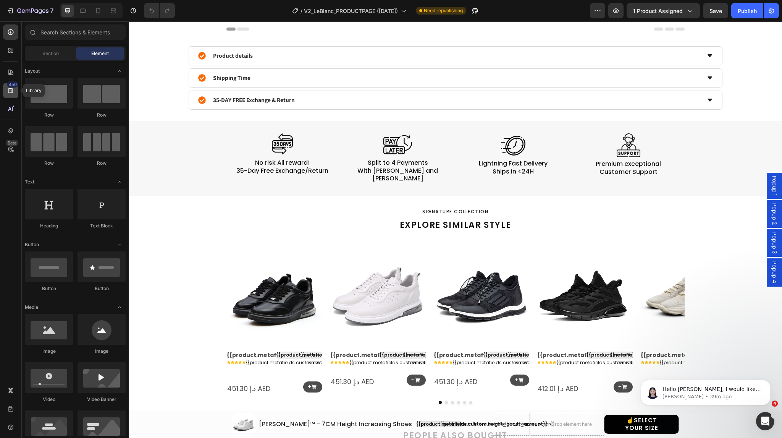
click at [8, 92] on icon at bounding box center [10, 90] width 5 height 5
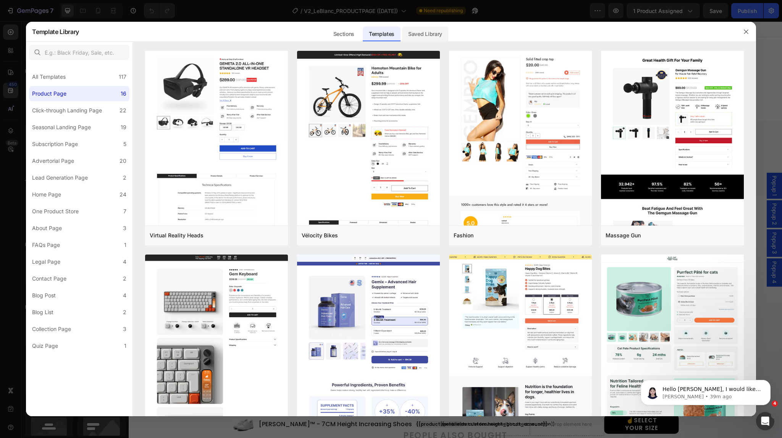
click at [439, 37] on div "Saved Library" at bounding box center [425, 33] width 46 height 15
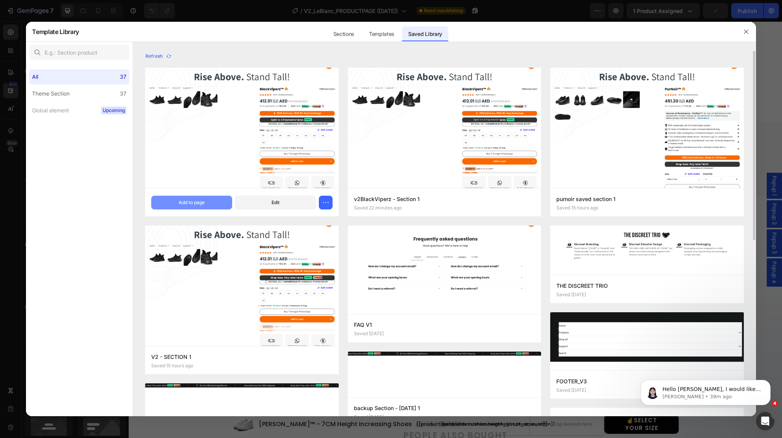
click at [170, 200] on button "Add to page" at bounding box center [191, 202] width 81 height 14
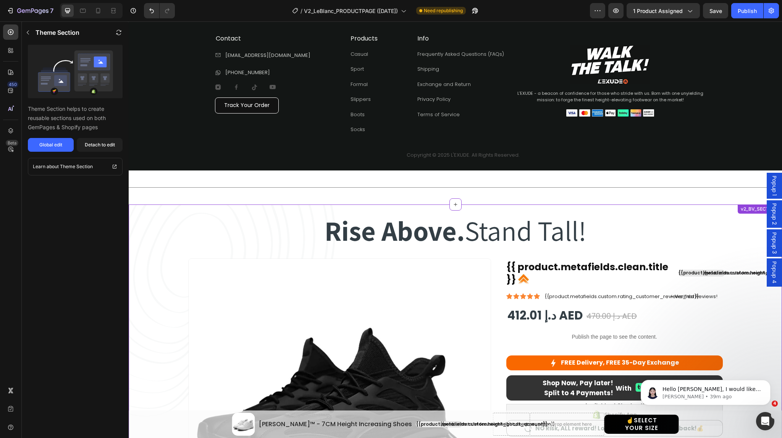
scroll to position [1041, 0]
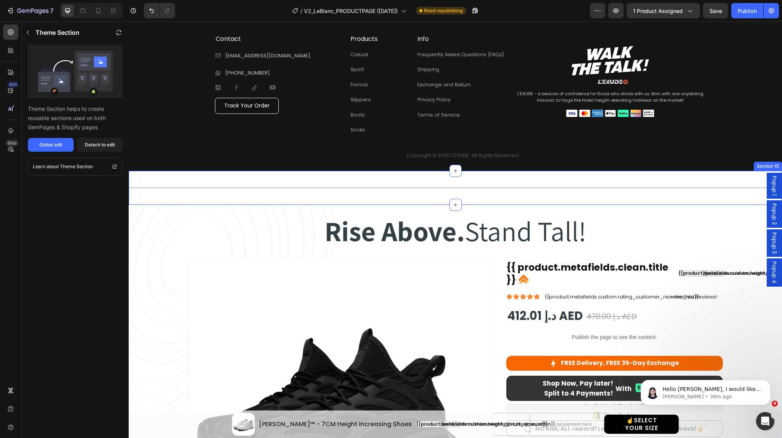
click at [541, 200] on div "Title Line Section 15" at bounding box center [455, 188] width 653 height 34
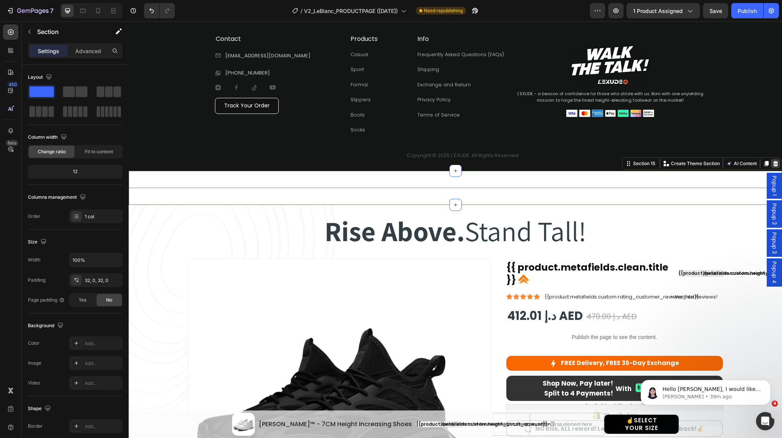
click at [773, 163] on icon at bounding box center [775, 163] width 5 height 5
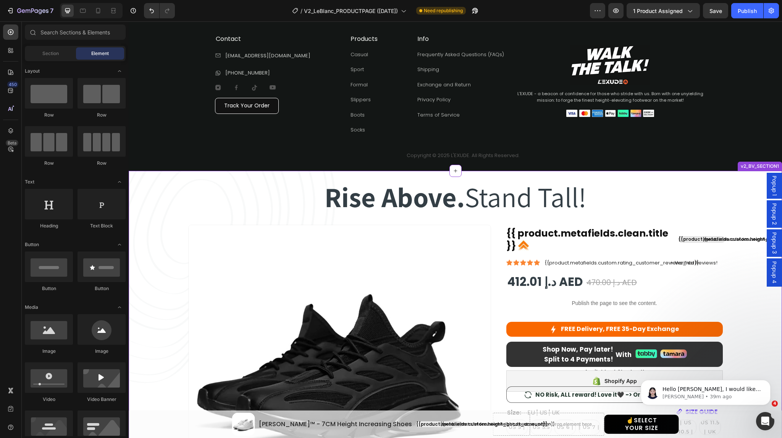
click at [702, 200] on div "Rise Above. Stand Tall! Heading Rise Above. Stand Tall! Heading Row Product Ima…" at bounding box center [455, 406] width 630 height 469
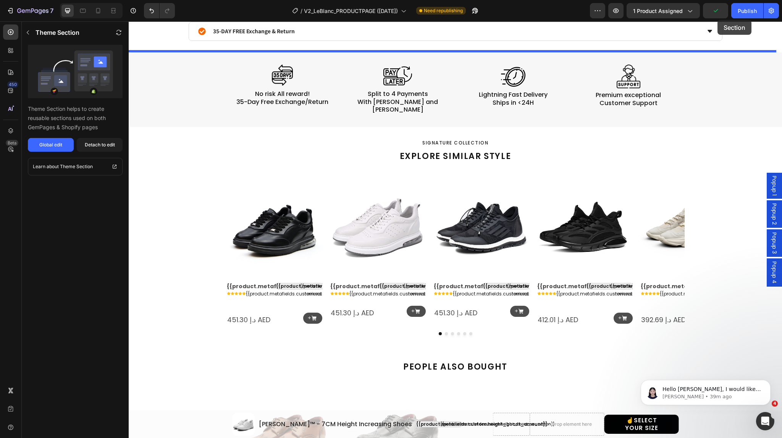
scroll to position [0, 0]
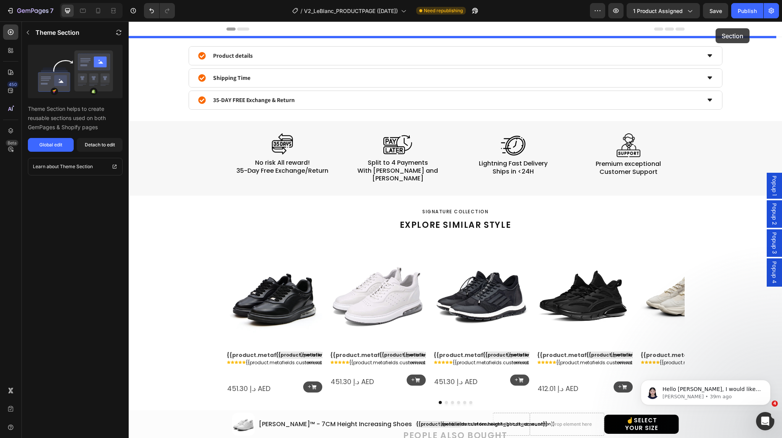
drag, startPoint x: 721, startPoint y: 162, endPoint x: 716, endPoint y: 29, distance: 133.4
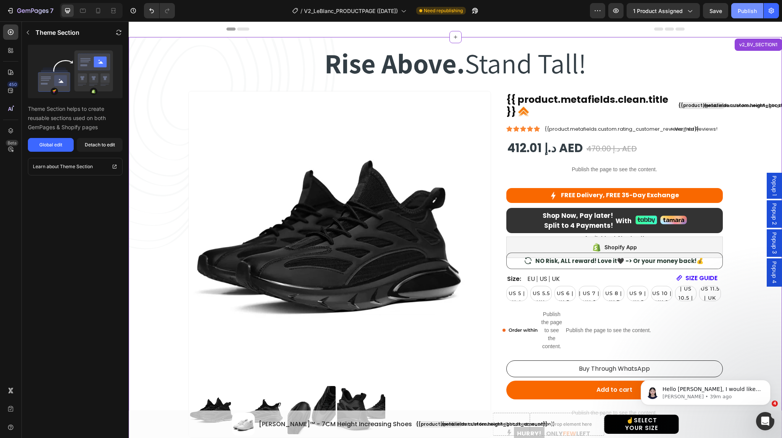
click at [748, 15] on button "Publish" at bounding box center [747, 10] width 32 height 15
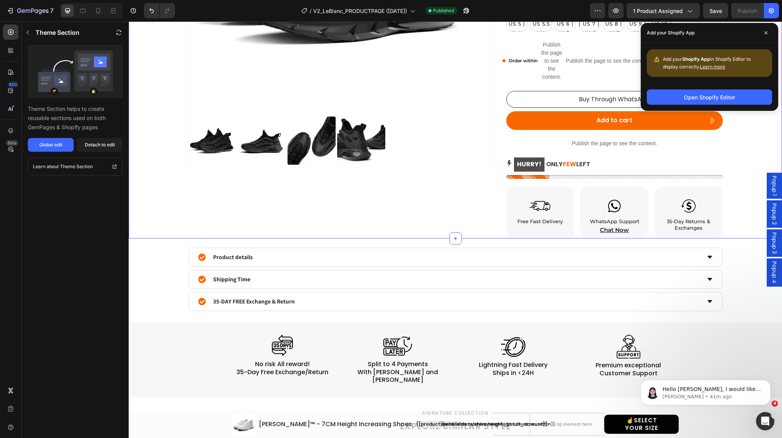
scroll to position [310, 0]
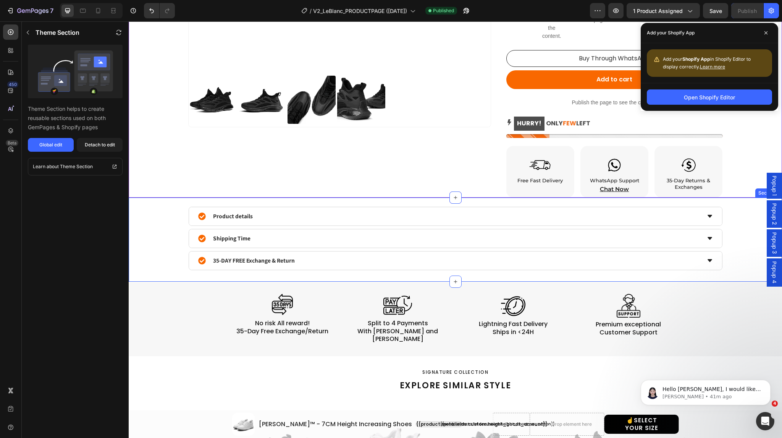
click at [749, 226] on div "Product details Shipping Time 35-DAY FREE Exchange & Return Accordion Product" at bounding box center [455, 238] width 630 height 63
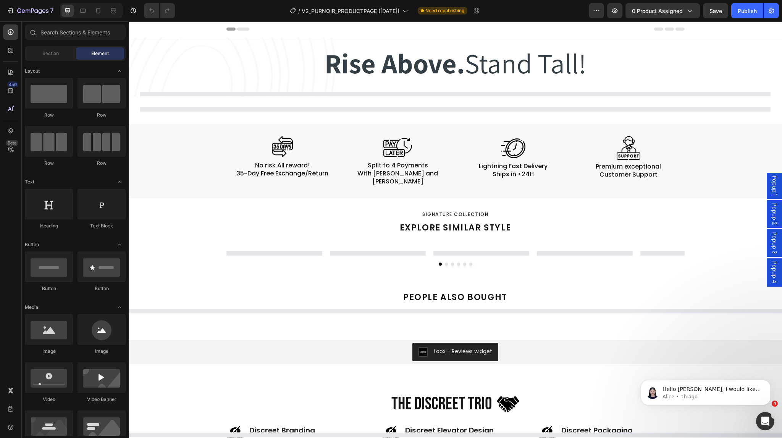
select select "EU 39 | US 6 | UK 5.5"
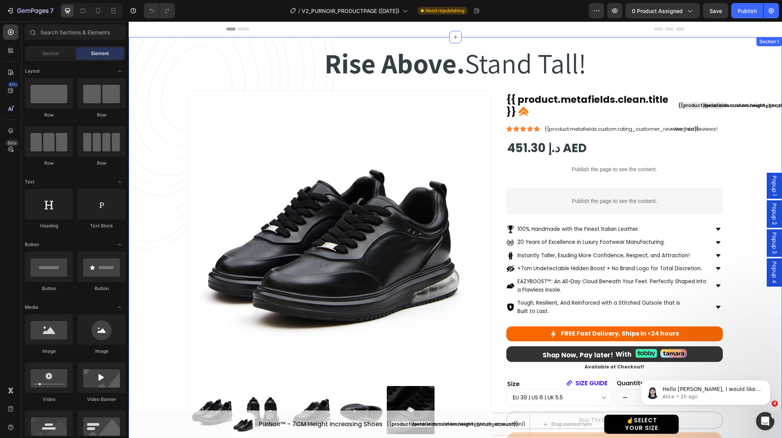
click at [761, 42] on div "Section 1" at bounding box center [769, 41] width 23 height 7
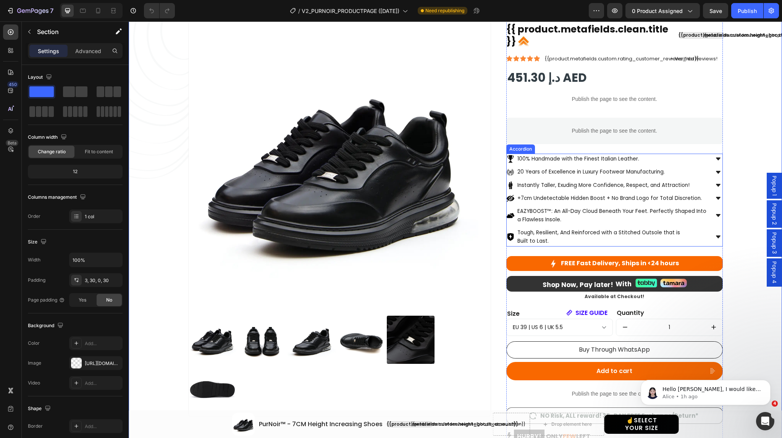
scroll to position [70, 0]
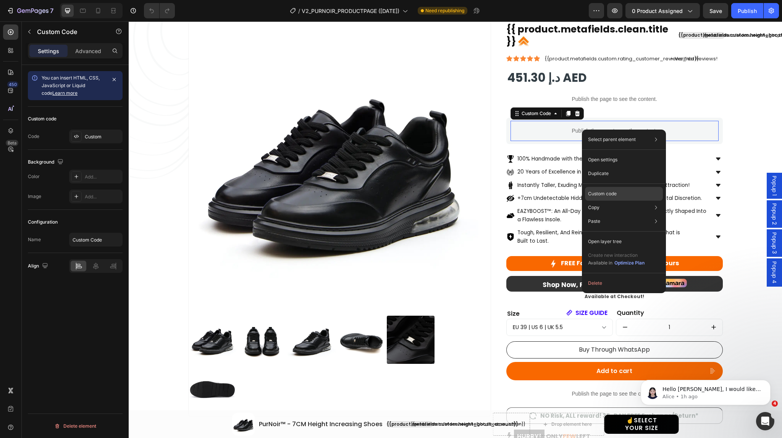
click at [611, 195] on p "Custom code" at bounding box center [602, 193] width 29 height 7
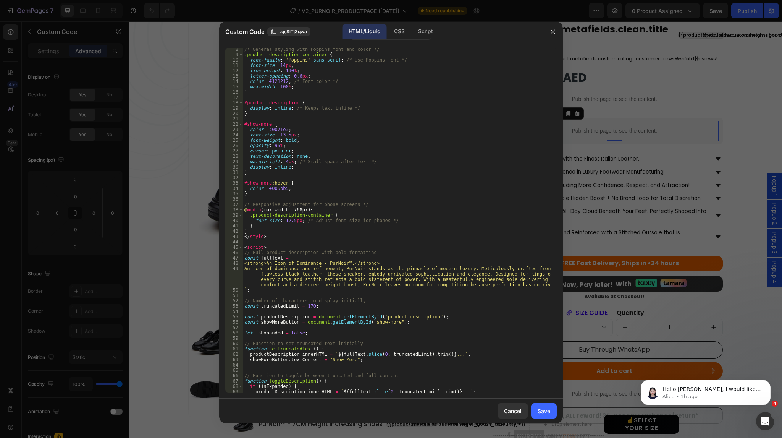
scroll to position [39, 0]
type textarea "<strong>An Icon of Dominance - PurNoir™.</strong>"
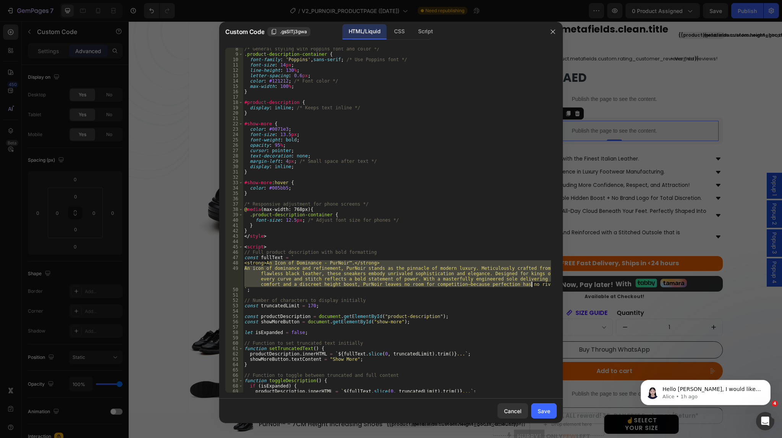
drag, startPoint x: 268, startPoint y: 262, endPoint x: 531, endPoint y: 284, distance: 263.2
click at [531, 284] on div "/* General styling with Poppins font and color */ .product-description-containe…" at bounding box center [397, 223] width 308 height 355
click at [553, 32] on icon "button" at bounding box center [553, 32] width 4 height 4
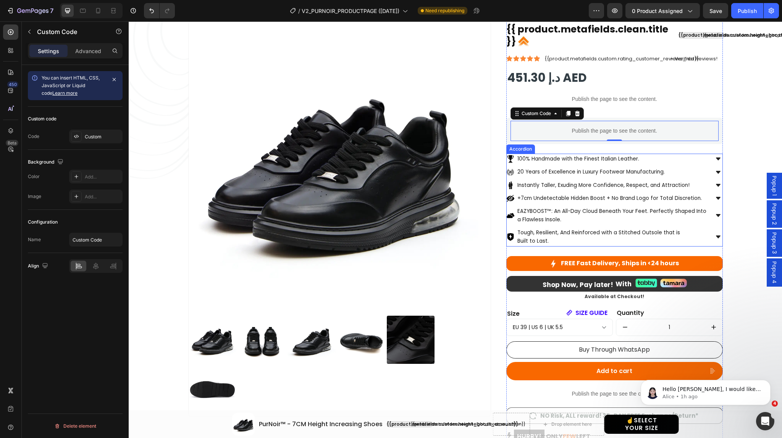
scroll to position [0, 0]
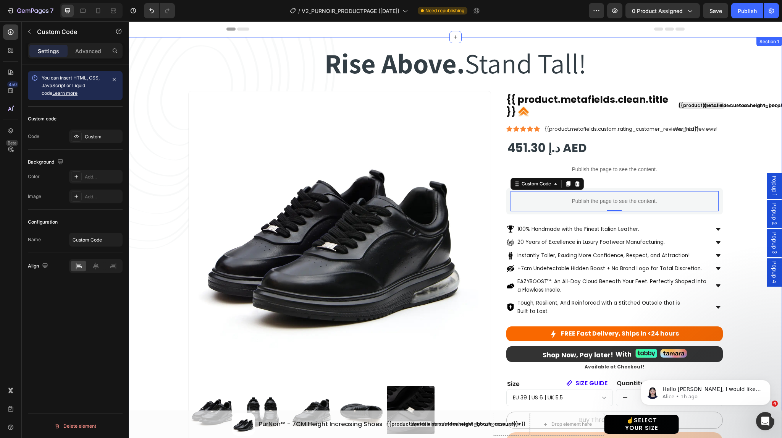
click at [713, 42] on div "Rise Above. Stand Tall! Heading Rise Above. Stand Tall! Heading Row Product Ima…" at bounding box center [455, 279] width 653 height 484
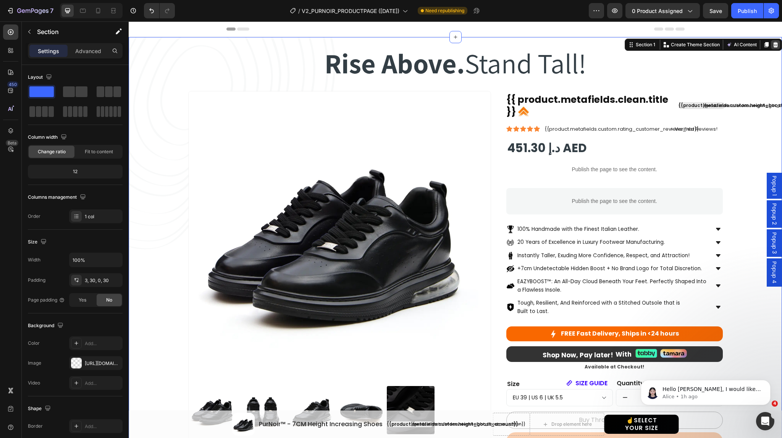
click at [773, 45] on icon at bounding box center [775, 44] width 5 height 5
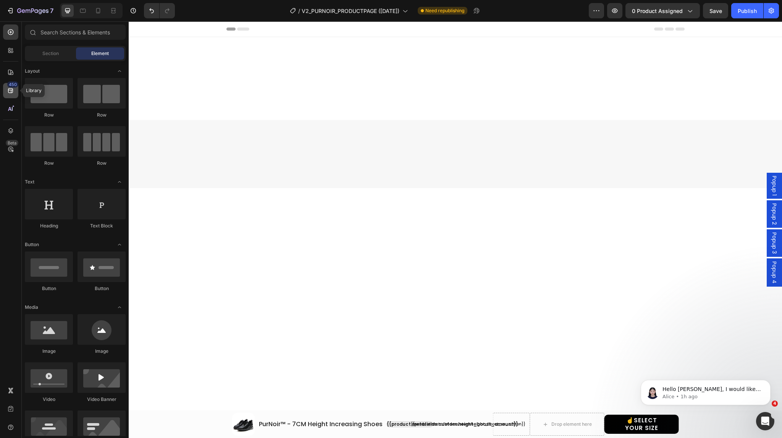
click at [10, 93] on icon at bounding box center [11, 91] width 8 height 8
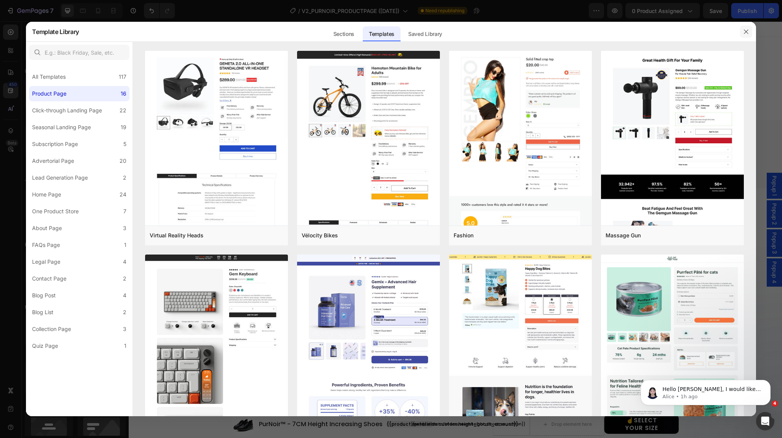
click at [745, 32] on icon "button" at bounding box center [746, 32] width 6 height 6
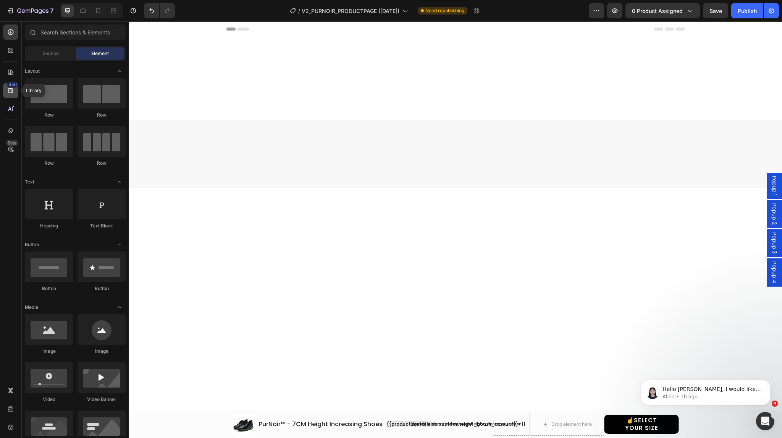
click at [9, 92] on icon at bounding box center [11, 91] width 8 height 8
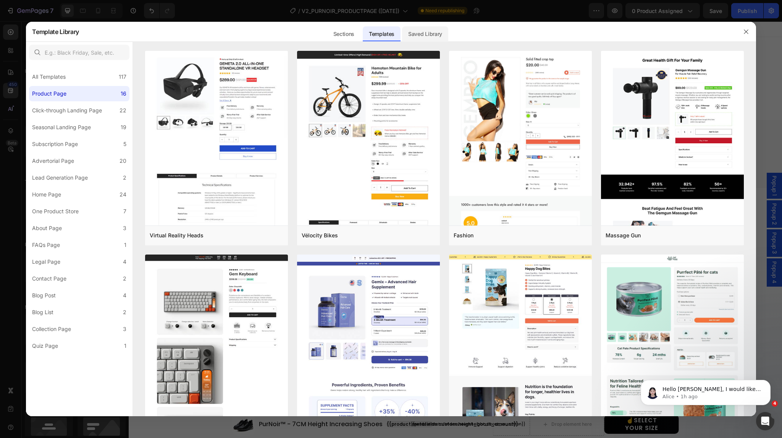
click at [426, 33] on div "Saved Library" at bounding box center [425, 33] width 46 height 15
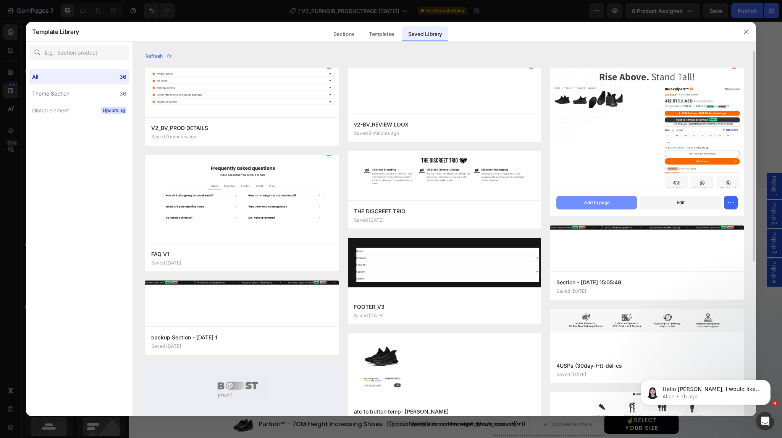
click at [598, 201] on div "Add to page" at bounding box center [597, 202] width 26 height 7
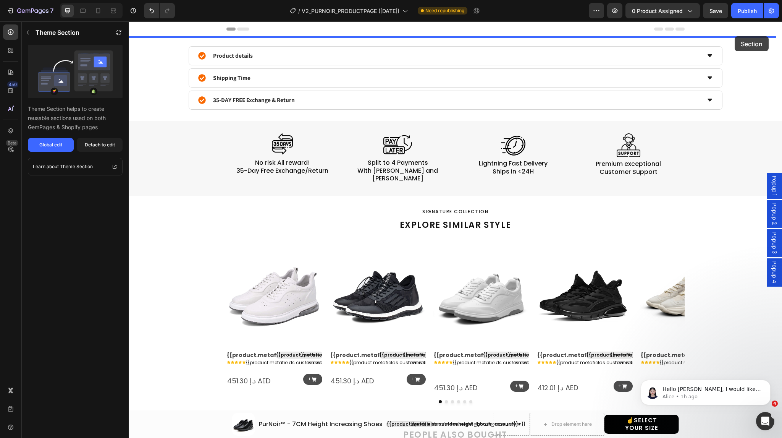
drag, startPoint x: 746, startPoint y: 186, endPoint x: 735, endPoint y: 36, distance: 150.1
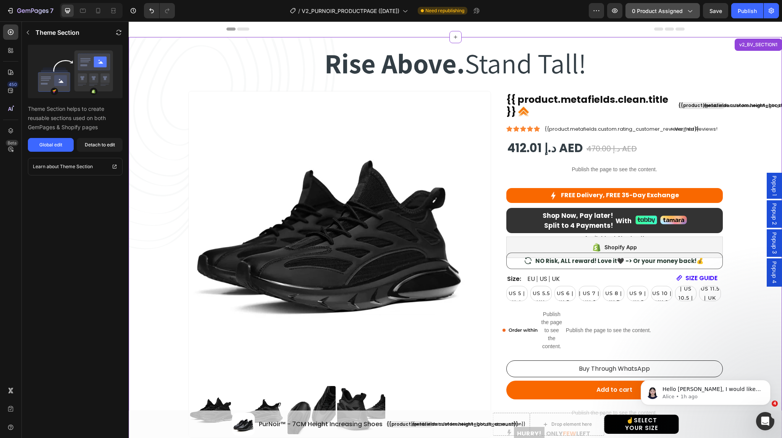
click at [692, 10] on icon "button" at bounding box center [690, 11] width 8 height 8
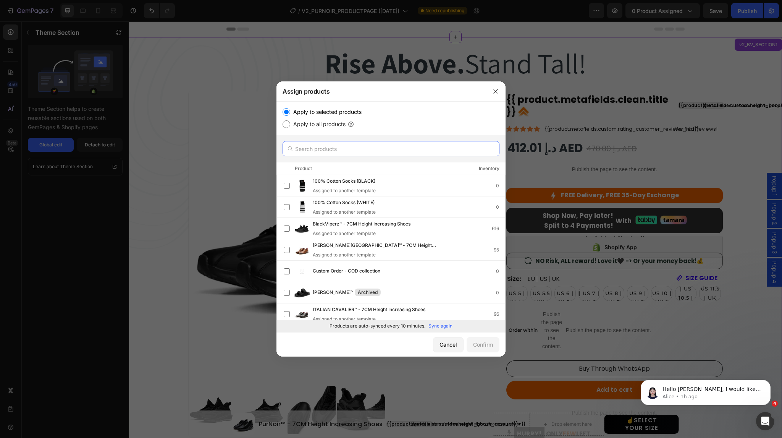
click at [357, 150] on input "text" at bounding box center [391, 148] width 217 height 15
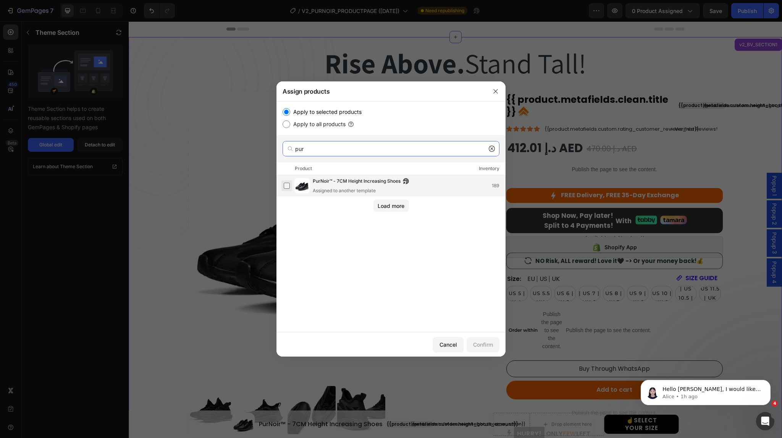
type input "pur"
click at [284, 185] on label at bounding box center [287, 186] width 6 height 6
click at [481, 339] on button "Confirm" at bounding box center [483, 344] width 33 height 15
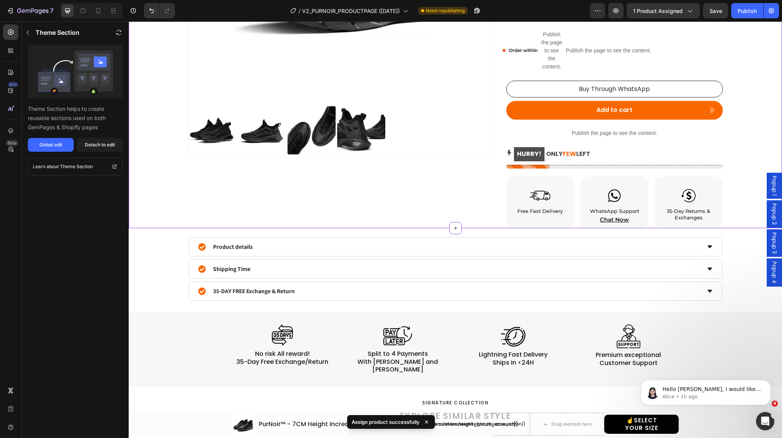
scroll to position [351, 0]
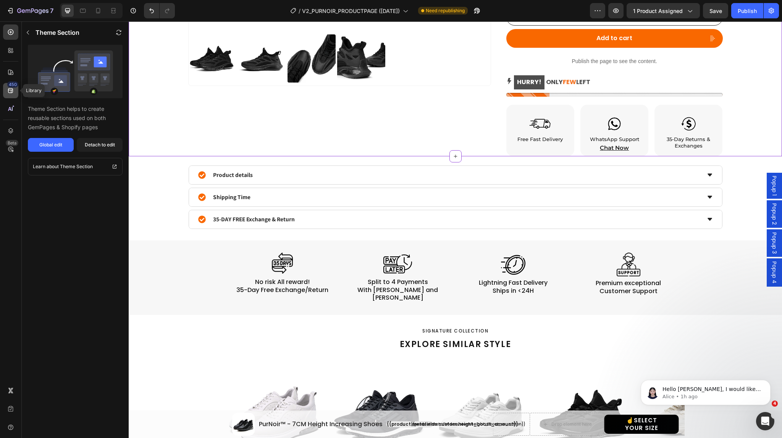
click at [11, 90] on icon at bounding box center [10, 90] width 5 height 5
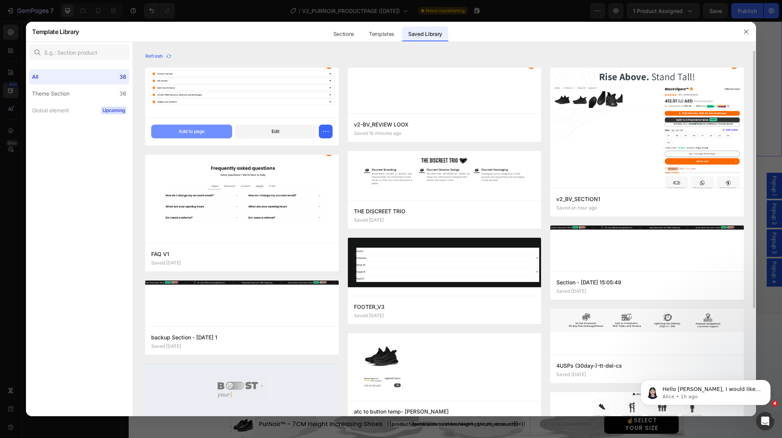
click at [180, 133] on div "Add to page" at bounding box center [192, 131] width 26 height 7
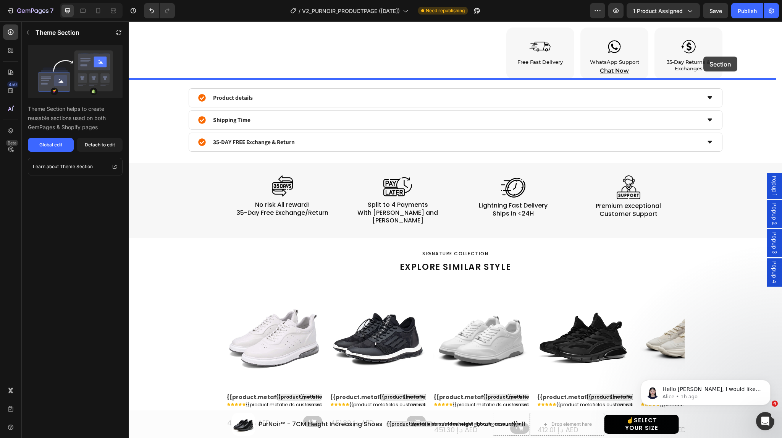
scroll to position [426, 0]
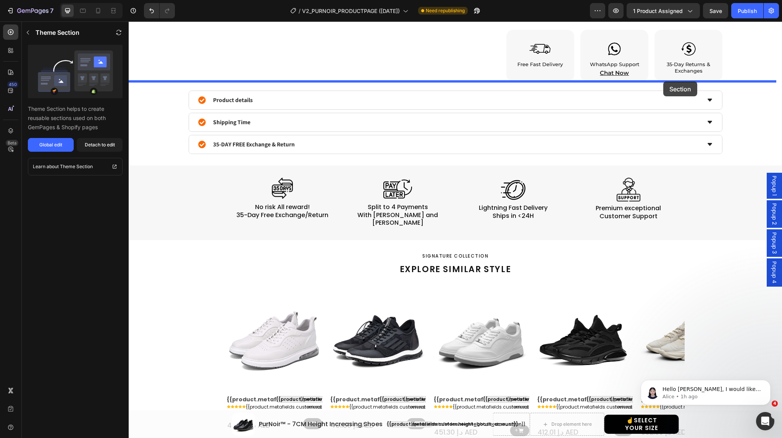
drag, startPoint x: 739, startPoint y: 217, endPoint x: 663, endPoint y: 81, distance: 155.5
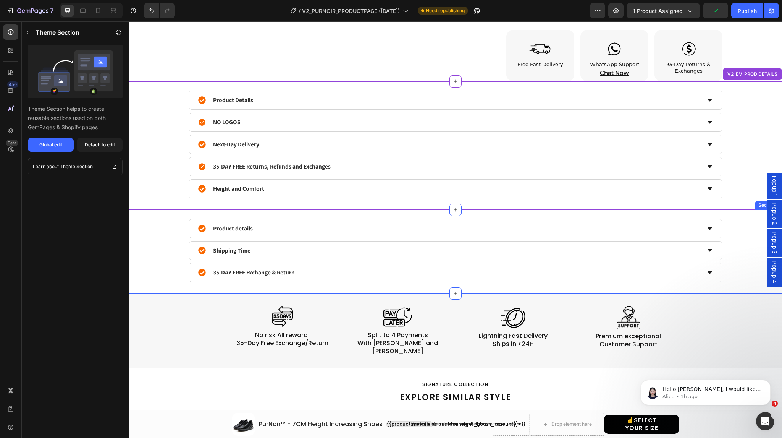
click at [163, 231] on div "Product details Shipping Time 35-DAY FREE Exchange & Return Accordion Product" at bounding box center [455, 250] width 630 height 63
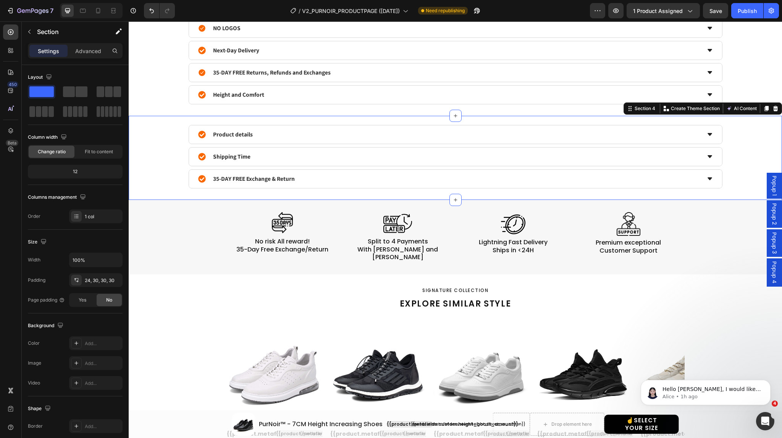
scroll to position [547, 0]
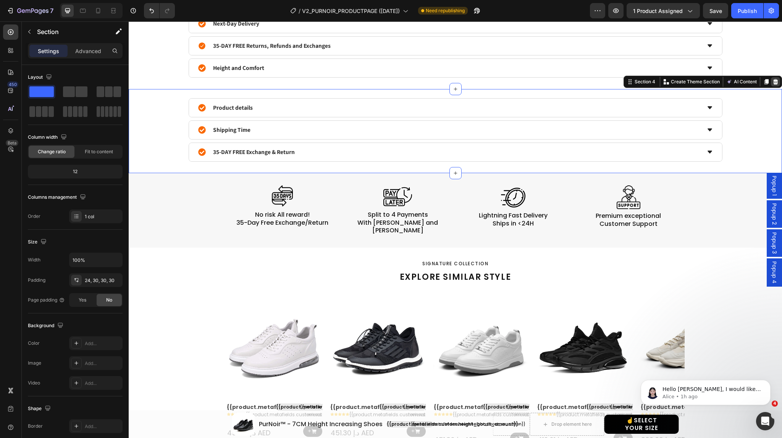
click at [772, 81] on icon at bounding box center [775, 82] width 6 height 6
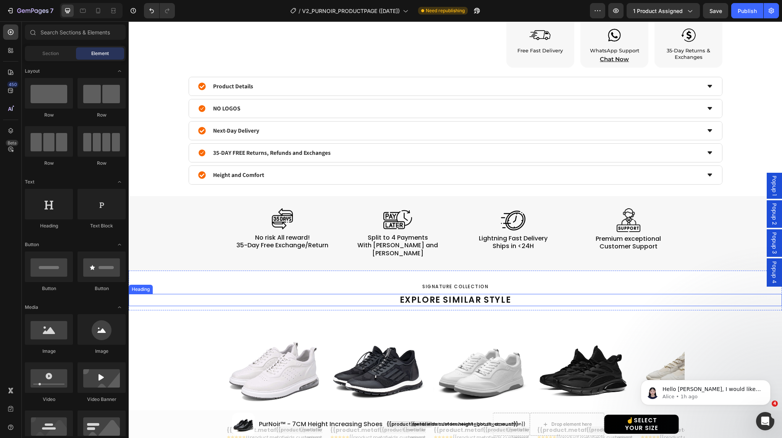
scroll to position [440, 0]
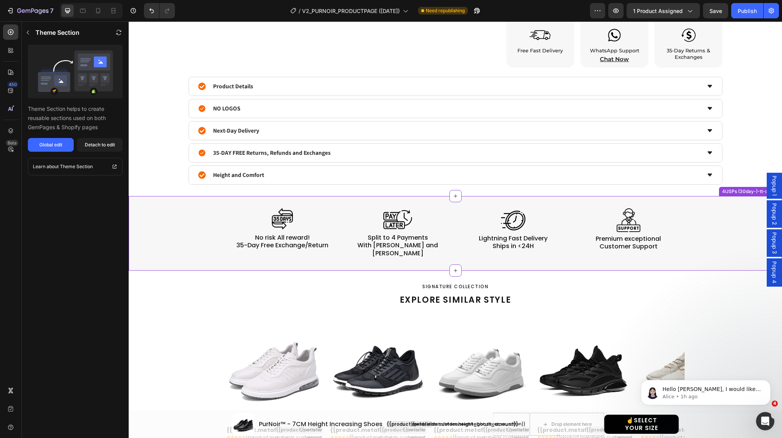
click at [706, 231] on div "Image No risk All reward! 35-Day Free Exchange/Return Heading Image Split to 4 …" at bounding box center [455, 233] width 653 height 50
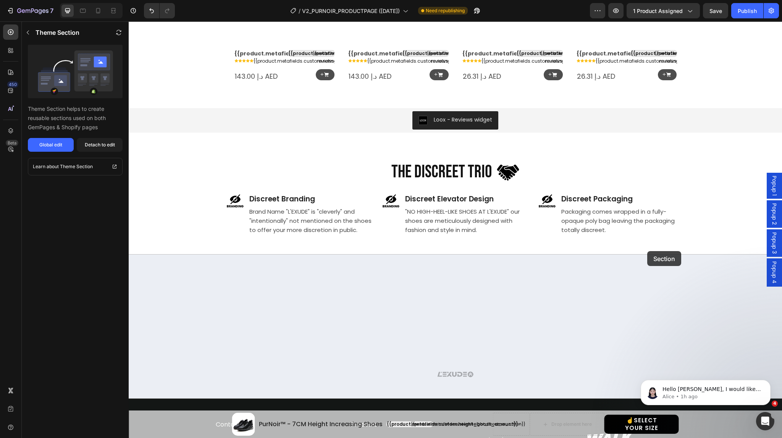
scroll to position [1198, 0]
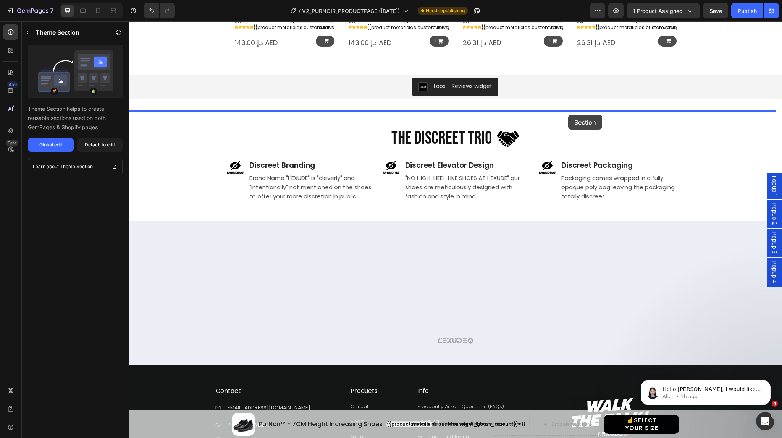
drag, startPoint x: 693, startPoint y: 187, endPoint x: 568, endPoint y: 115, distance: 144.5
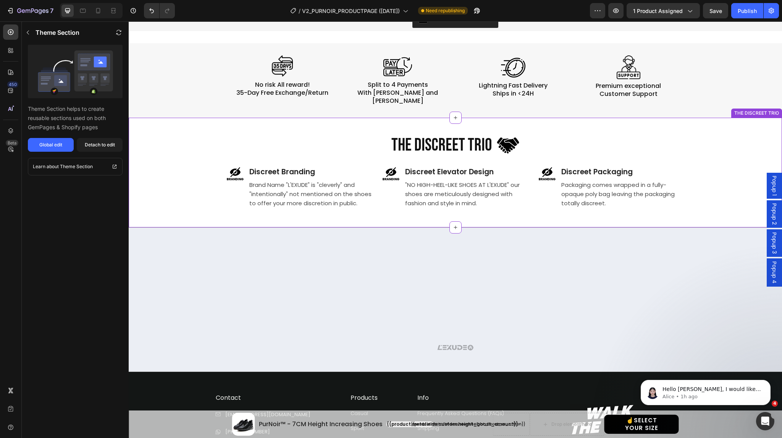
scroll to position [1130, 0]
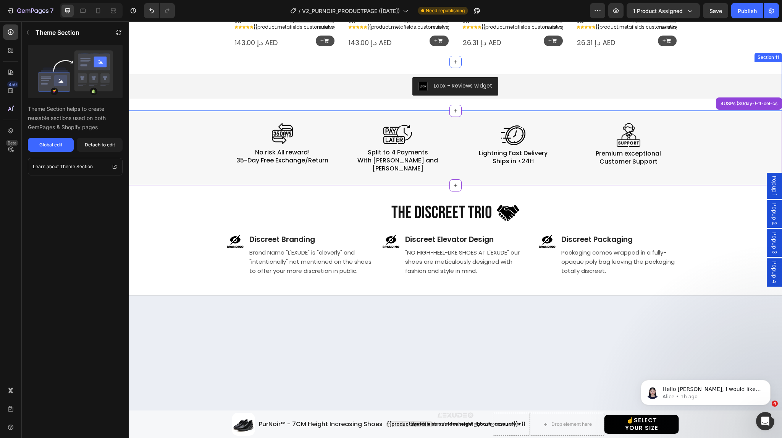
click at [572, 68] on div "Loox - Reviews widget Loox Section 11" at bounding box center [455, 86] width 653 height 49
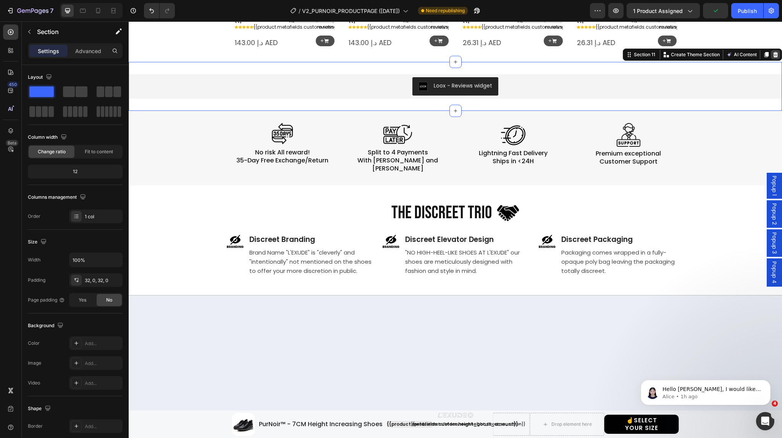
click at [772, 54] on icon at bounding box center [775, 55] width 6 height 6
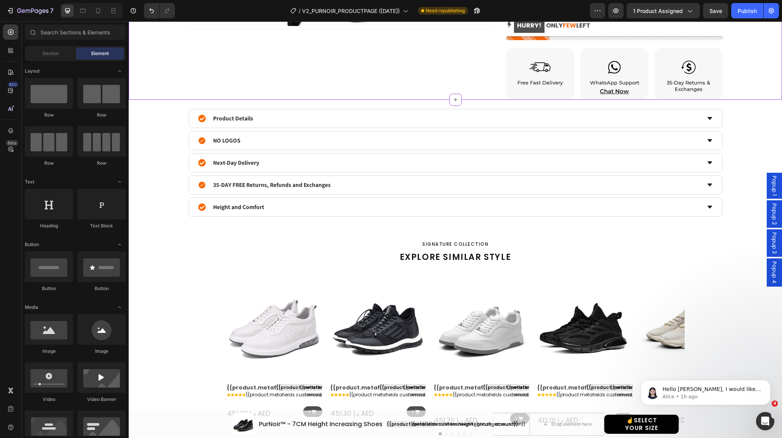
scroll to position [420, 0]
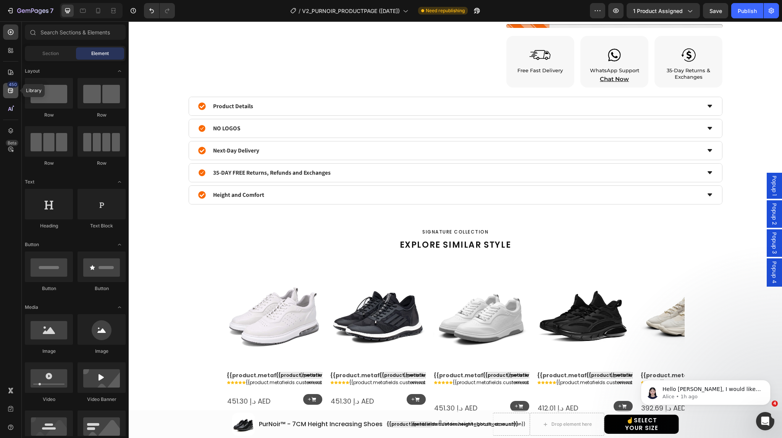
click at [10, 92] on icon at bounding box center [11, 91] width 8 height 8
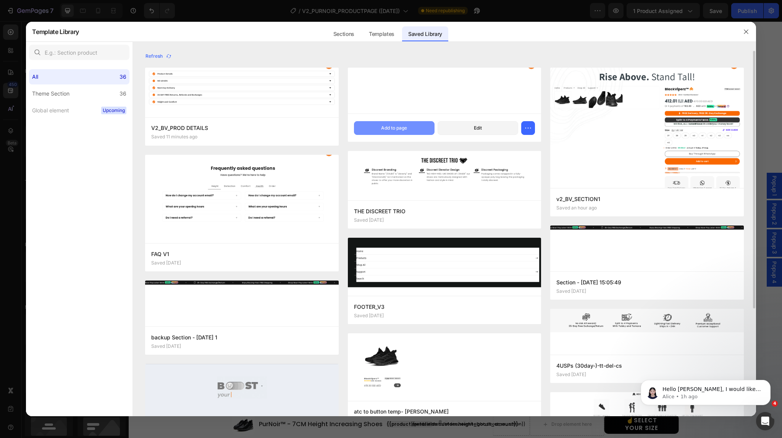
click at [381, 127] on div "Add to page" at bounding box center [394, 127] width 26 height 7
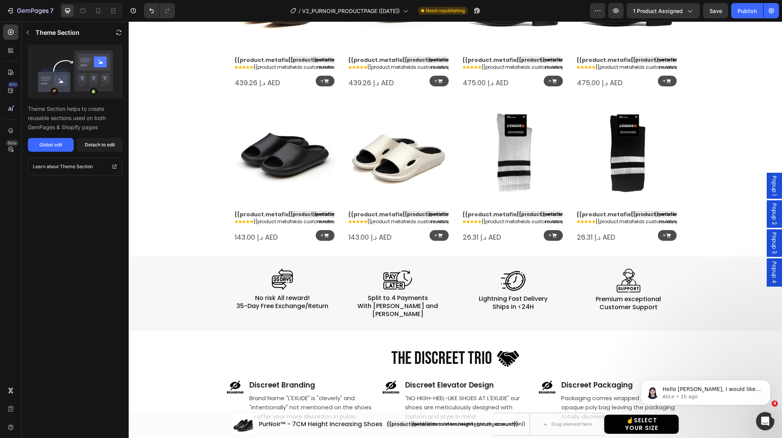
scroll to position [1412, 0]
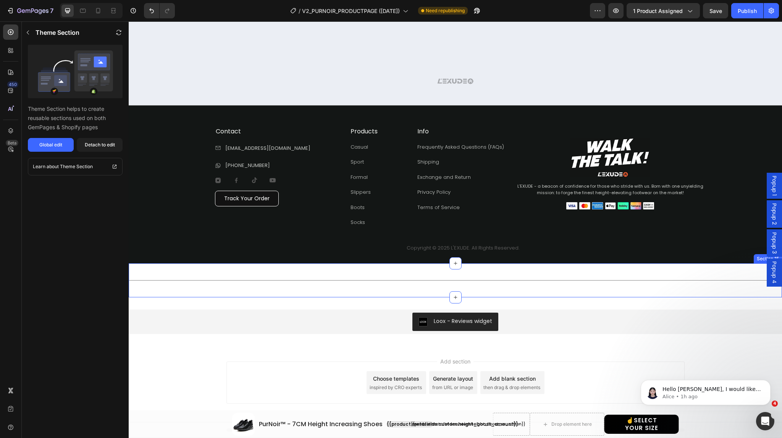
click at [380, 268] on div "Title Line Section 15" at bounding box center [455, 280] width 653 height 34
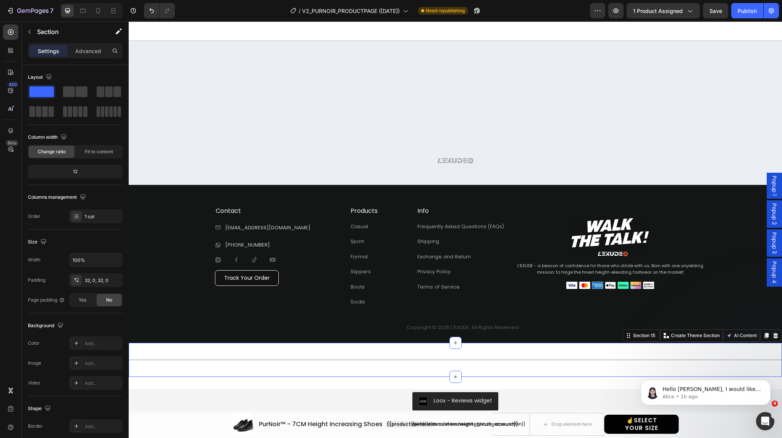
scroll to position [1330, 0]
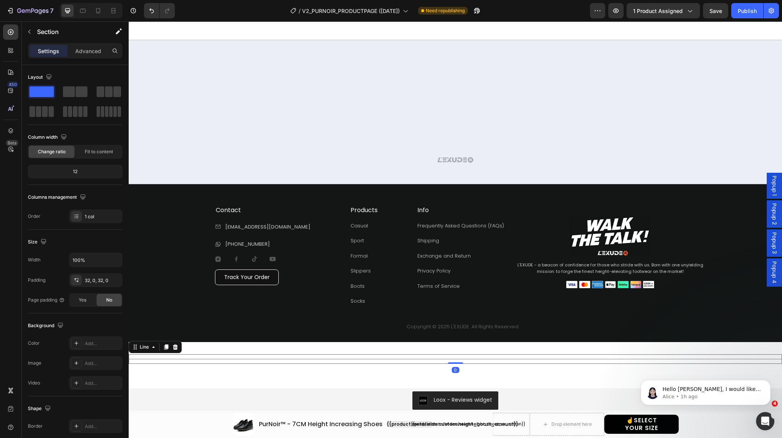
click at [507, 363] on div "Title Line 0" at bounding box center [455, 359] width 653 height 10
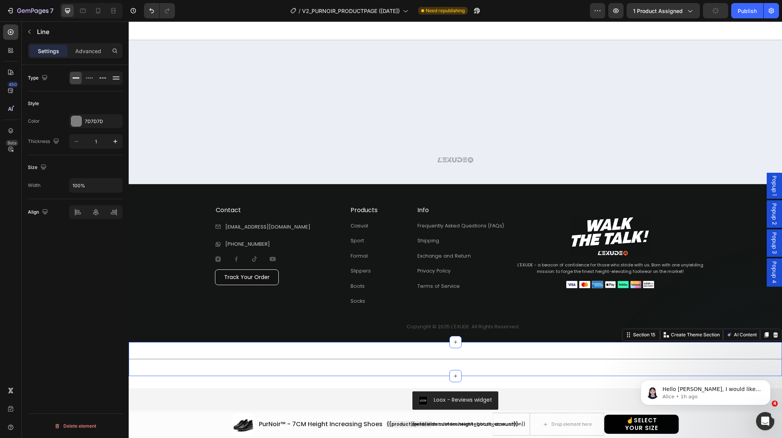
click at [493, 352] on div "Title Line Section 15 Create Theme Section AI Content Write with GemAI What wou…" at bounding box center [455, 359] width 653 height 34
click at [519, 363] on div "Title Line" at bounding box center [455, 359] width 653 height 10
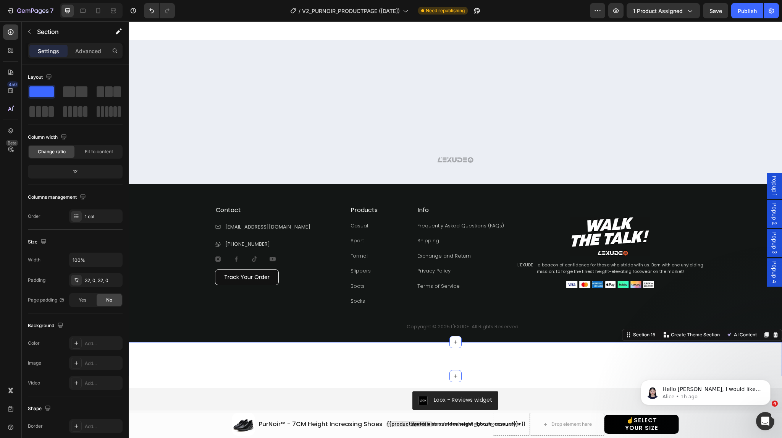
click at [502, 352] on div "Title Line Section 15 Create Theme Section AI Content Write with GemAI What wou…" at bounding box center [455, 359] width 653 height 34
click at [773, 337] on icon at bounding box center [775, 334] width 5 height 5
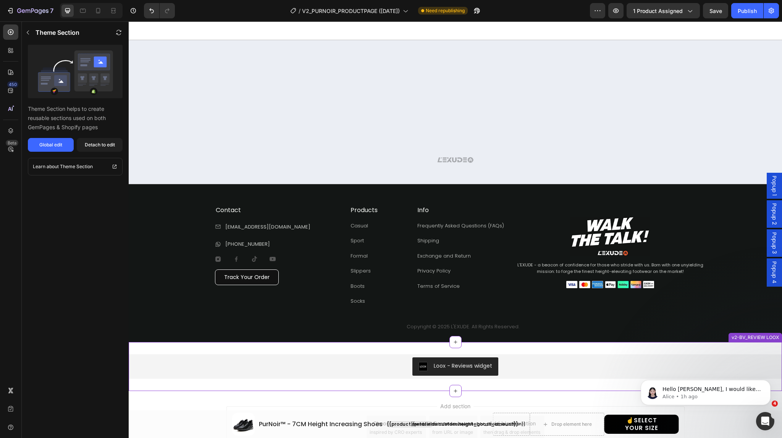
click at [611, 353] on div "Loox - Reviews widget Loox v2-BV_REVIEW LOOX" at bounding box center [455, 366] width 653 height 49
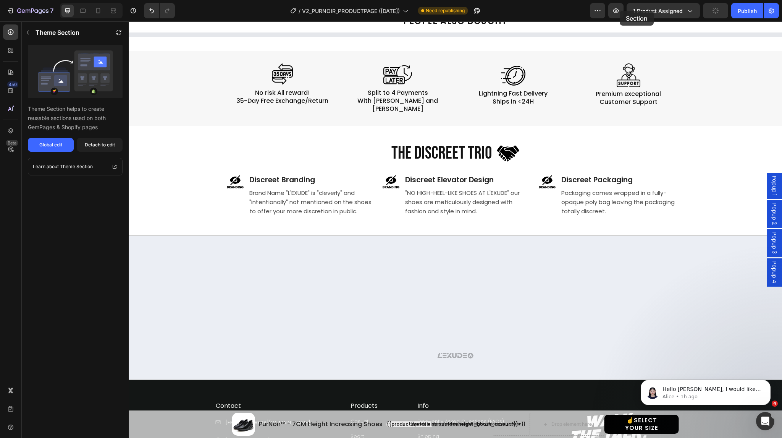
scroll to position [813, 0]
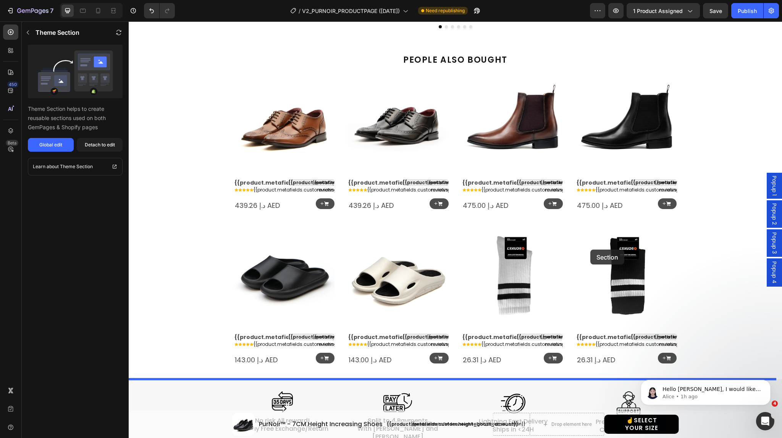
drag, startPoint x: 702, startPoint y: 338, endPoint x: 590, endPoint y: 252, distance: 141.0
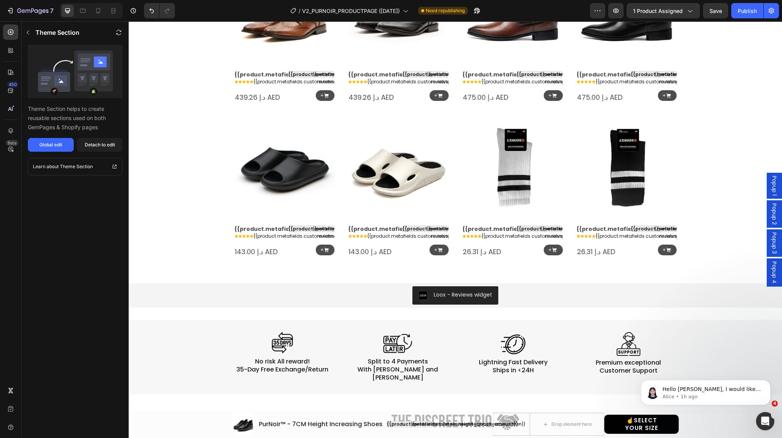
scroll to position [921, 0]
click at [409, 279] on div "Loox - Reviews widget Loox v2-BV_REVIEW LOOX" at bounding box center [455, 295] width 653 height 49
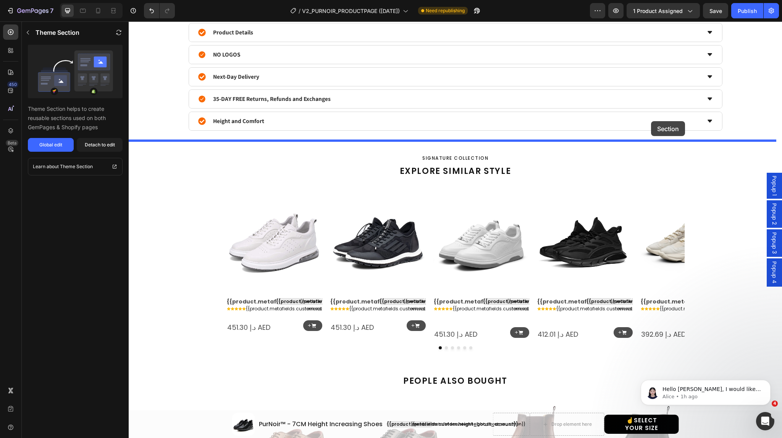
scroll to position [475, 0]
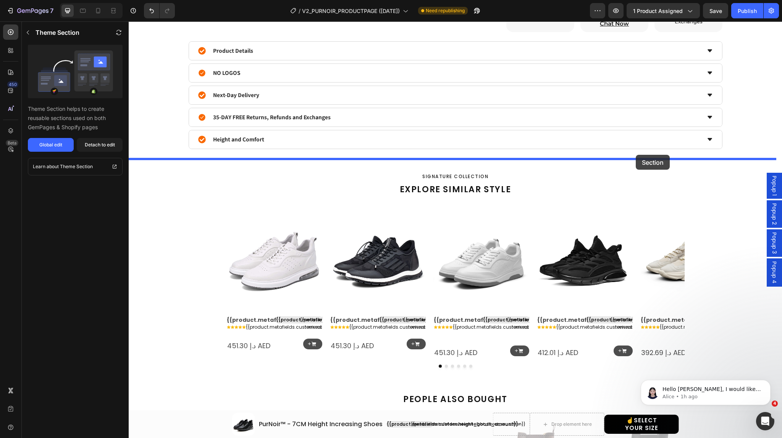
drag, startPoint x: 730, startPoint y: 266, endPoint x: 636, endPoint y: 155, distance: 146.0
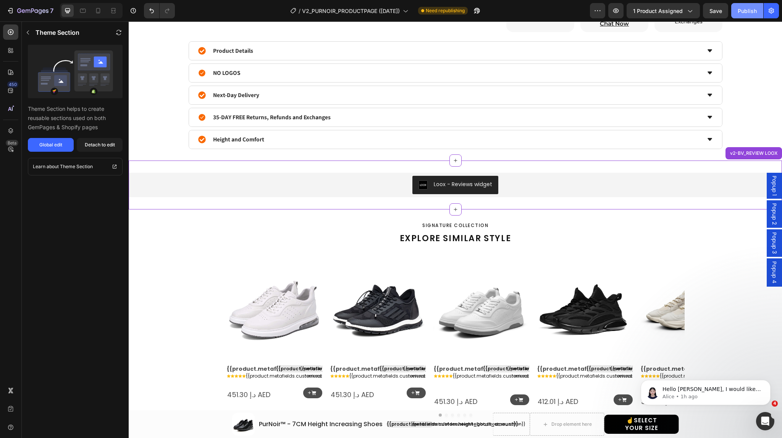
click at [744, 13] on div "Publish" at bounding box center [747, 11] width 19 height 8
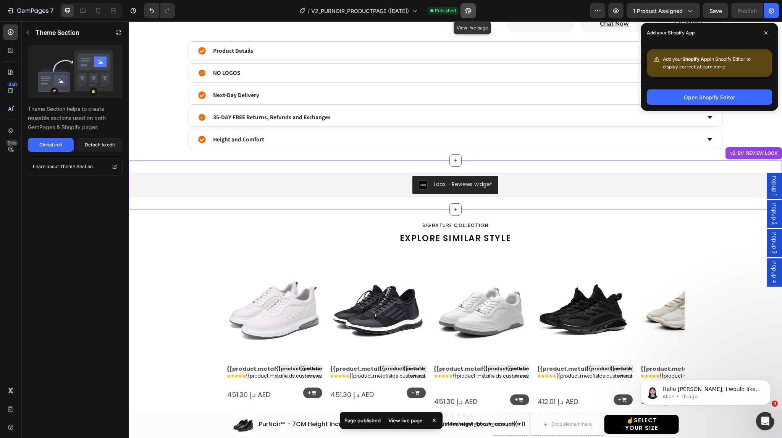
click at [472, 14] on icon "button" at bounding box center [468, 11] width 8 height 8
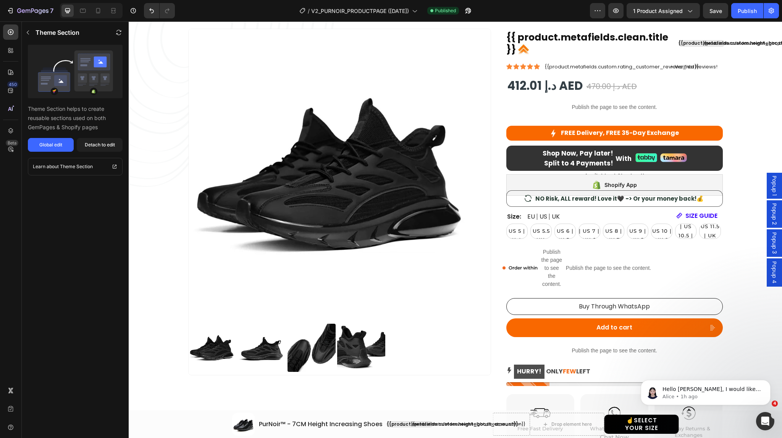
scroll to position [0, 0]
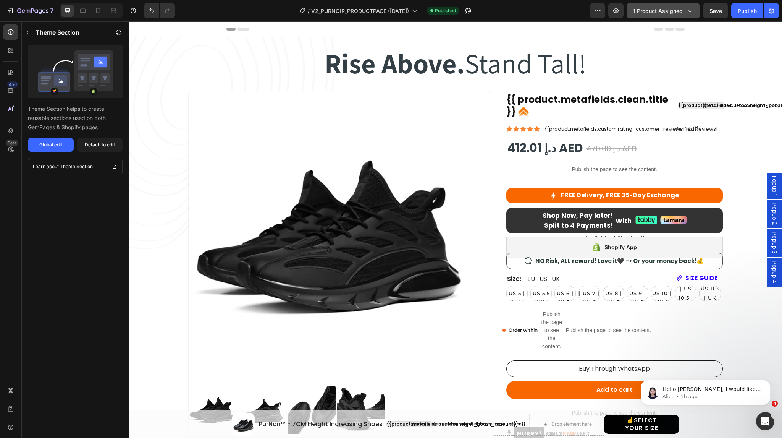
click at [692, 11] on icon "button" at bounding box center [690, 11] width 4 height 2
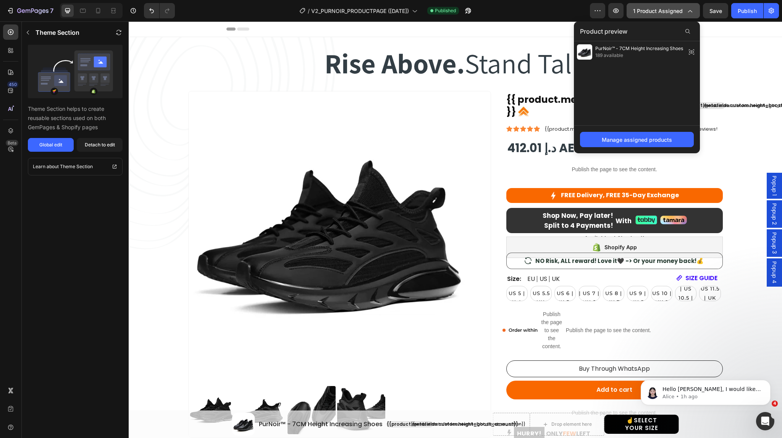
click at [692, 11] on icon "button" at bounding box center [690, 11] width 8 height 8
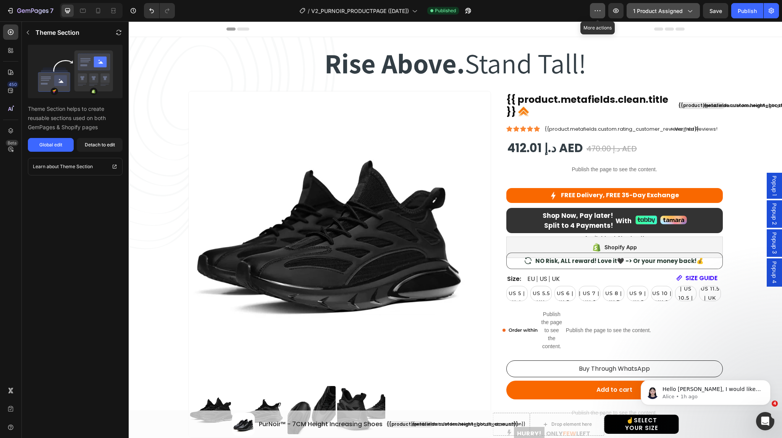
click at [596, 11] on icon "button" at bounding box center [598, 11] width 8 height 8
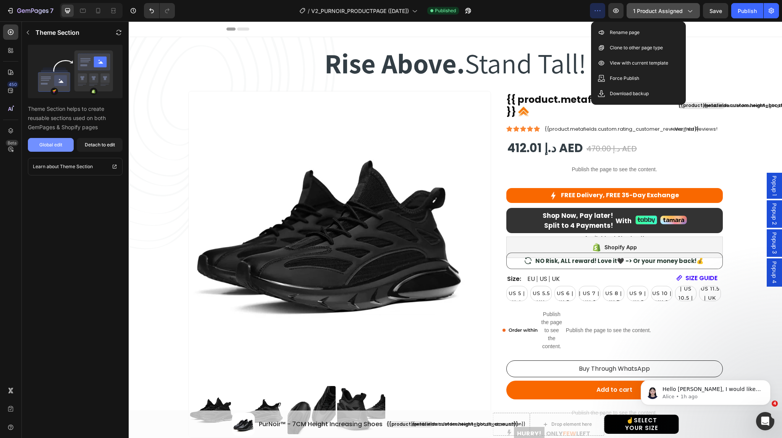
click at [44, 144] on div "Global edit" at bounding box center [50, 144] width 23 height 7
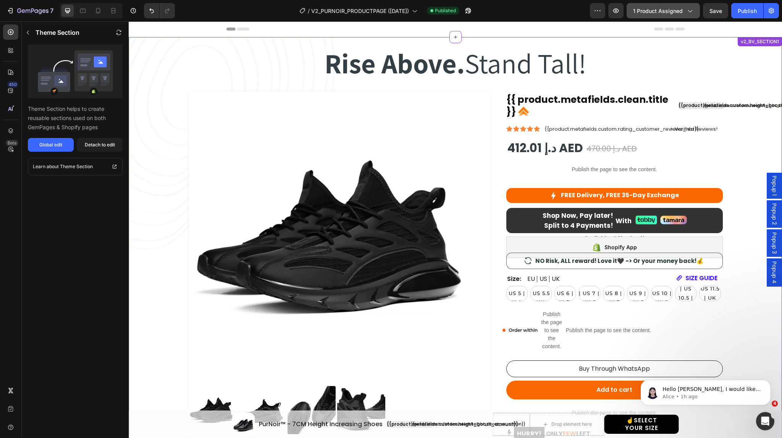
click at [651, 69] on div "Rise Above. Stand Tall! Heading Rise Above. Stand Tall! Heading Row" at bounding box center [455, 62] width 458 height 48
click at [41, 145] on div "Global edit" at bounding box center [50, 144] width 23 height 7
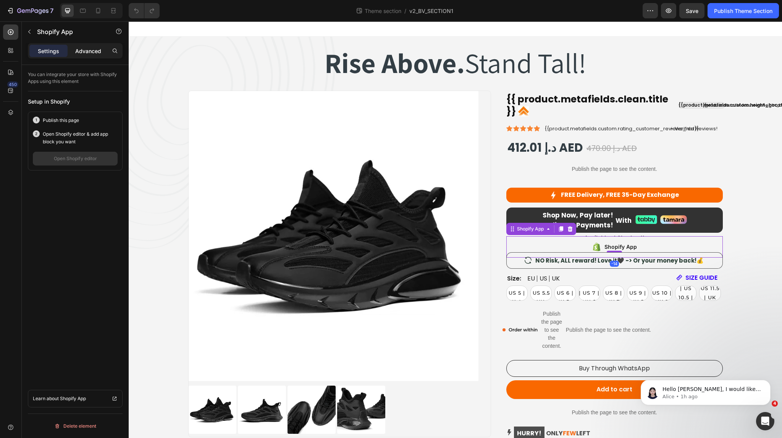
click at [87, 53] on p "Advanced" at bounding box center [88, 51] width 26 height 8
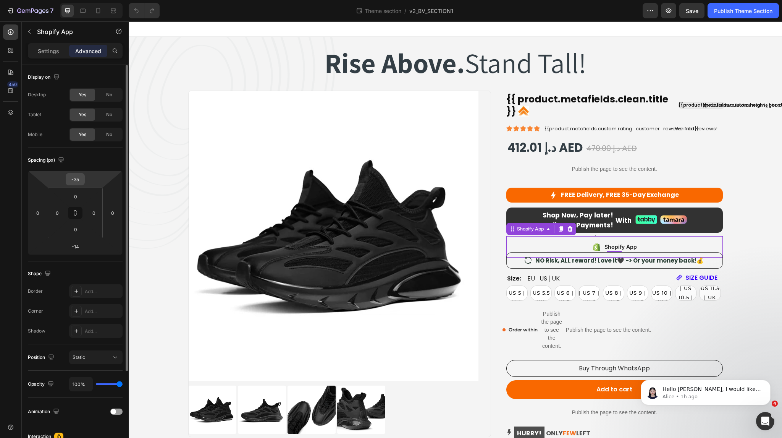
click at [78, 178] on input "-35" at bounding box center [75, 178] width 15 height 11
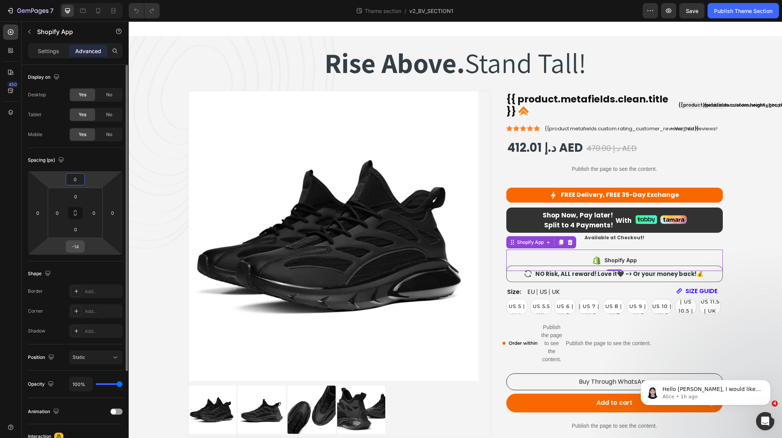
type input "0"
click at [76, 246] on input "-14" at bounding box center [75, 246] width 15 height 11
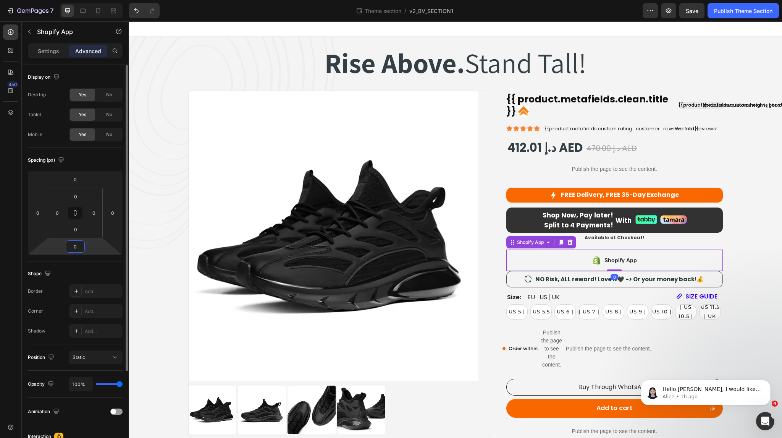
type input "0"
click at [100, 159] on div "Spacing (px)" at bounding box center [75, 160] width 95 height 12
click at [82, 9] on icon at bounding box center [83, 11] width 6 height 4
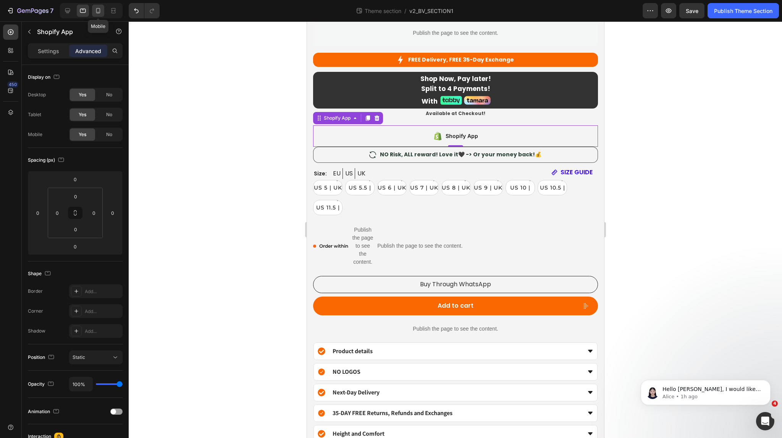
click at [98, 12] on icon at bounding box center [98, 10] width 4 height 5
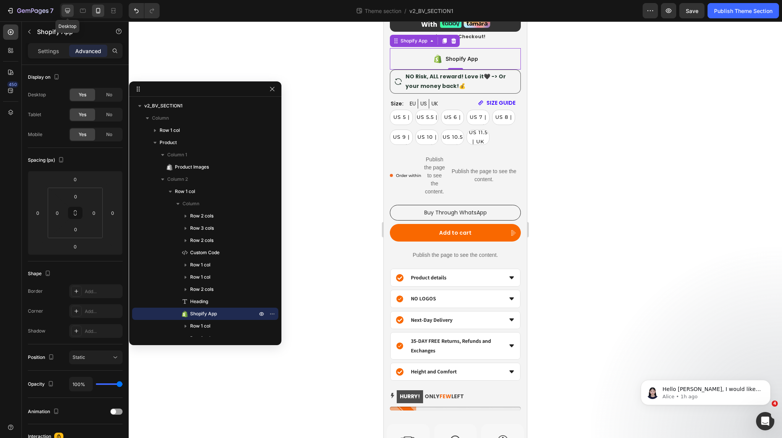
click at [66, 10] on icon at bounding box center [68, 11] width 8 height 8
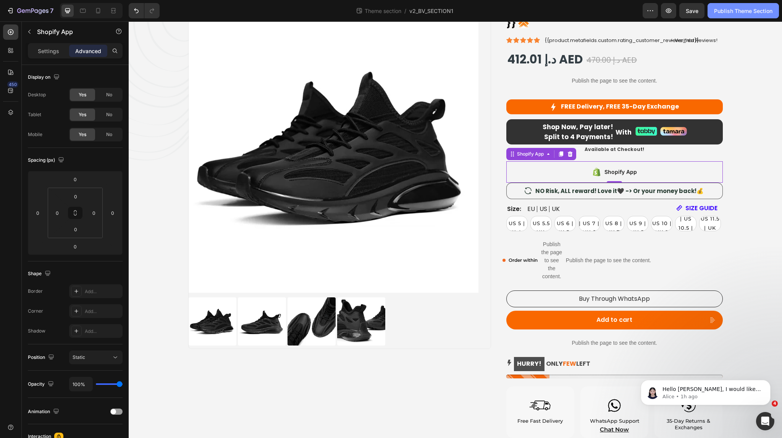
click at [756, 10] on div "Publish Theme Section" at bounding box center [743, 11] width 58 height 8
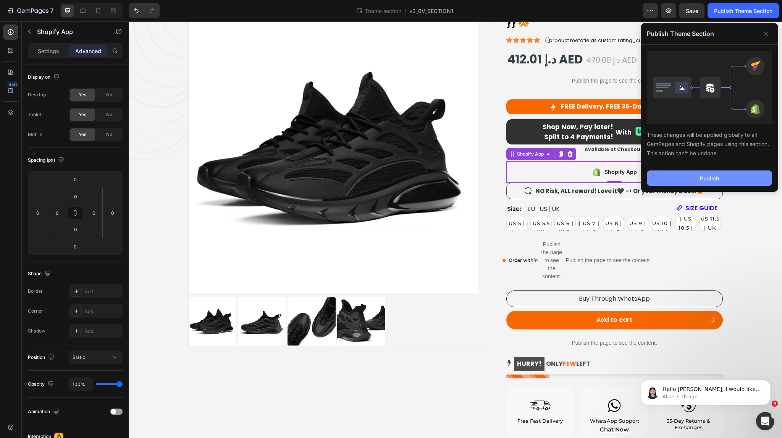
click at [707, 176] on div "Publish" at bounding box center [709, 178] width 19 height 8
